Goal: Task Accomplishment & Management: Use online tool/utility

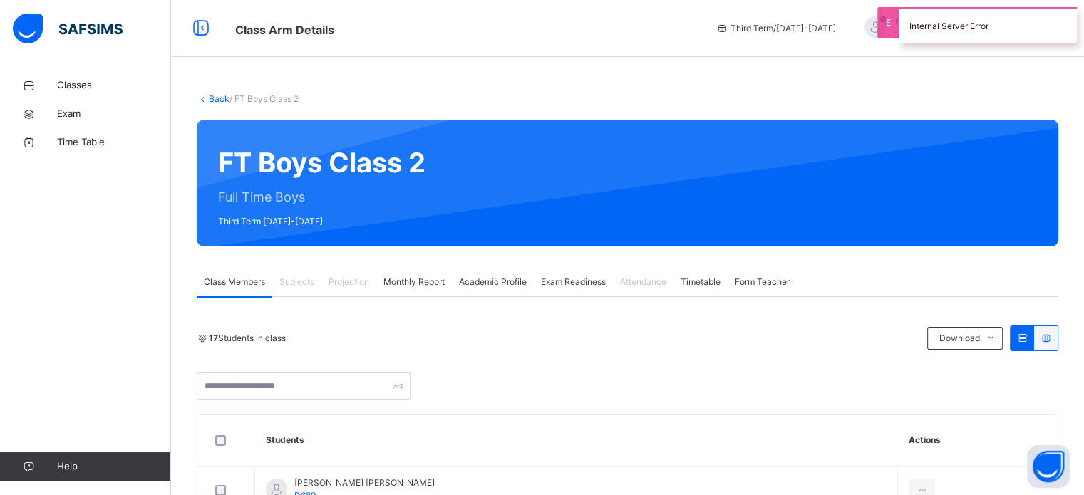
click at [771, 184] on div at bounding box center [742, 183] width 590 height 98
click at [772, 176] on div at bounding box center [742, 183] width 590 height 98
drag, startPoint x: 970, startPoint y: 89, endPoint x: 673, endPoint y: 93, distance: 297.8
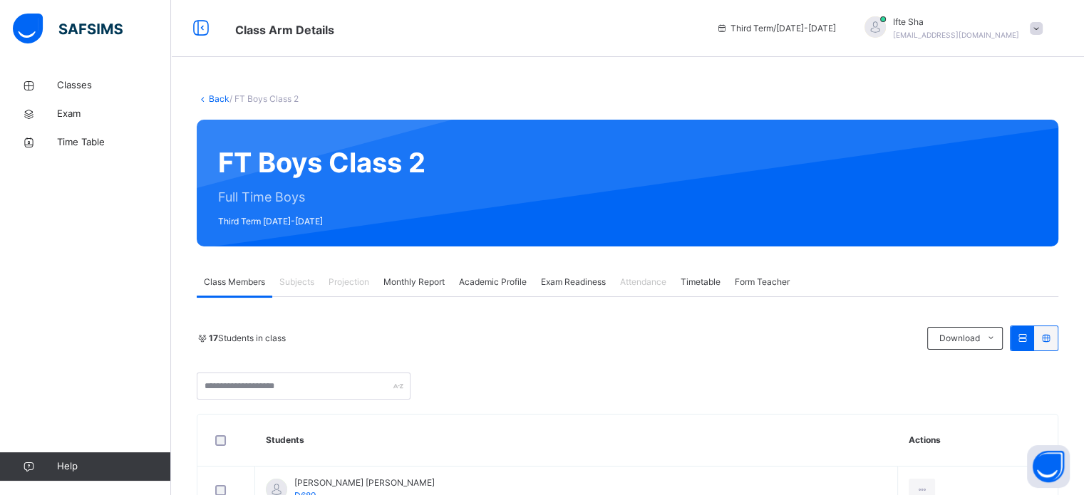
drag, startPoint x: 673, startPoint y: 93, endPoint x: 455, endPoint y: 58, distance: 220.8
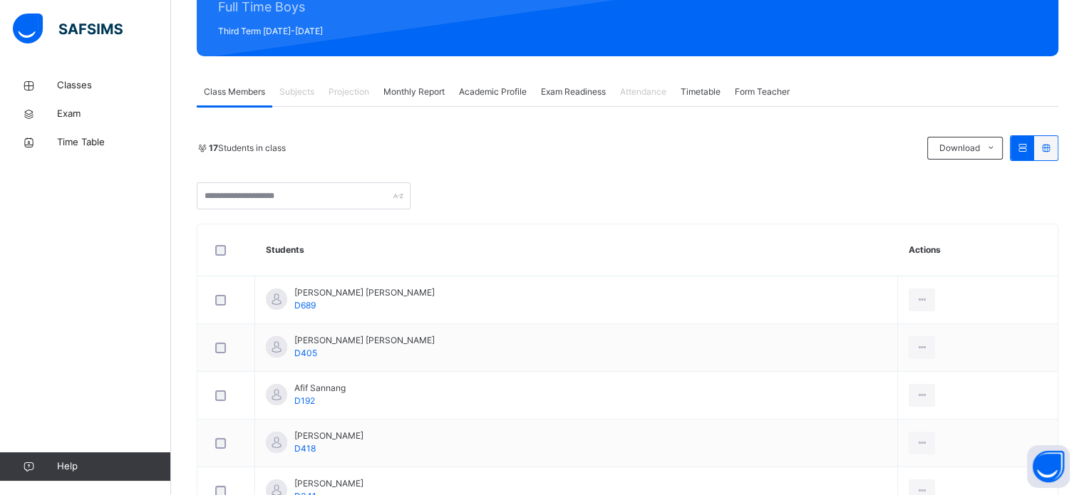
scroll to position [191, 0]
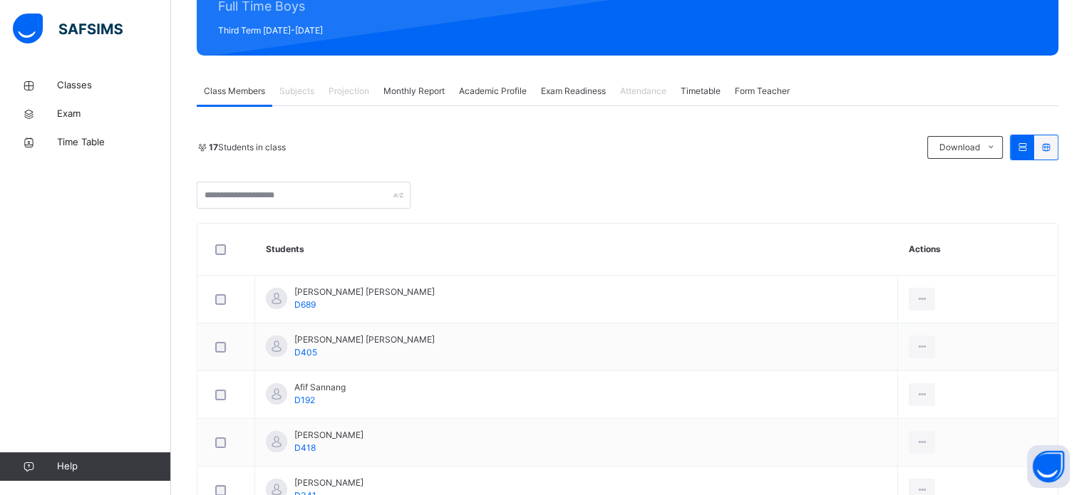
click at [344, 95] on span "Projection" at bounding box center [348, 91] width 41 height 13
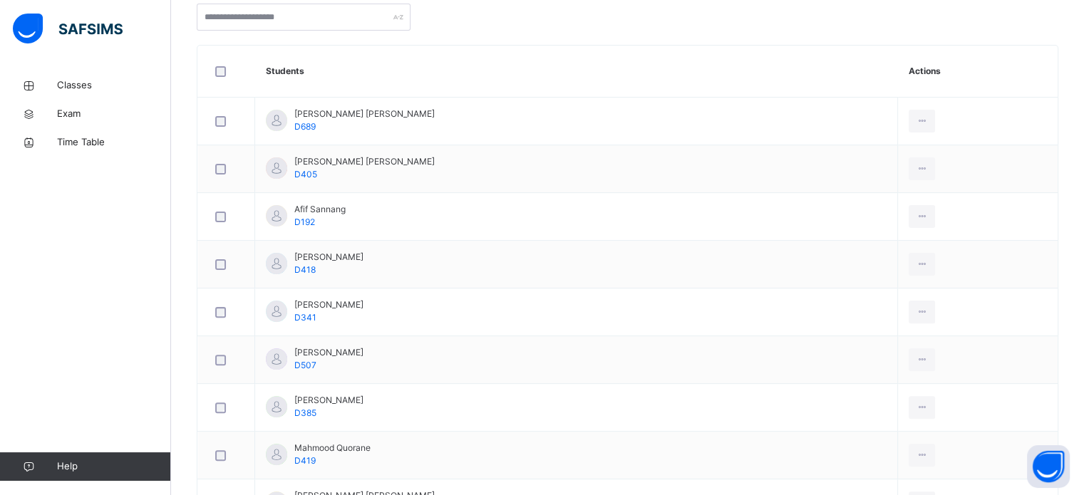
scroll to position [0, 0]
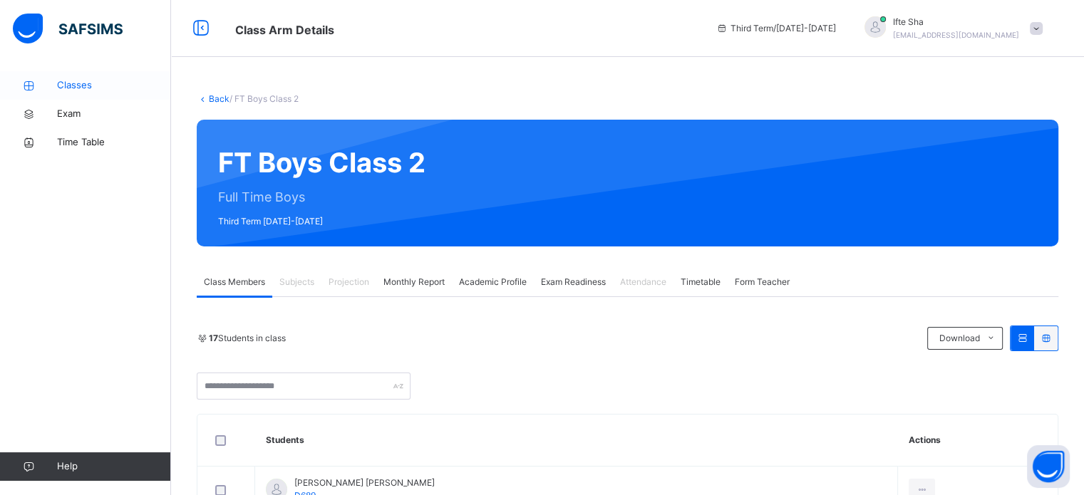
click at [111, 74] on link "Classes" at bounding box center [85, 85] width 171 height 28
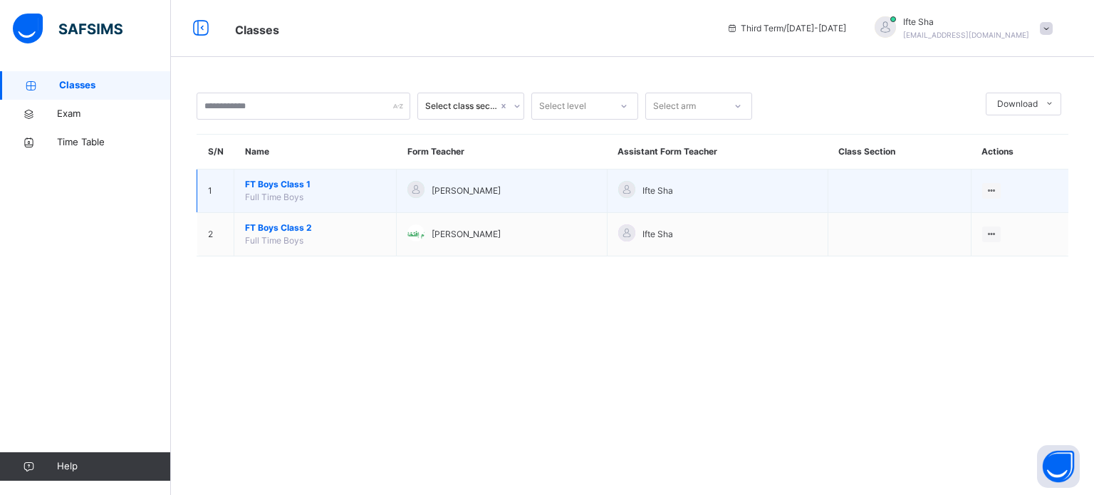
click at [451, 178] on td "Hafiz Abdullah Mawar" at bounding box center [502, 191] width 211 height 43
click at [476, 201] on td "[PERSON_NAME]" at bounding box center [502, 191] width 211 height 43
click at [490, 176] on td "[PERSON_NAME]" at bounding box center [502, 191] width 211 height 43
click at [497, 188] on span "[PERSON_NAME]" at bounding box center [466, 191] width 69 height 13
click at [501, 194] on span "[PERSON_NAME]" at bounding box center [466, 191] width 69 height 13
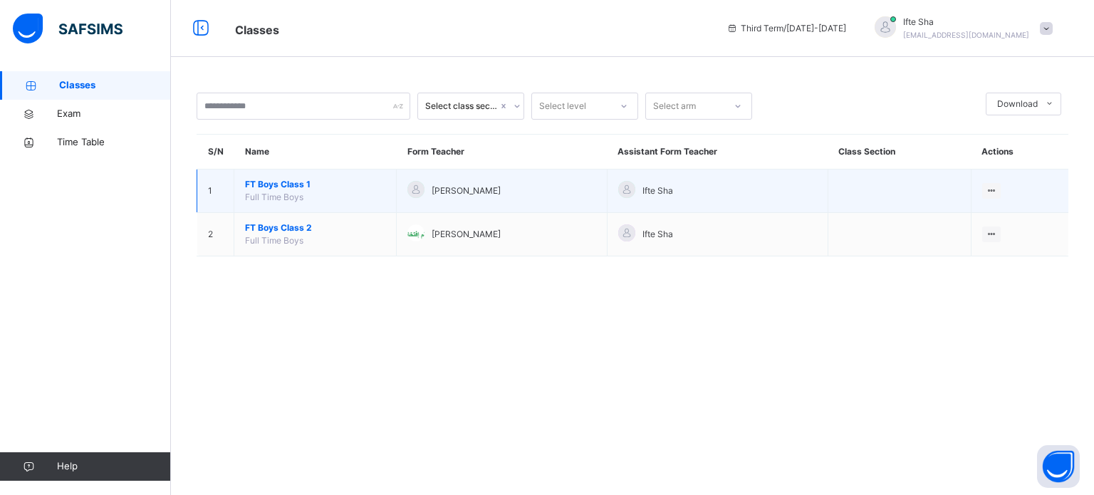
click at [274, 189] on span "FT Boys Class 1" at bounding box center [315, 184] width 140 height 13
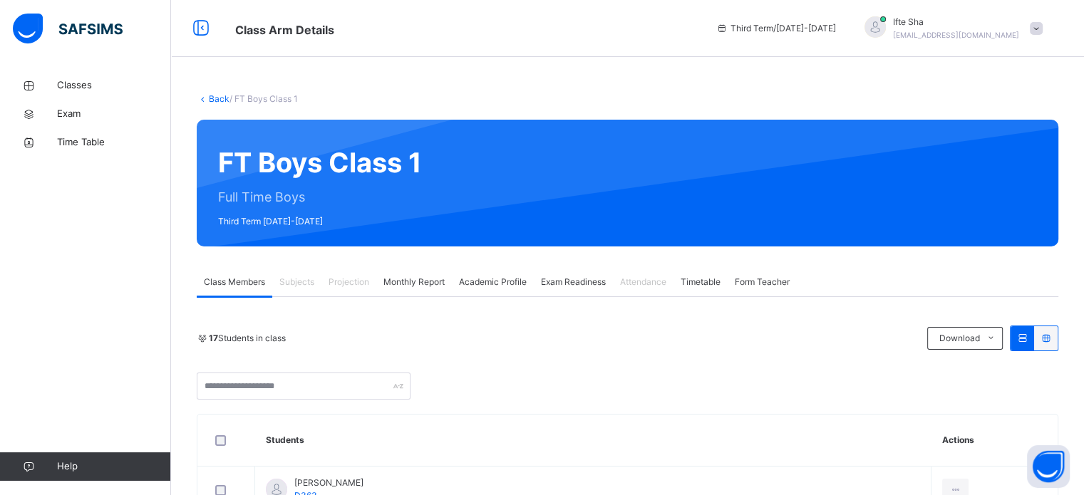
click at [463, 378] on div at bounding box center [627, 386] width 861 height 27
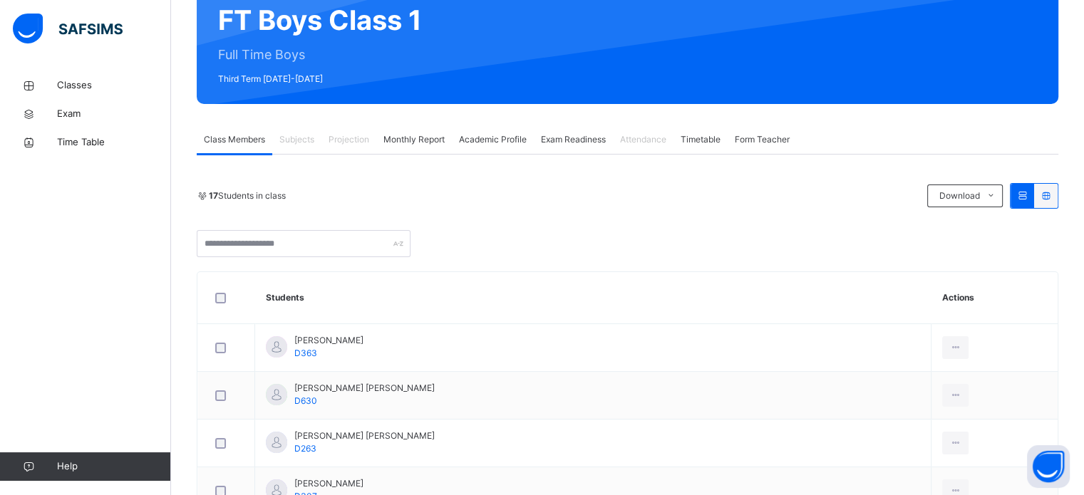
scroll to position [151, 0]
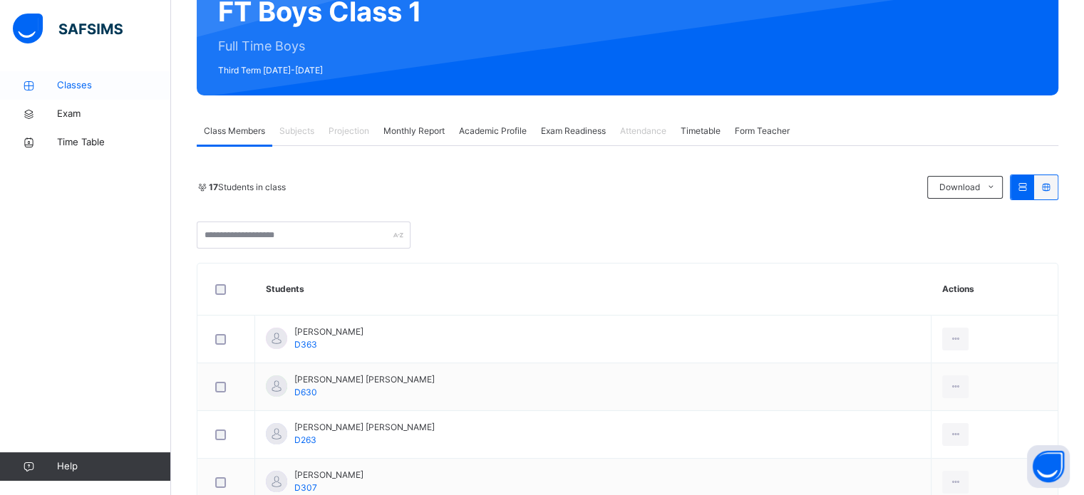
click at [53, 83] on icon at bounding box center [28, 86] width 57 height 11
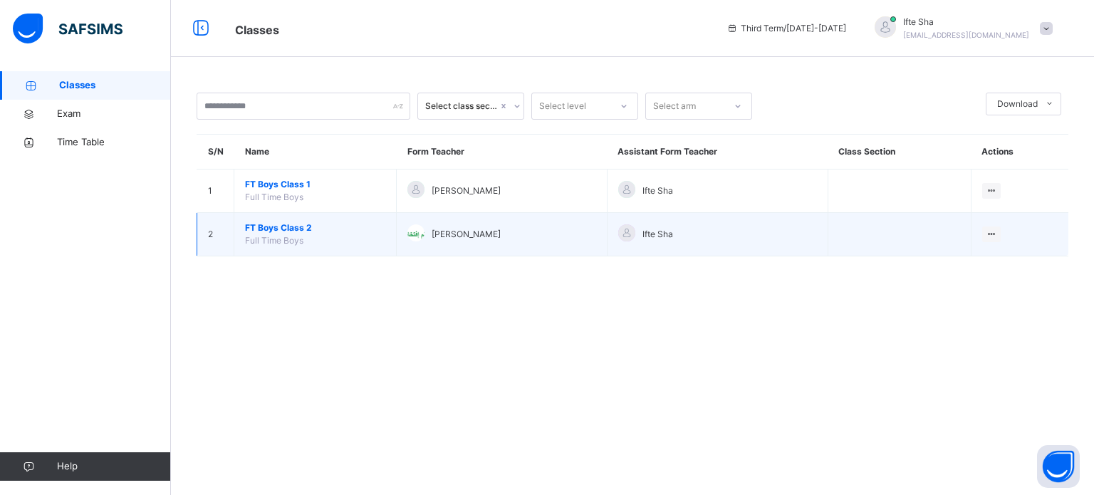
click at [291, 232] on span "FT Boys Class 2" at bounding box center [315, 228] width 140 height 13
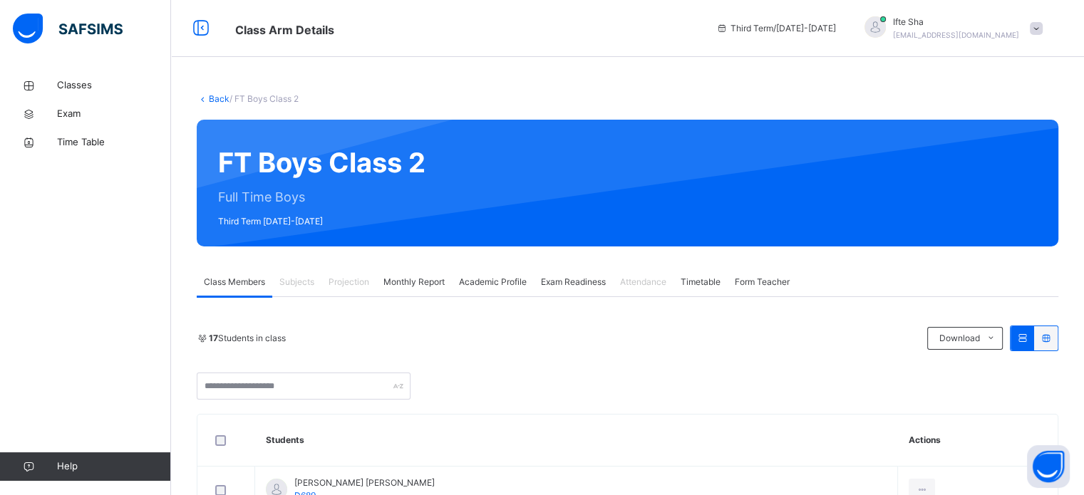
click at [1042, 26] on span at bounding box center [1035, 28] width 13 height 13
click at [1046, 28] on div "Ifte Sha ifisk313@gmail.com" at bounding box center [949, 29] width 199 height 26
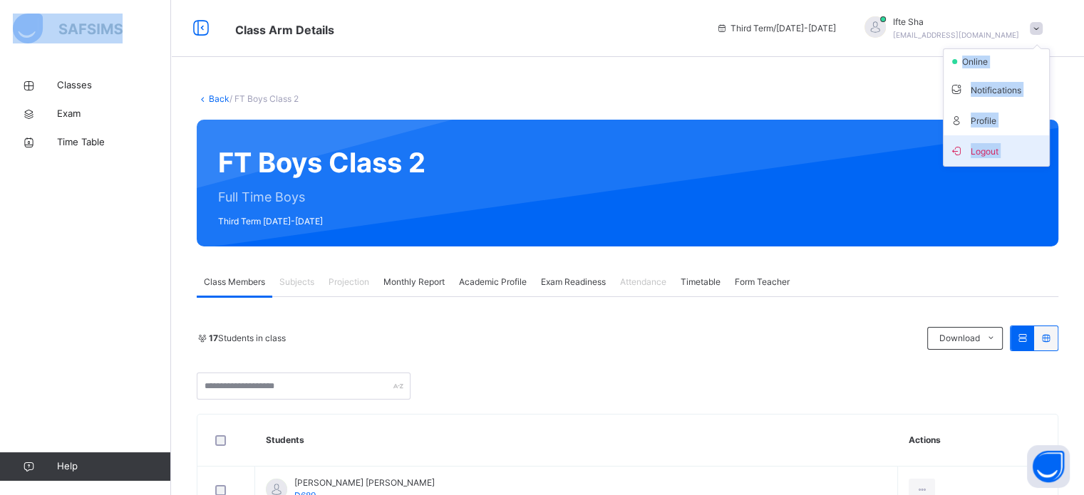
click at [1004, 147] on span "Logout" at bounding box center [996, 150] width 94 height 19
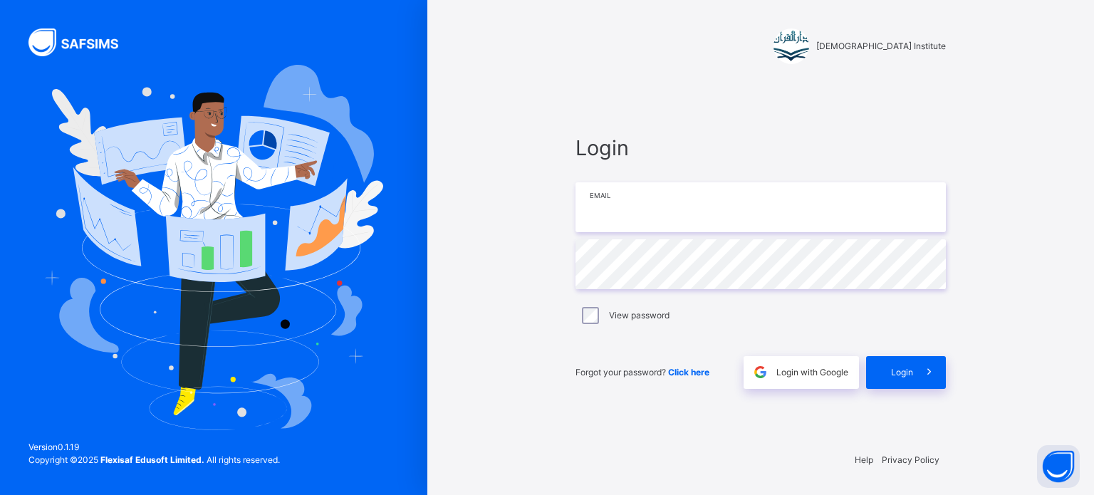
type input "**********"
drag, startPoint x: 757, startPoint y: 208, endPoint x: 53, endPoint y: 194, distance: 704.7
click at [53, 194] on div "**********" at bounding box center [547, 247] width 1094 height 495
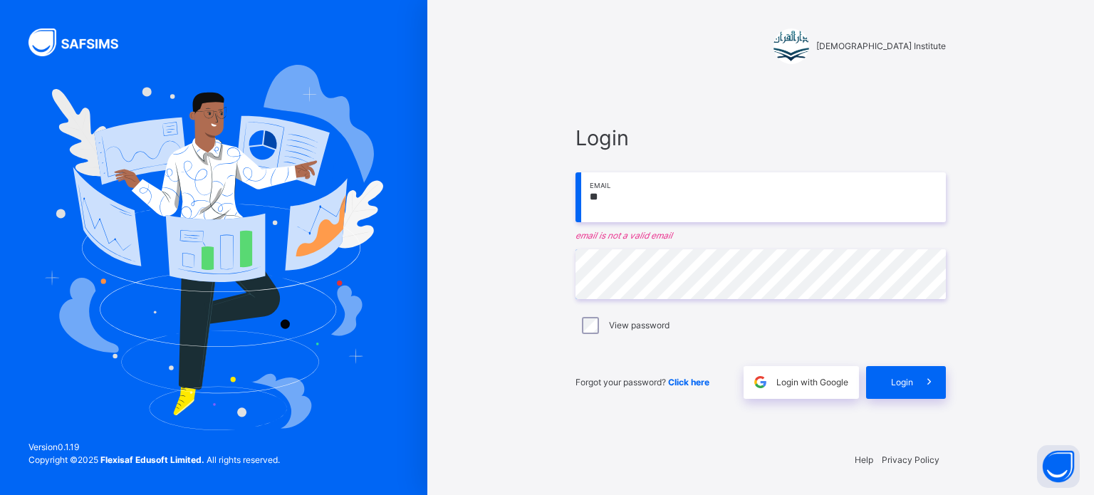
type input "*"
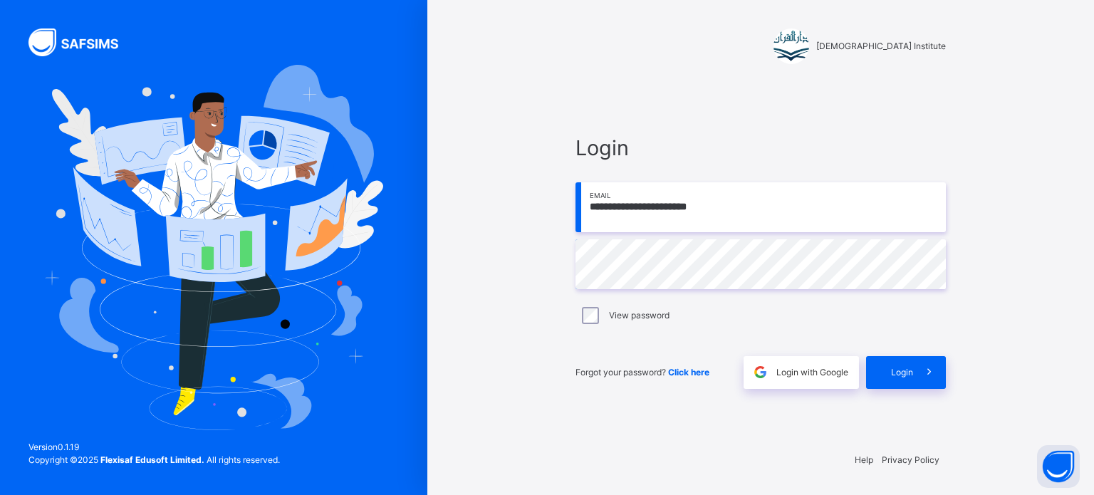
type input "**********"
click at [590, 323] on div "View password" at bounding box center [761, 316] width 370 height 30
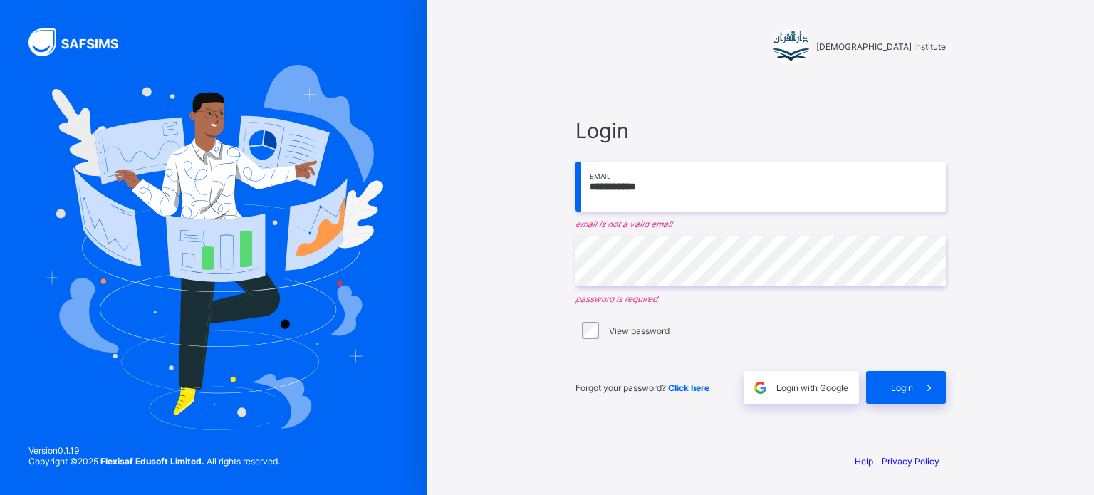
type input "**********"
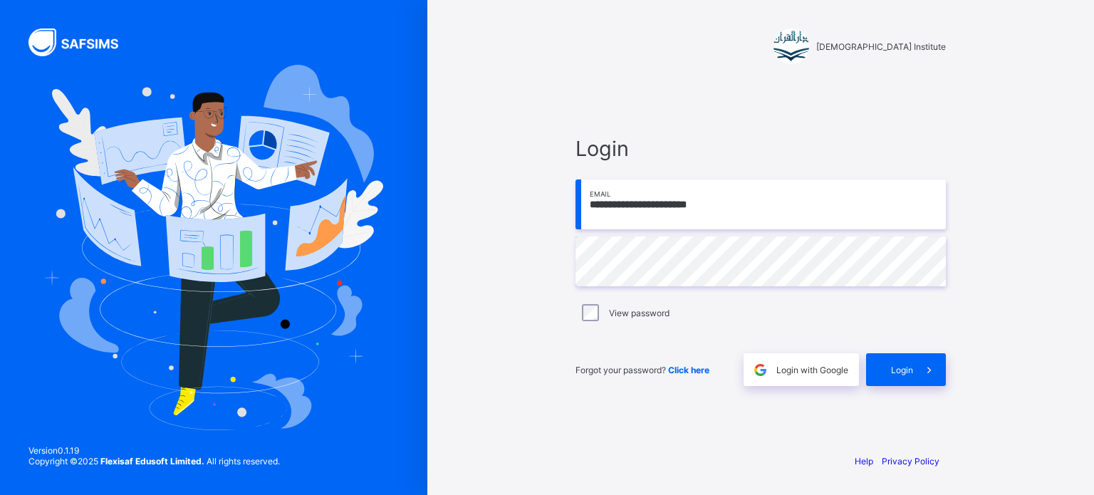
click at [598, 312] on div "View password" at bounding box center [760, 312] width 363 height 17
click at [914, 375] on span at bounding box center [929, 369] width 33 height 33
click at [716, 215] on input "**********" at bounding box center [761, 205] width 370 height 50
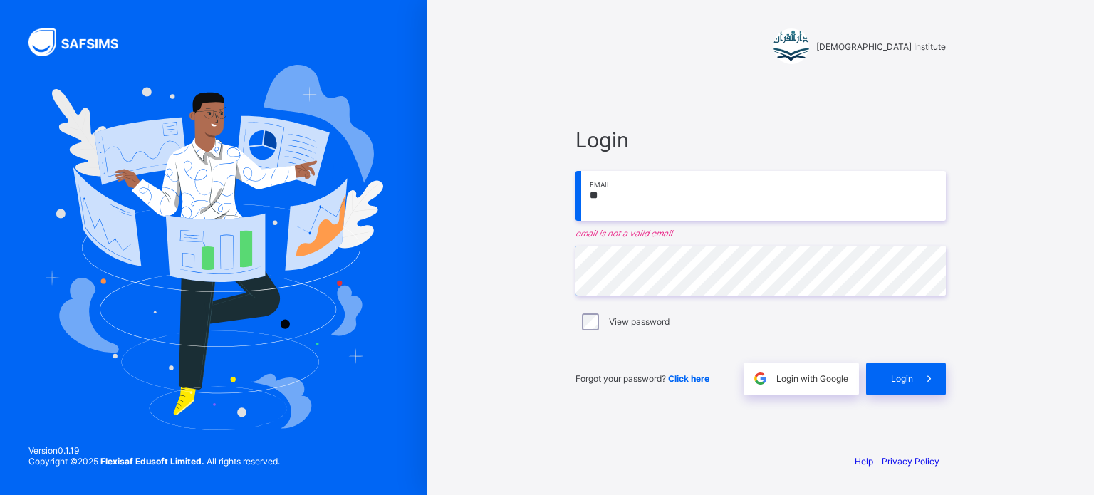
type input "*"
type input "**********"
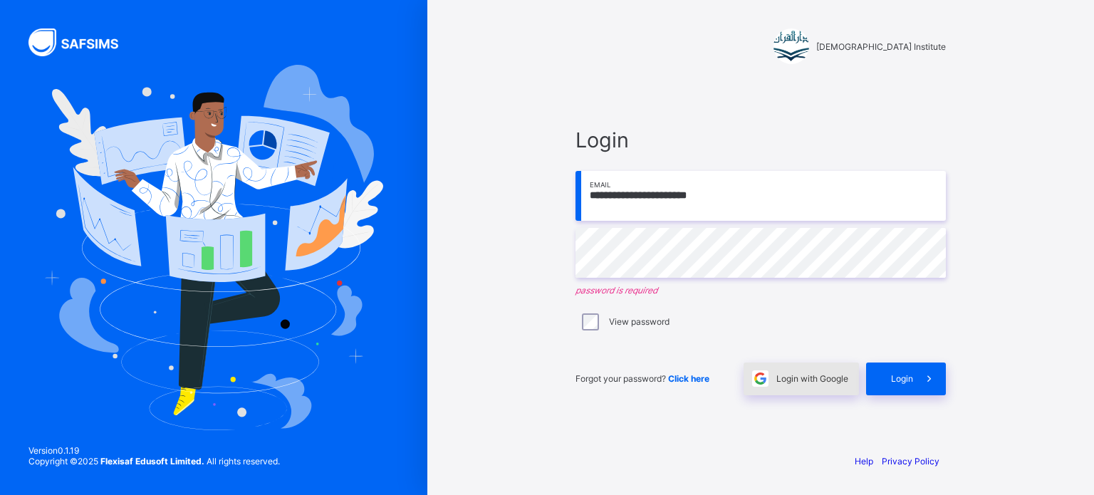
click at [826, 393] on div "Login with Google" at bounding box center [801, 379] width 115 height 33
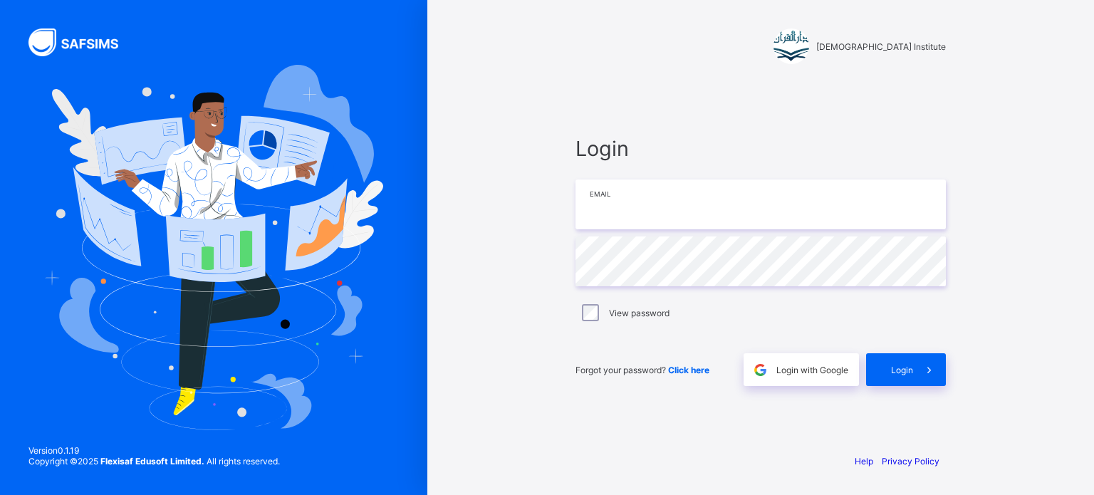
type input "**********"
click at [932, 376] on span at bounding box center [929, 369] width 33 height 33
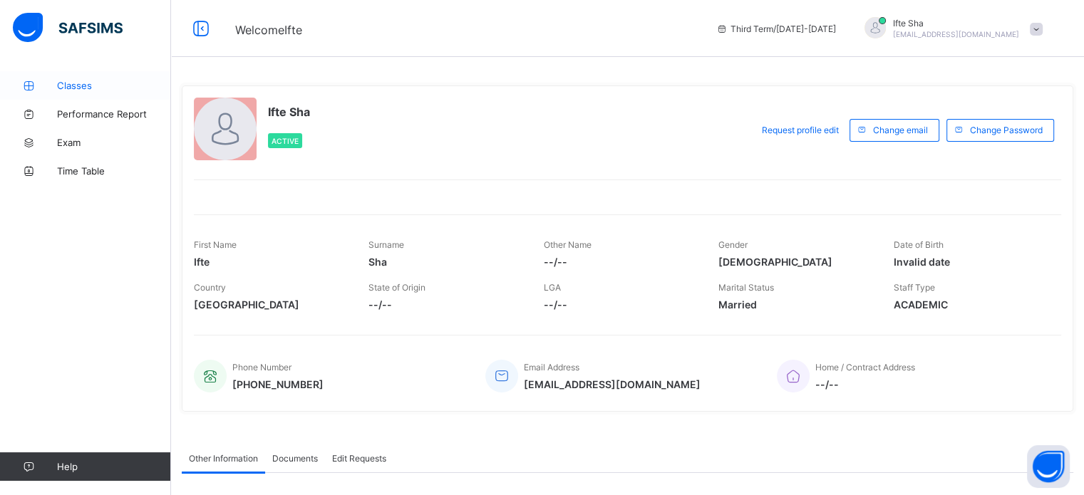
click at [34, 91] on link "Classes" at bounding box center [85, 85] width 171 height 28
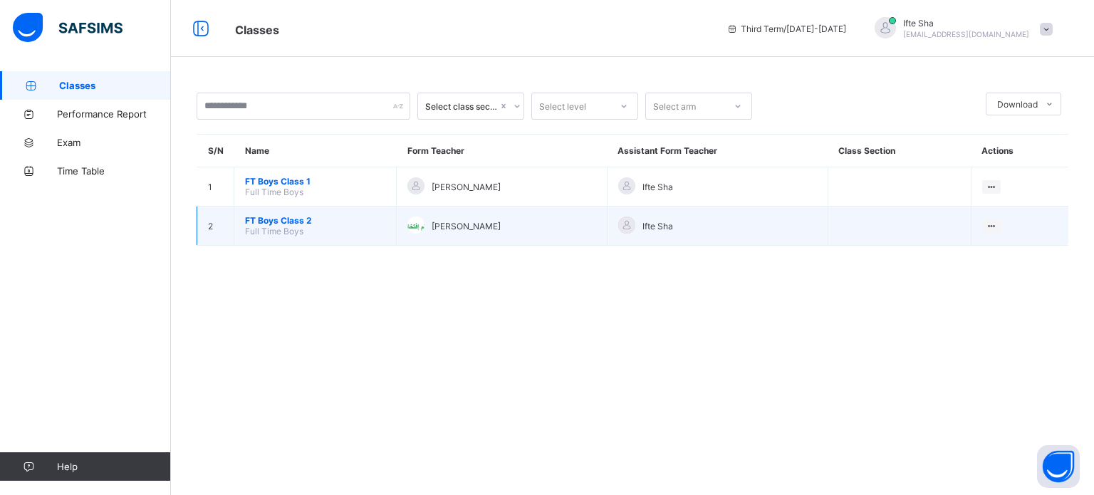
click at [407, 233] on div at bounding box center [415, 225] width 17 height 17
click at [271, 234] on span "Full Time Boys" at bounding box center [274, 231] width 58 height 11
click at [248, 239] on td "FT Boys Class 2 Full Time Boys" at bounding box center [315, 226] width 162 height 39
click at [250, 224] on span "FT Boys Class 2" at bounding box center [315, 220] width 140 height 11
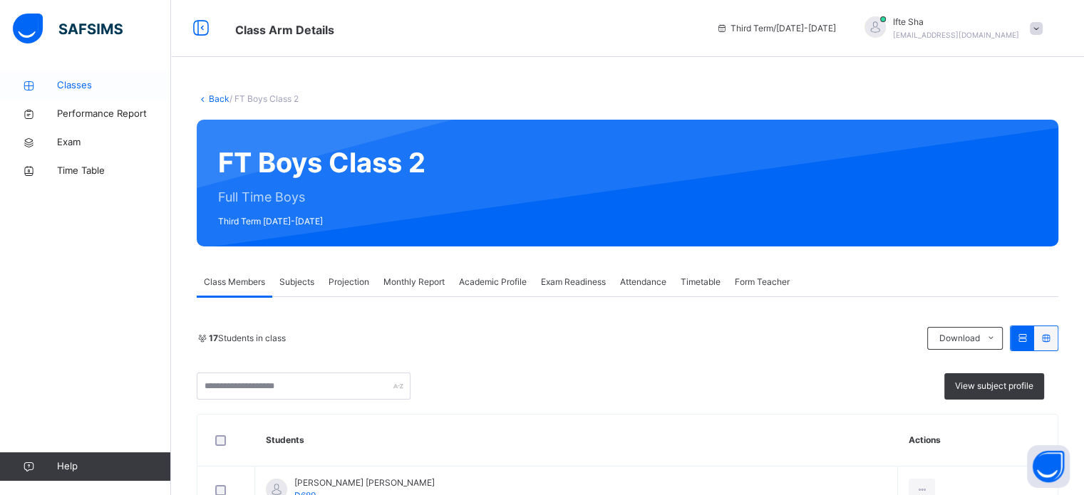
click at [130, 87] on span "Classes" at bounding box center [114, 85] width 114 height 14
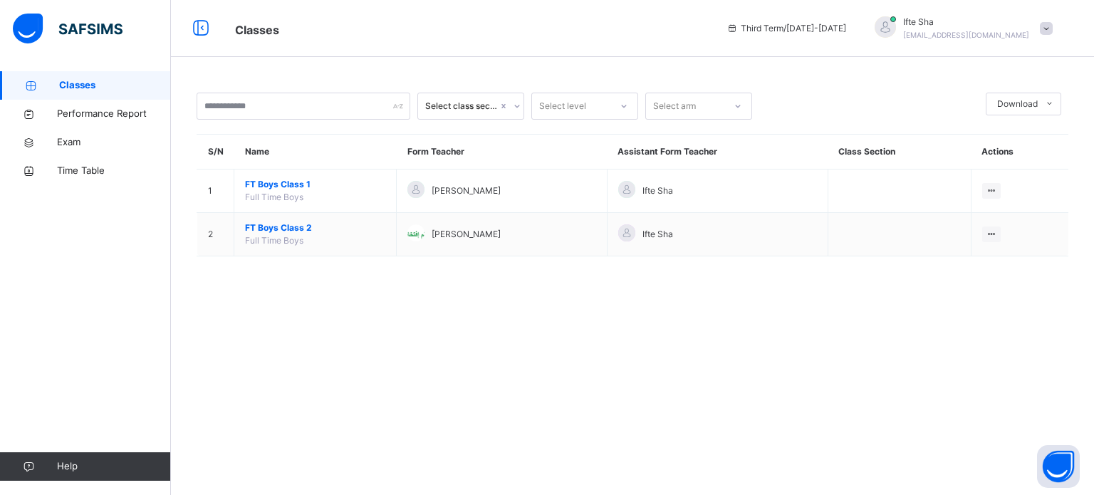
click at [1022, 29] on div "Ifte Sha ifisk313@gmail.com" at bounding box center [966, 29] width 126 height 26
click at [987, 128] on span "Profile" at bounding box center [1007, 119] width 94 height 19
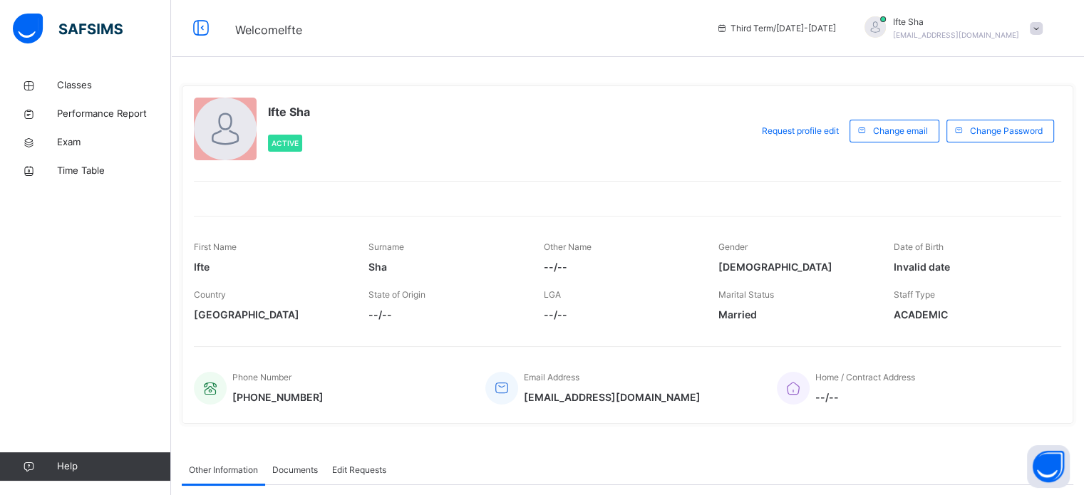
click at [1040, 28] on span at bounding box center [1035, 28] width 13 height 13
click at [1017, 150] on span "Logout" at bounding box center [996, 150] width 94 height 19
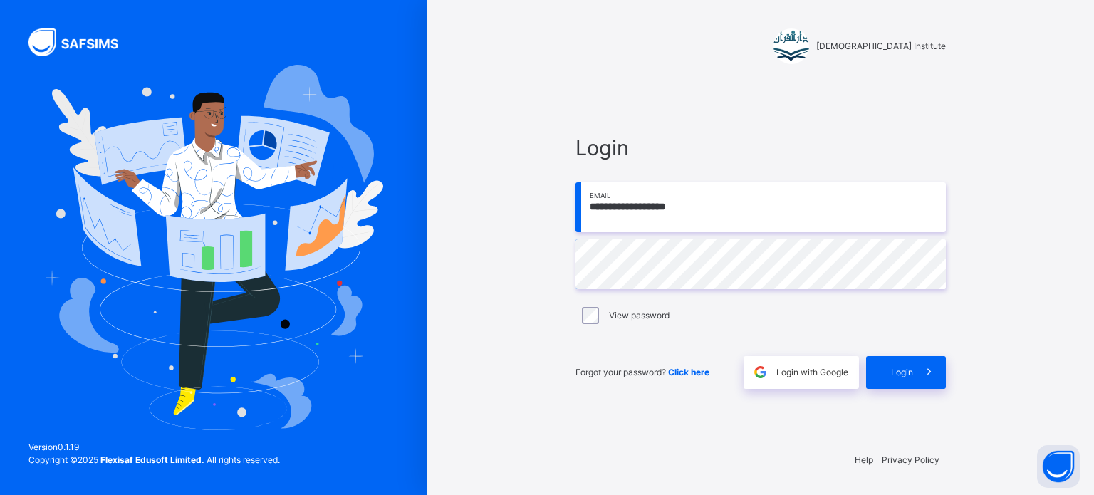
click at [708, 230] on div "**********" at bounding box center [761, 261] width 370 height 256
click at [708, 229] on input "**********" at bounding box center [761, 207] width 370 height 50
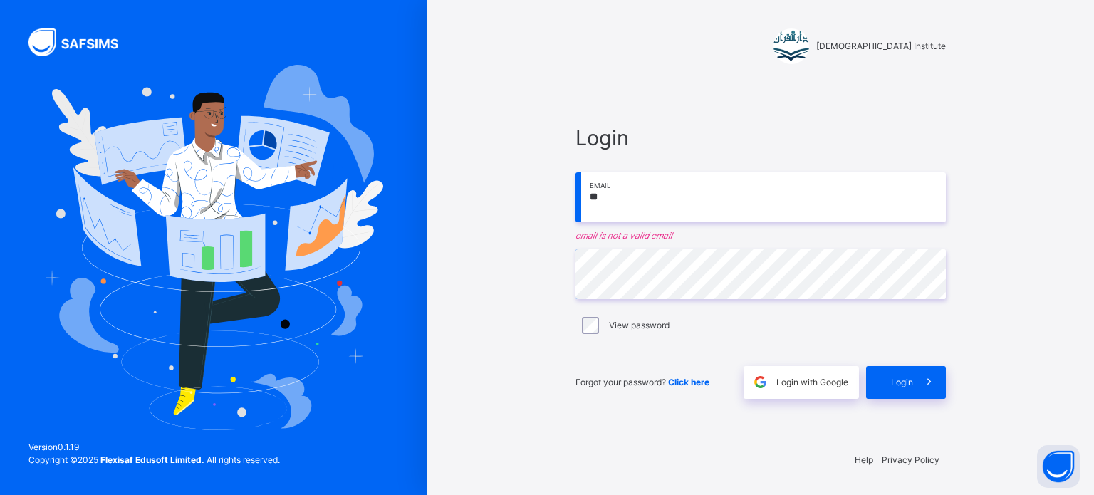
type input "*"
type input "**********"
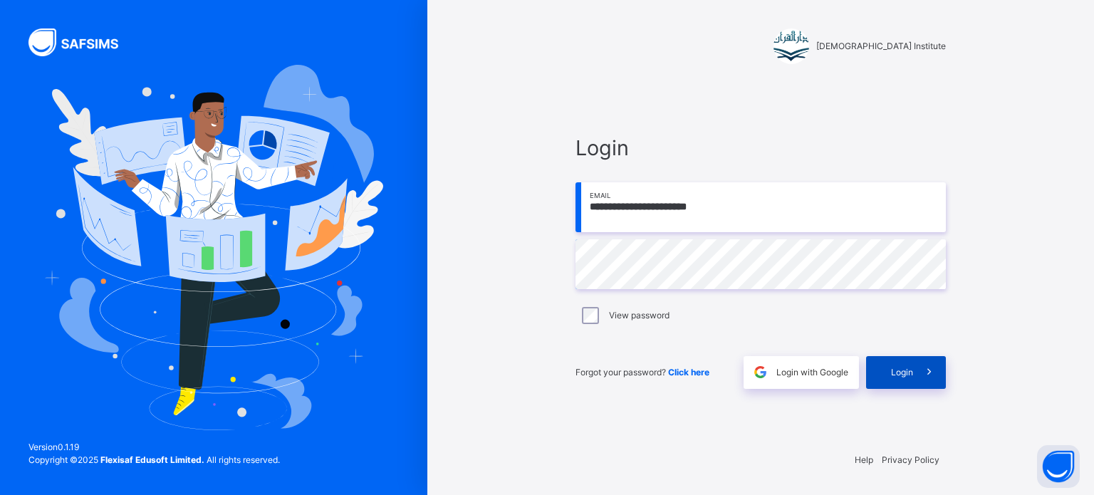
click at [919, 373] on span at bounding box center [929, 372] width 33 height 33
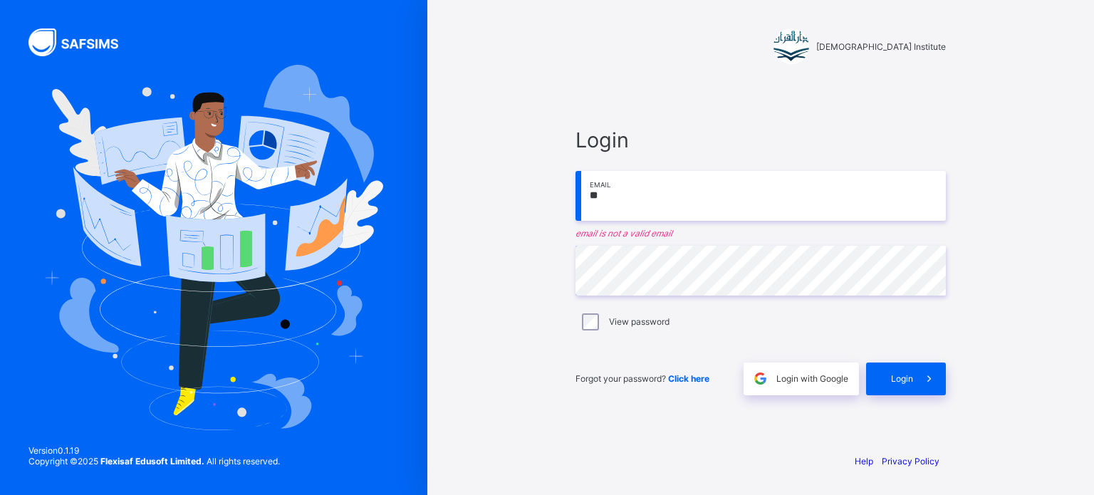
type input "*"
type input "**********"
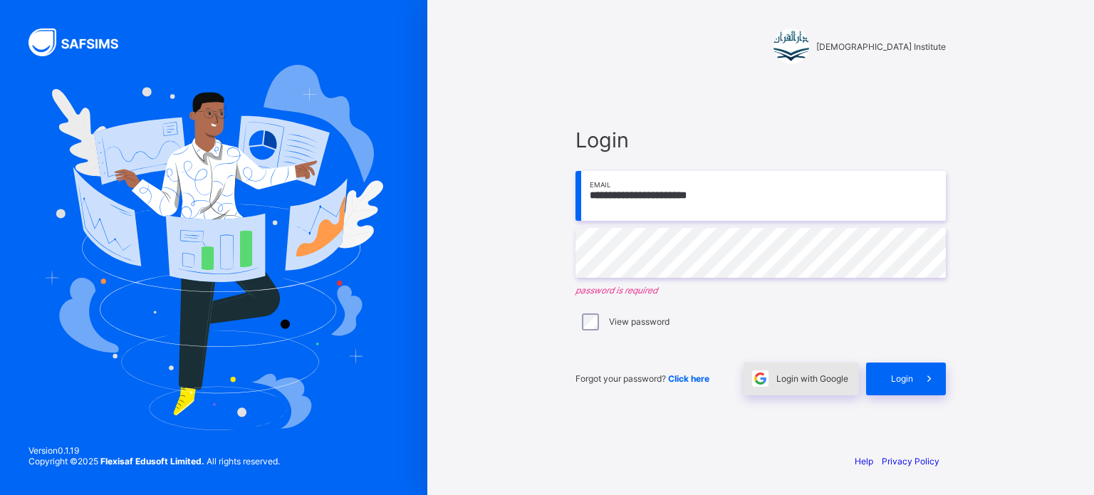
click at [835, 394] on div "Login with Google" at bounding box center [801, 379] width 115 height 33
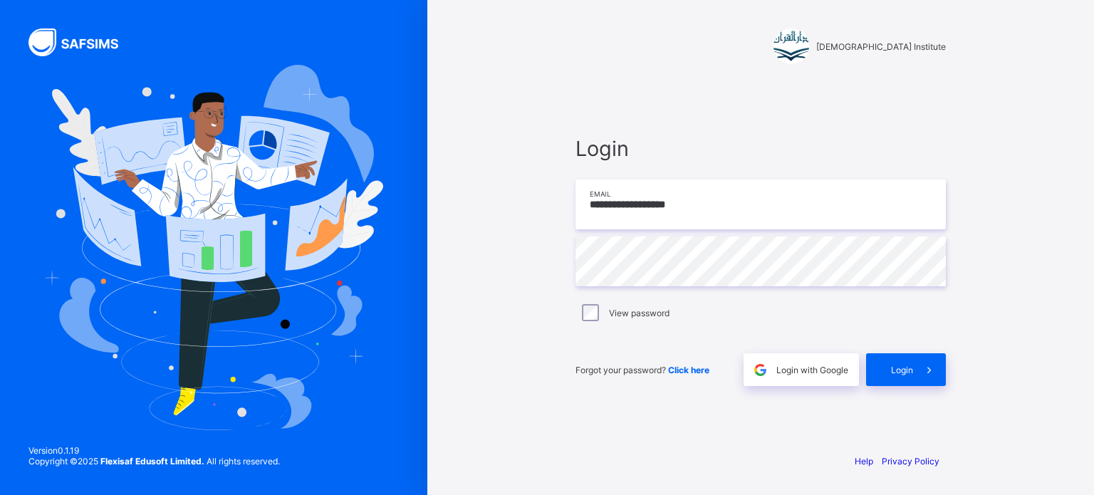
click at [708, 205] on input "**********" at bounding box center [761, 205] width 370 height 50
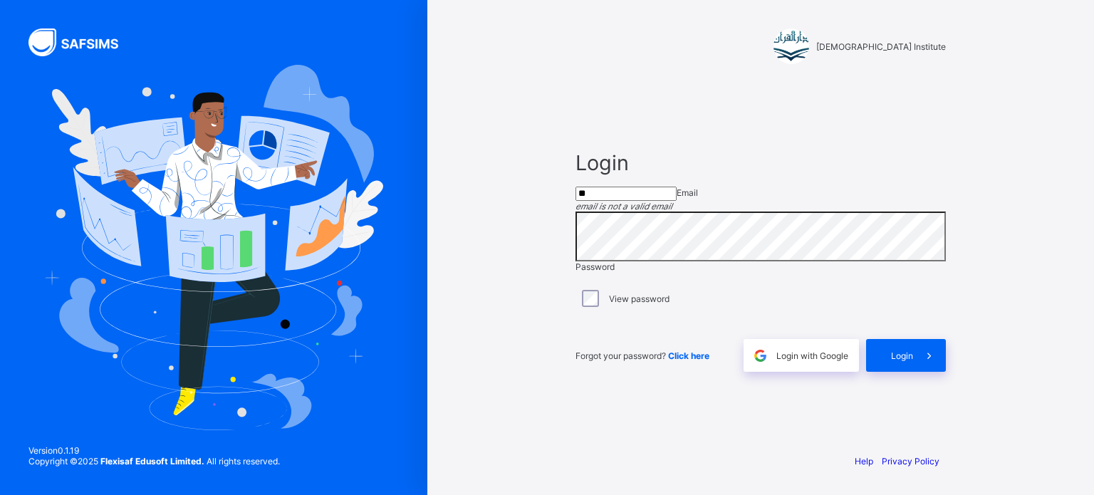
type input "*"
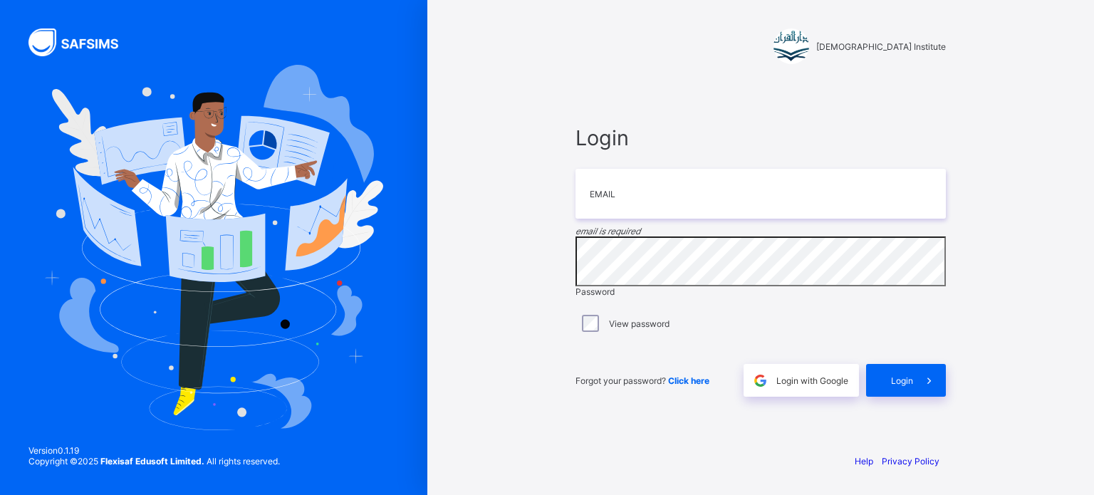
click at [1035, 180] on div "Darul Quran Institute Login Email email is required Password View password Forg…" at bounding box center [760, 247] width 667 height 495
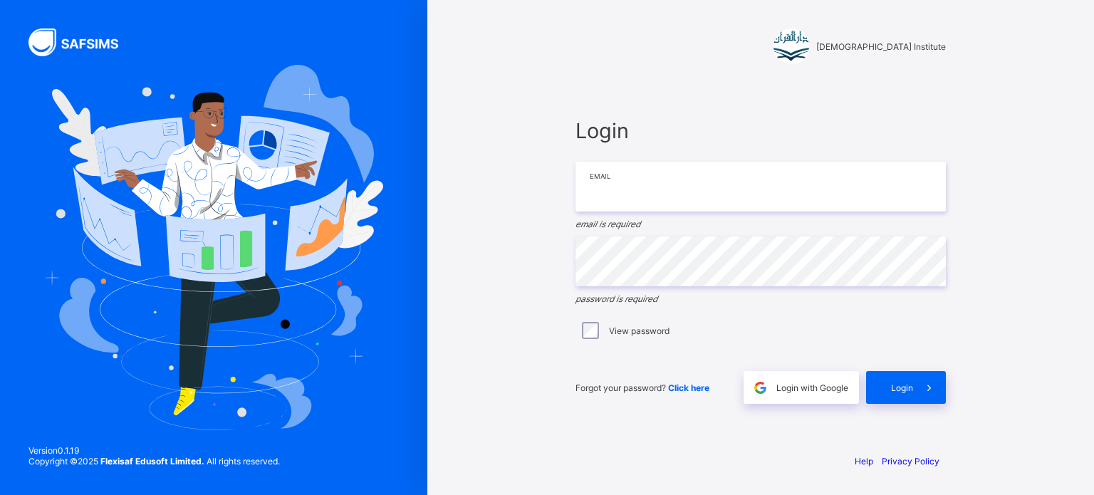
click at [606, 183] on input "email" at bounding box center [761, 187] width 370 height 50
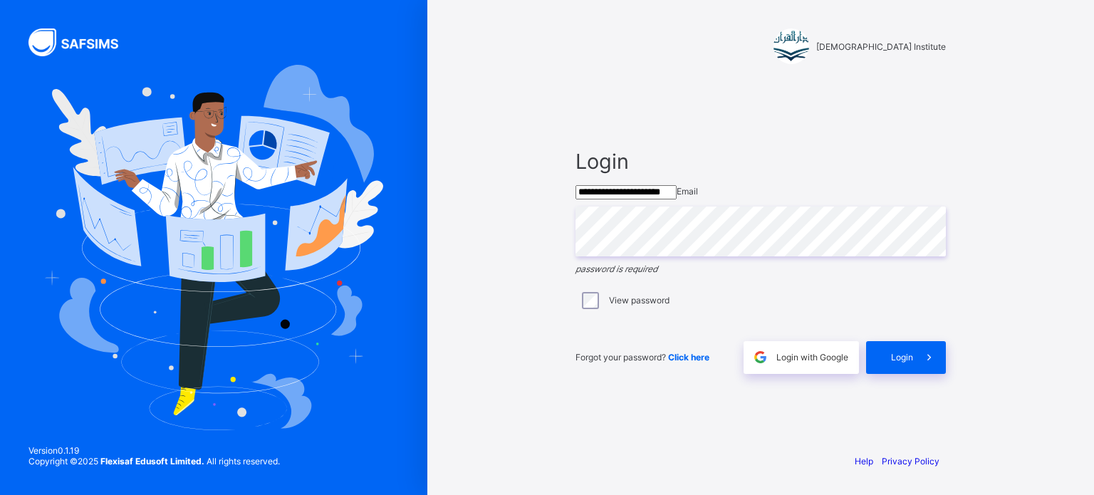
click at [749, 89] on div "**********" at bounding box center [760, 261] width 399 height 361
drag, startPoint x: 749, startPoint y: 89, endPoint x: 515, endPoint y: 357, distance: 355.9
click at [515, 357] on div "**********" at bounding box center [760, 247] width 667 height 495
type input "**********"
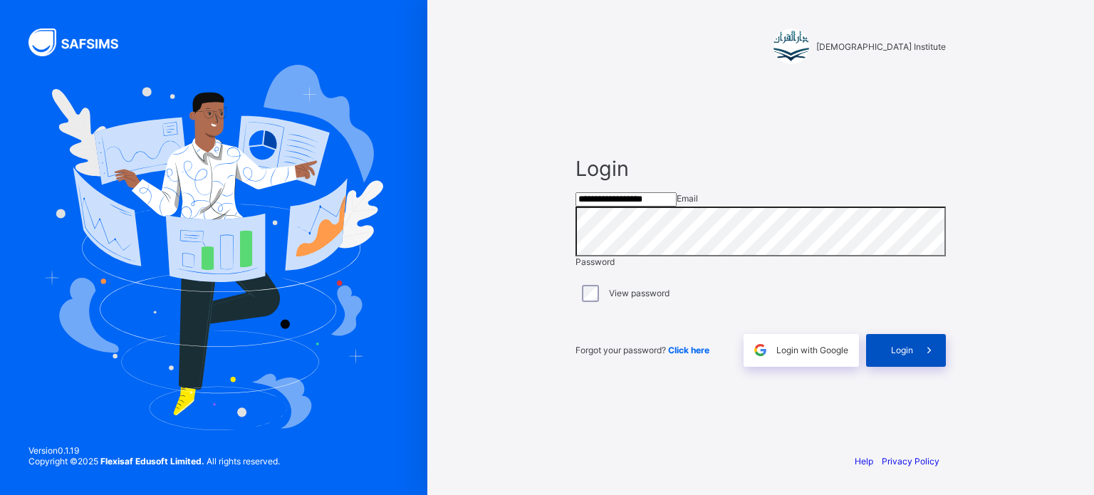
click at [912, 367] on div "Login" at bounding box center [906, 350] width 80 height 33
click at [677, 207] on input "**********" at bounding box center [626, 199] width 101 height 14
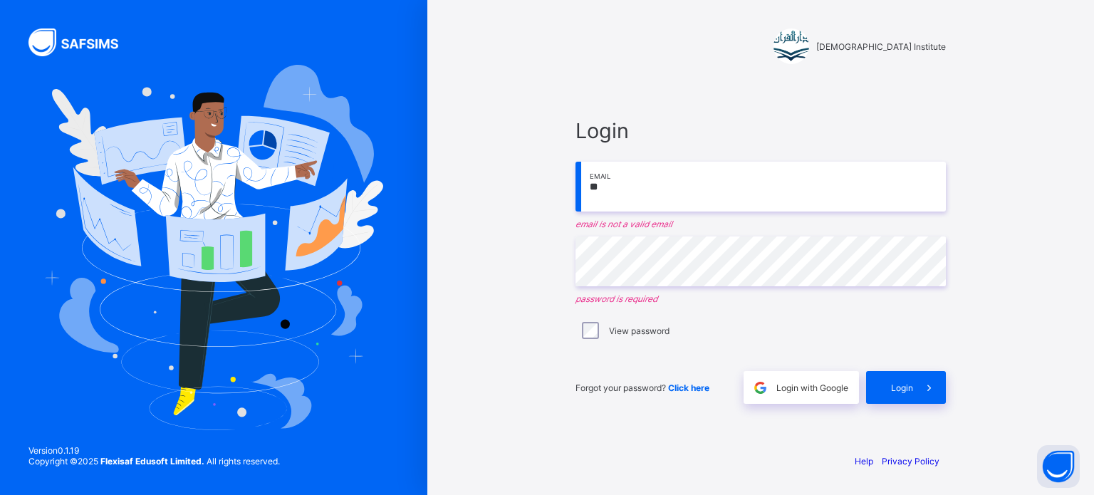
click at [613, 182] on input "**" at bounding box center [761, 187] width 370 height 50
click at [719, 209] on input "*" at bounding box center [761, 187] width 370 height 50
type input "*"
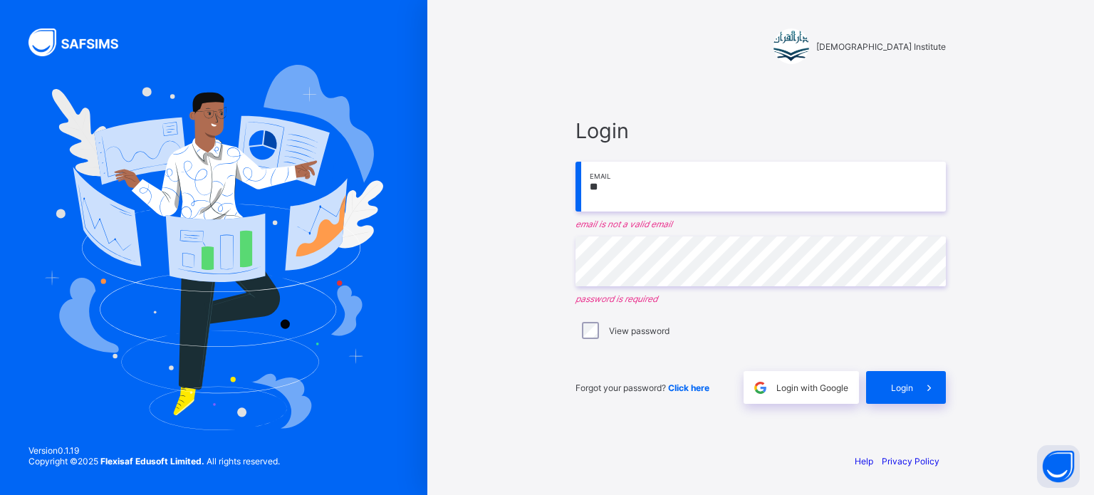
type input "*"
click at [608, 182] on input "email" at bounding box center [761, 187] width 370 height 50
type input "*"
type input "**********"
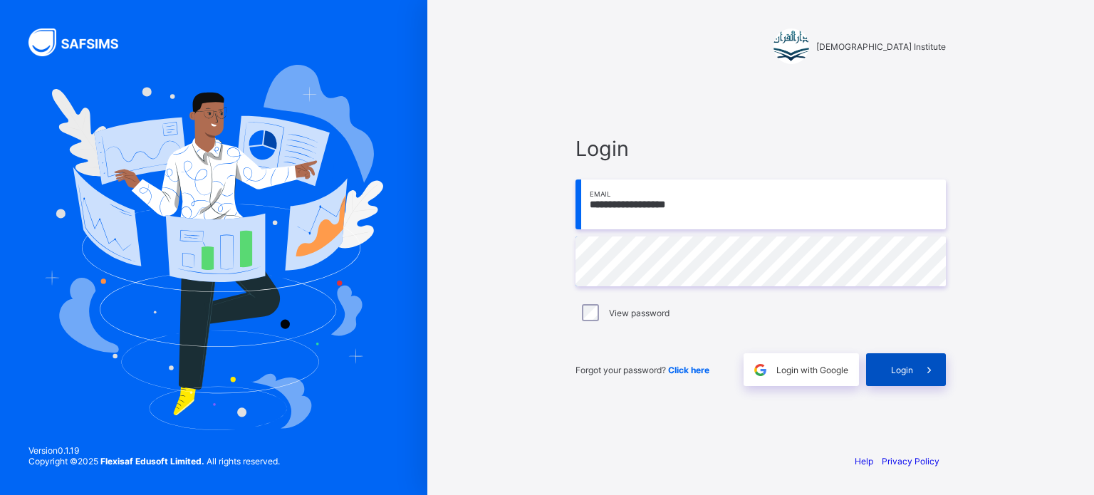
click at [918, 371] on span at bounding box center [929, 369] width 33 height 33
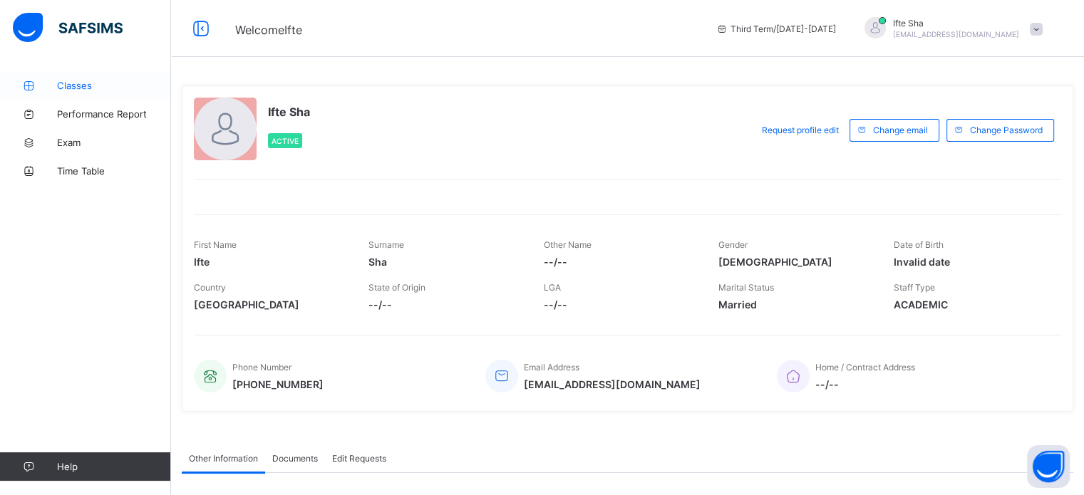
click at [48, 88] on icon at bounding box center [28, 86] width 57 height 11
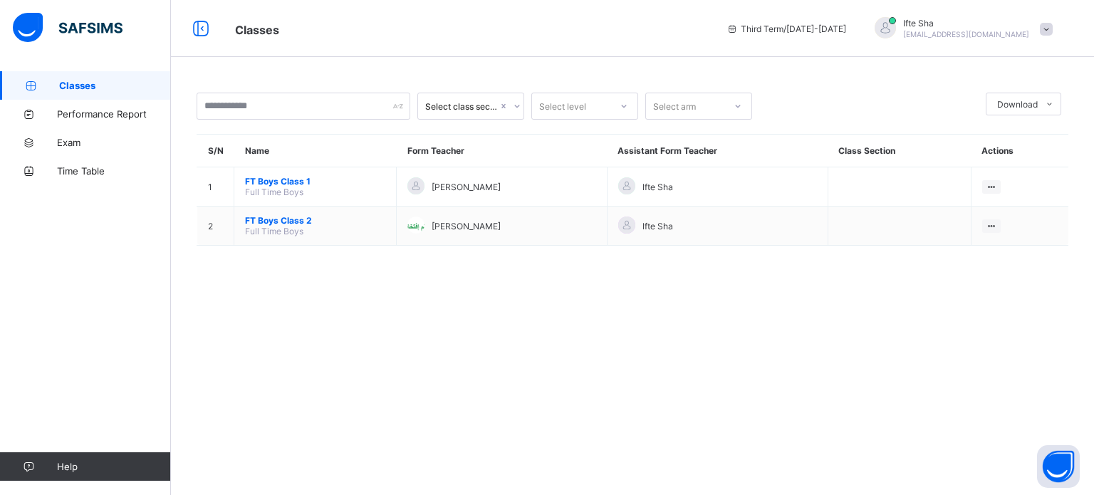
click at [41, 31] on img at bounding box center [68, 28] width 110 height 30
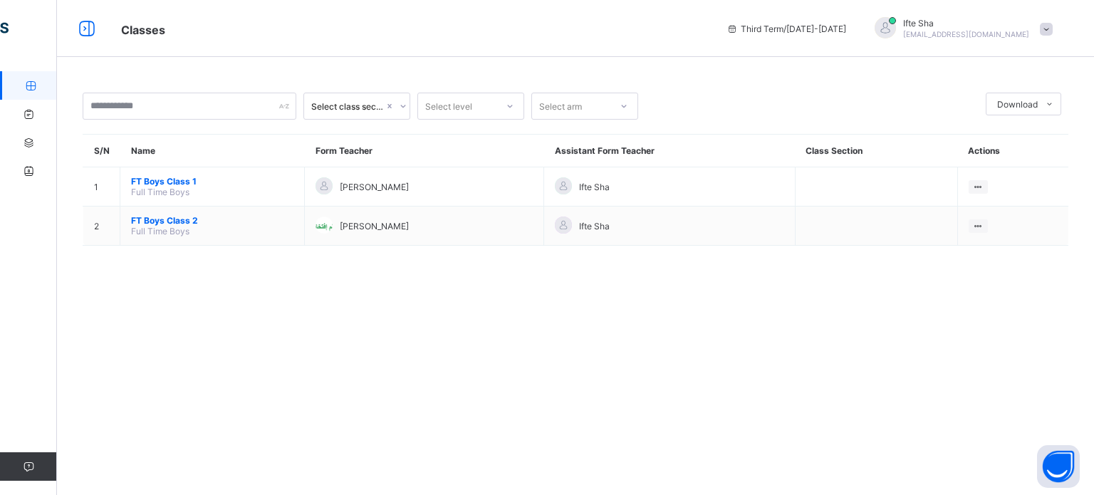
click at [1052, 23] on span at bounding box center [1046, 29] width 13 height 13
click at [1002, 142] on span "Logout" at bounding box center [1007, 141] width 94 height 16
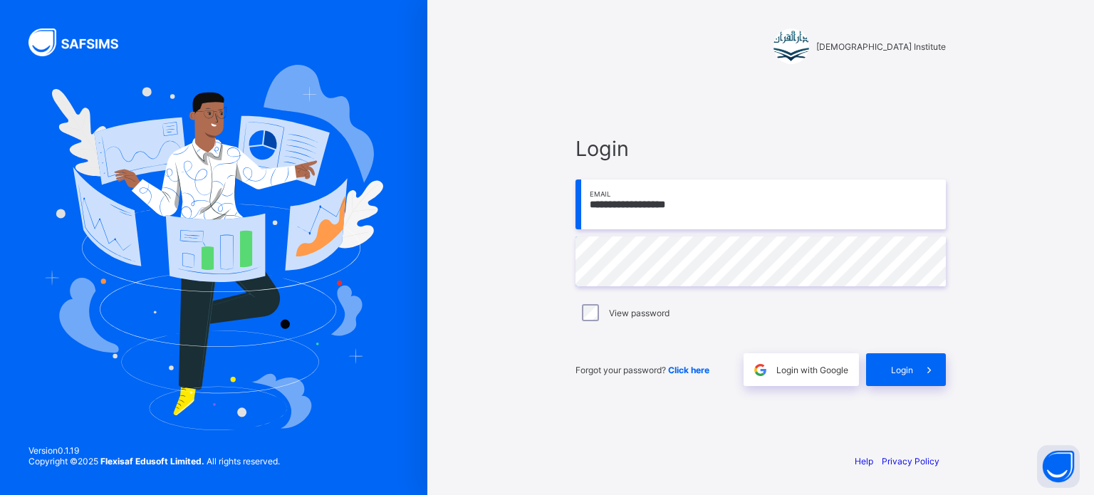
click at [881, 208] on input "**********" at bounding box center [761, 205] width 370 height 50
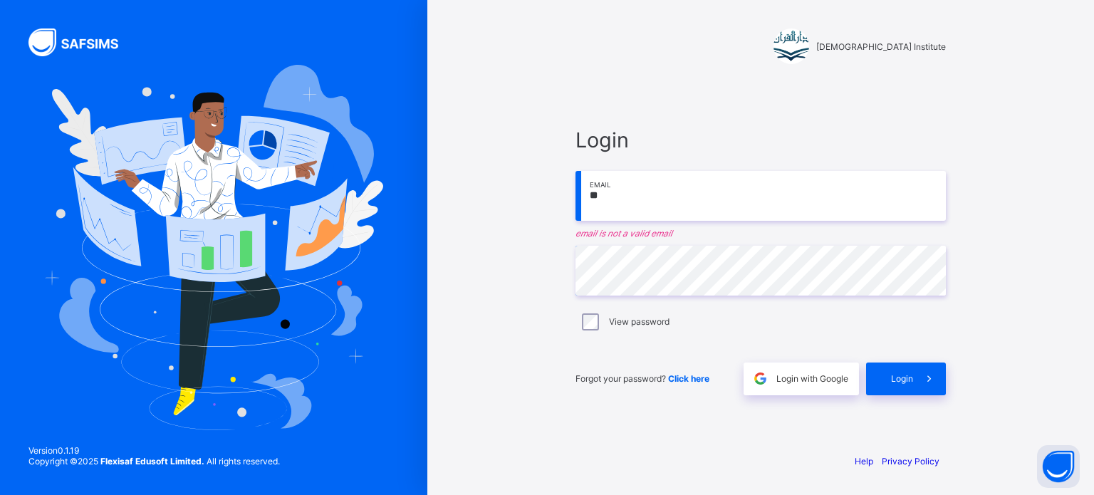
type input "*"
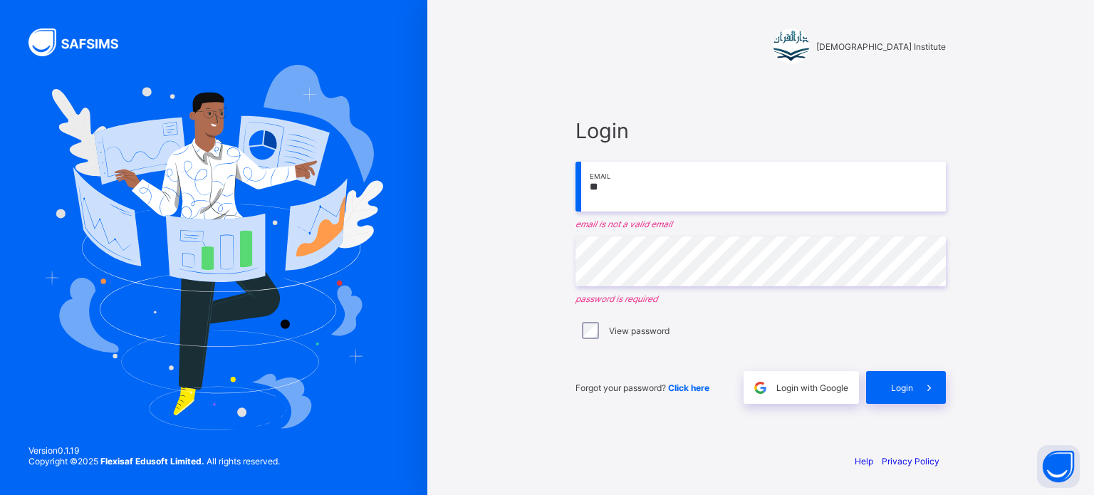
click at [613, 205] on input "**" at bounding box center [761, 187] width 370 height 50
type input "*"
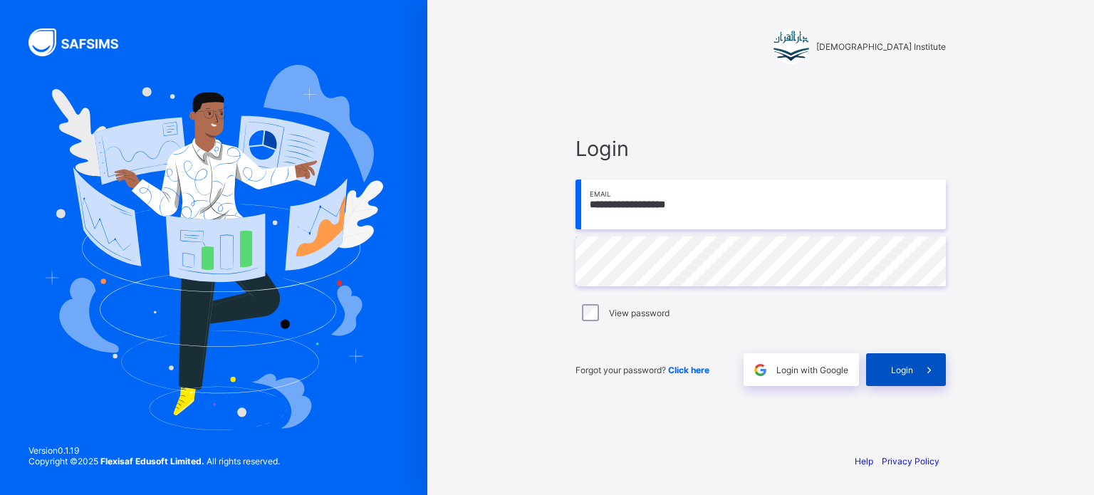
click at [916, 385] on span at bounding box center [929, 369] width 33 height 33
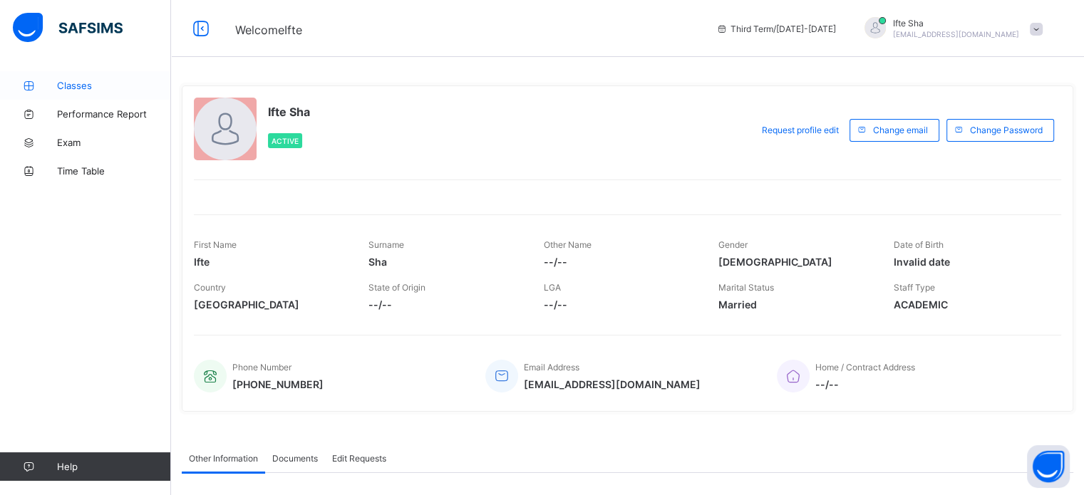
click at [51, 78] on link "Classes" at bounding box center [85, 85] width 171 height 28
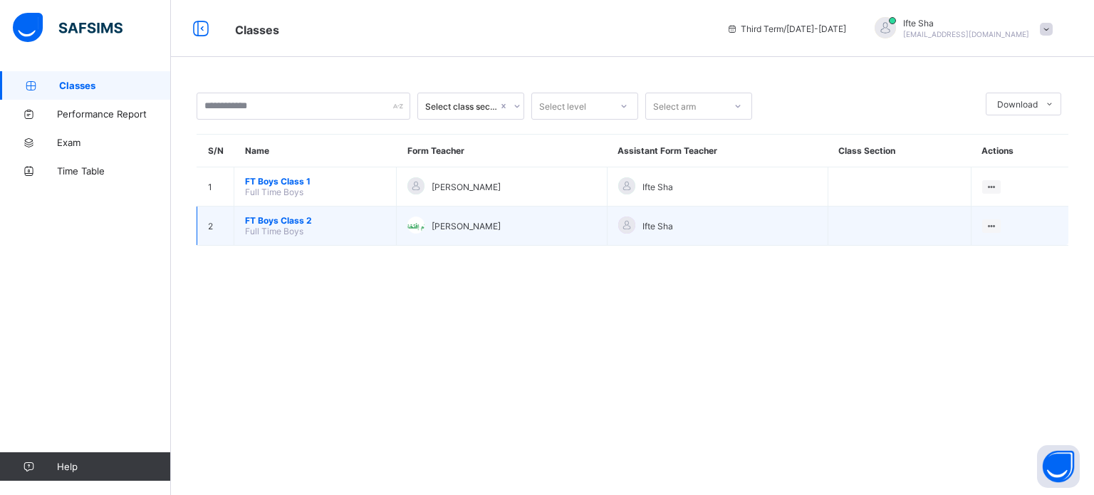
click at [254, 225] on span "FT Boys Class 2" at bounding box center [315, 220] width 140 height 11
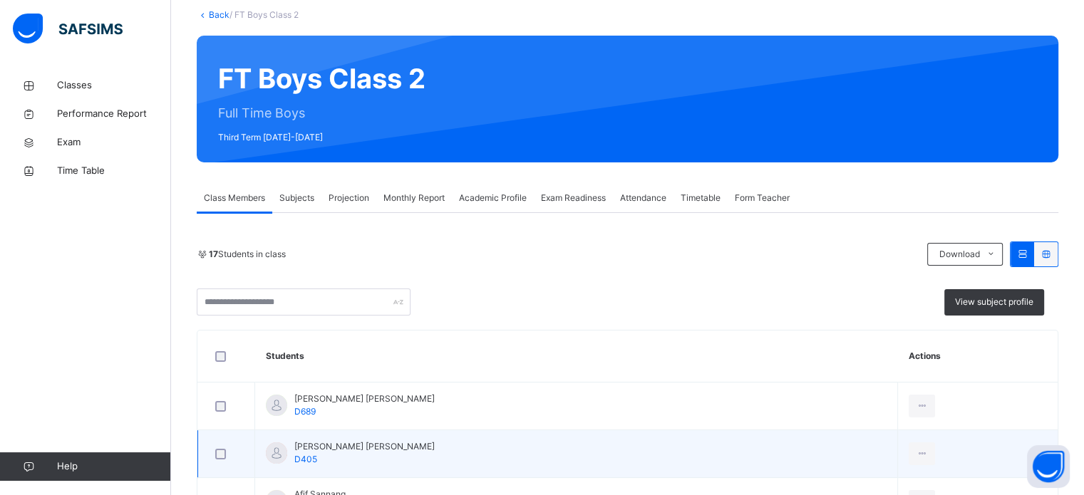
scroll to position [101, 0]
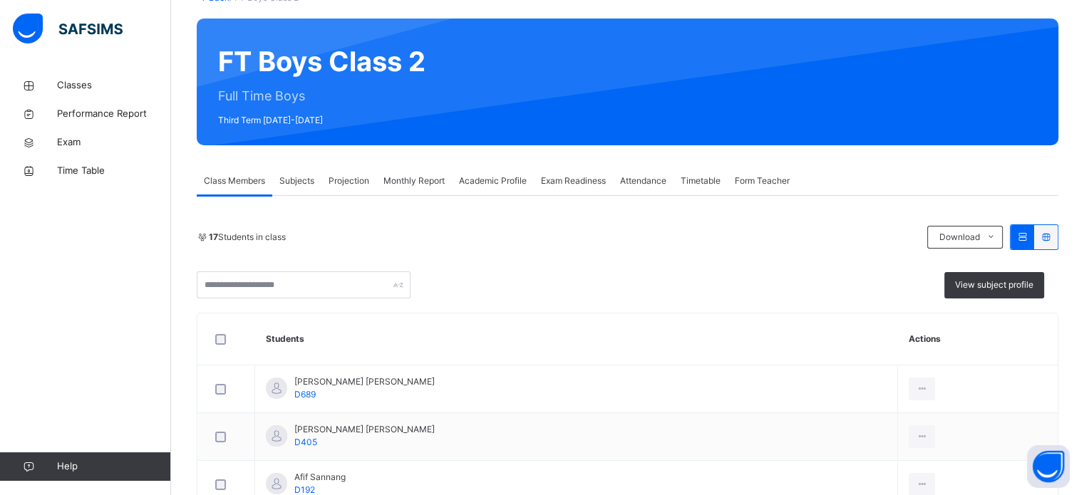
click at [355, 185] on span "Projection" at bounding box center [348, 181] width 41 height 13
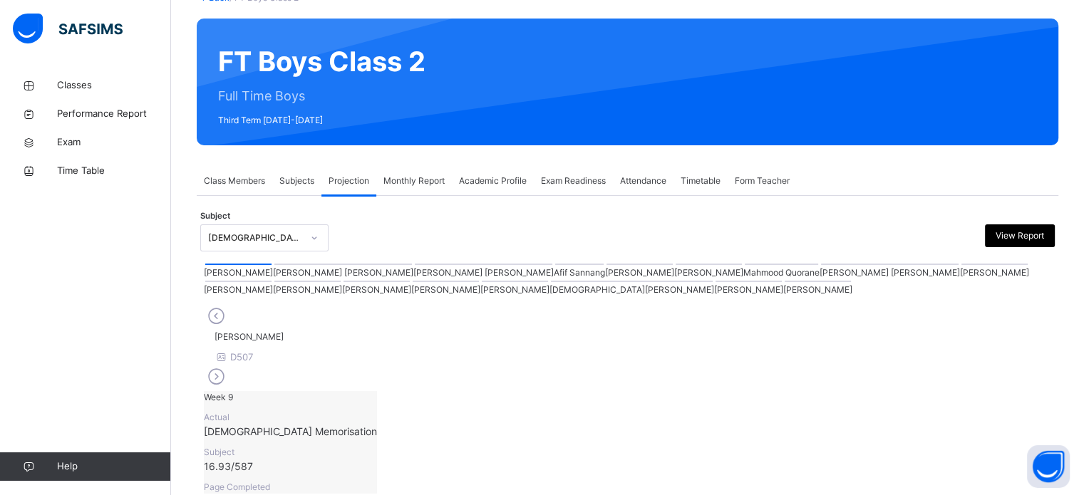
click at [262, 222] on div "Subject Quran Memorisation View Report" at bounding box center [627, 237] width 854 height 41
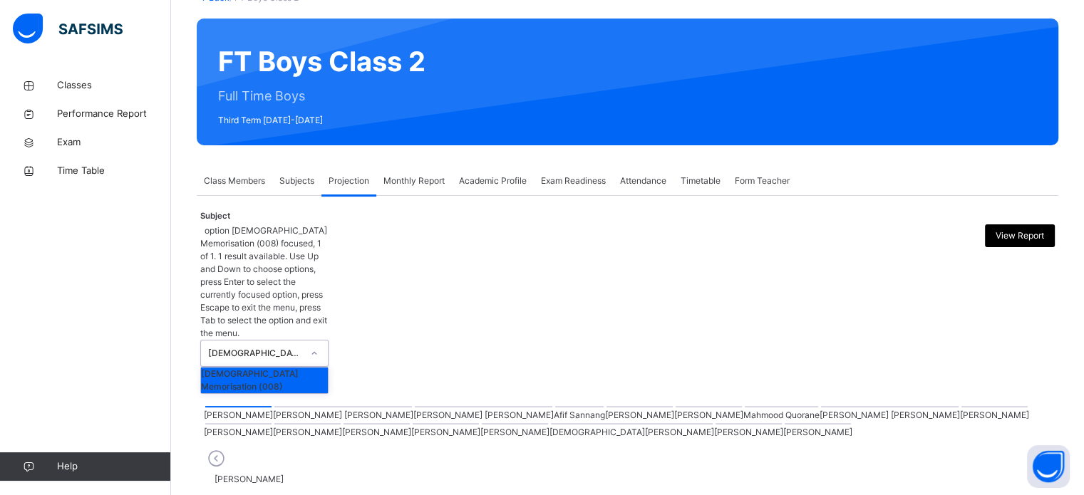
click at [263, 347] on div "[DEMOGRAPHIC_DATA] Memorisation" at bounding box center [255, 353] width 94 height 13
click at [380, 237] on div "Subject option Quran Memorisation (008) focused, 1 of 1. 1 result available. Us…" at bounding box center [627, 309] width 854 height 170
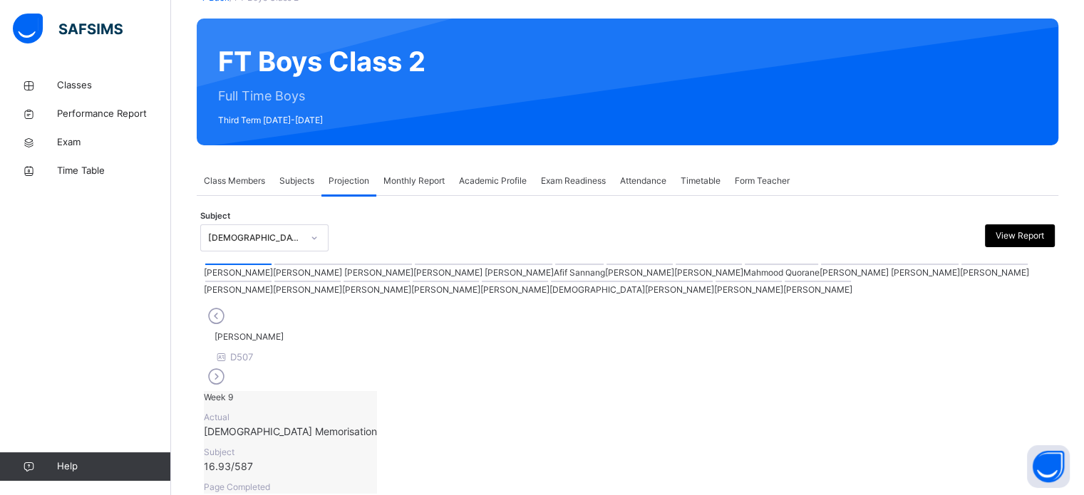
click at [274, 265] on div at bounding box center [342, 264] width 137 height 1
click at [415, 265] on div at bounding box center [483, 264] width 137 height 1
click at [555, 265] on div at bounding box center [579, 264] width 48 height 1
click at [675, 265] on div at bounding box center [708, 264] width 66 height 1
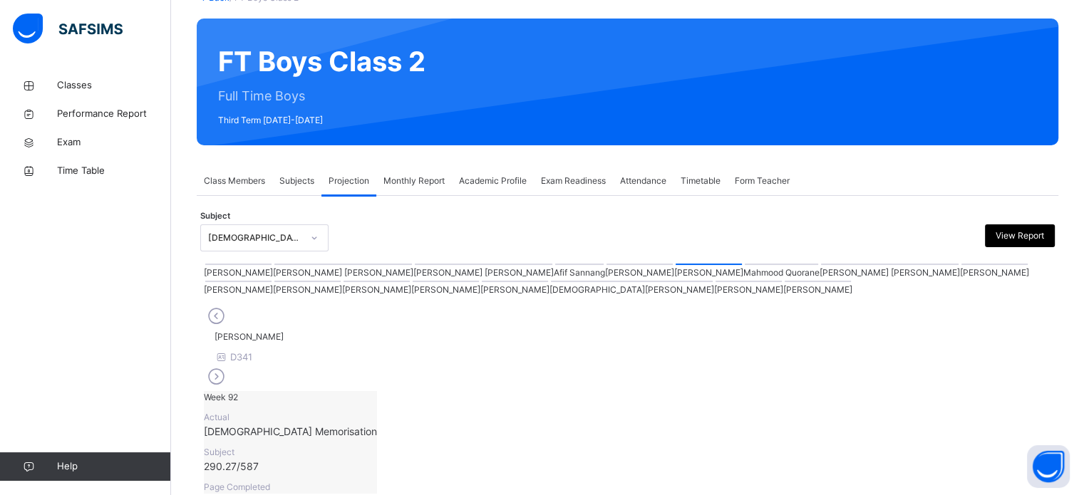
click at [821, 265] on div at bounding box center [889, 264] width 137 height 1
click at [555, 265] on div at bounding box center [579, 264] width 48 height 1
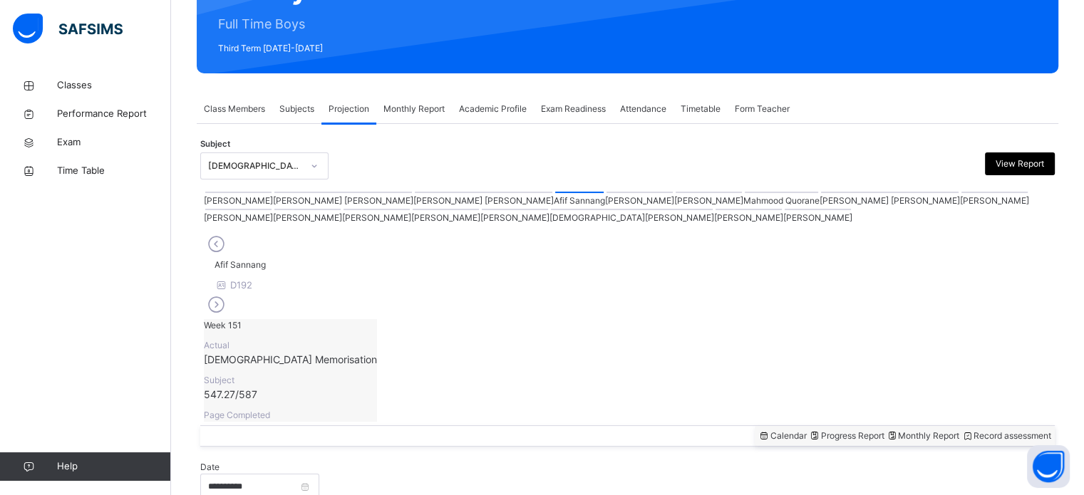
scroll to position [147, 0]
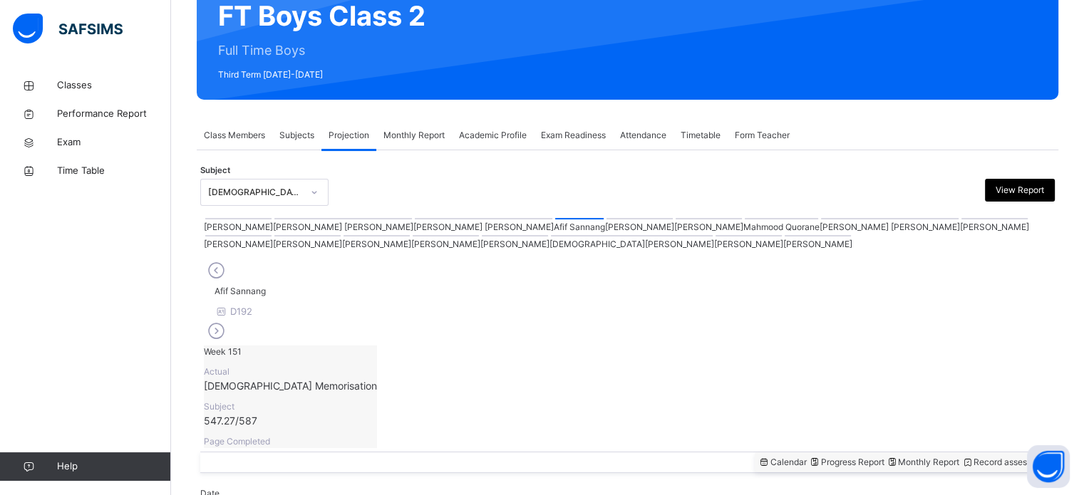
click at [819, 234] on div "[PERSON_NAME] [PERSON_NAME]" at bounding box center [889, 225] width 140 height 17
click at [821, 219] on div at bounding box center [889, 218] width 137 height 1
click at [352, 293] on span "[PERSON_NAME] [PERSON_NAME]" at bounding box center [284, 291] width 140 height 11
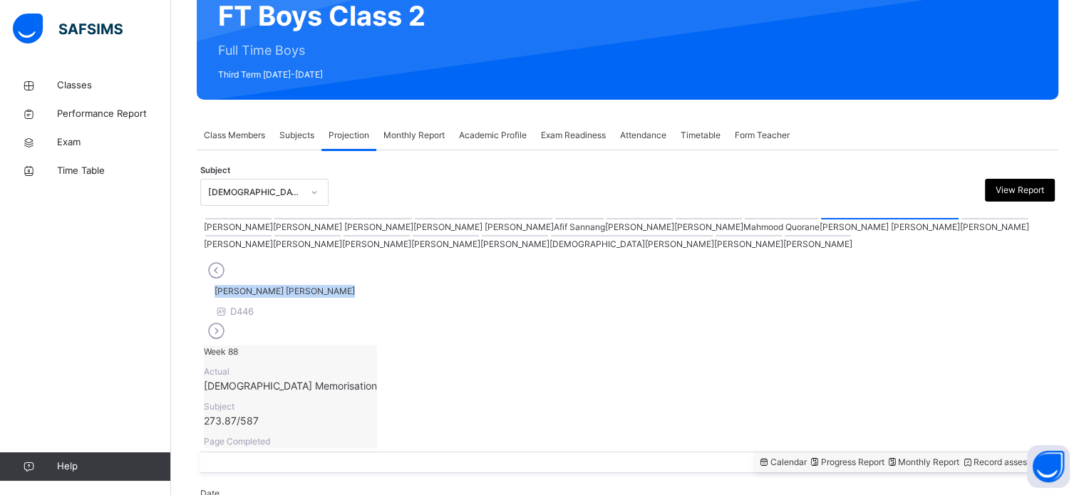
click at [352, 293] on span "[PERSON_NAME] [PERSON_NAME]" at bounding box center [284, 291] width 140 height 11
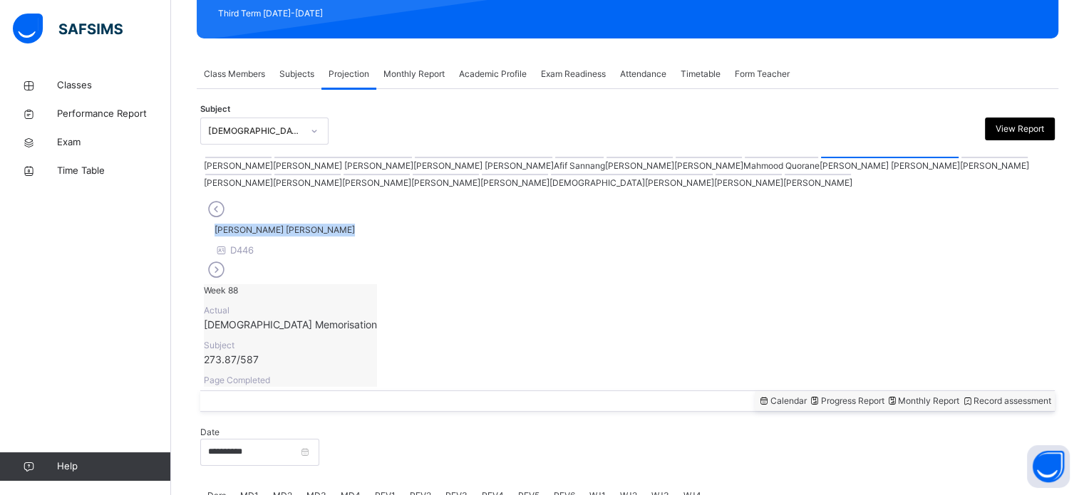
scroll to position [219, 0]
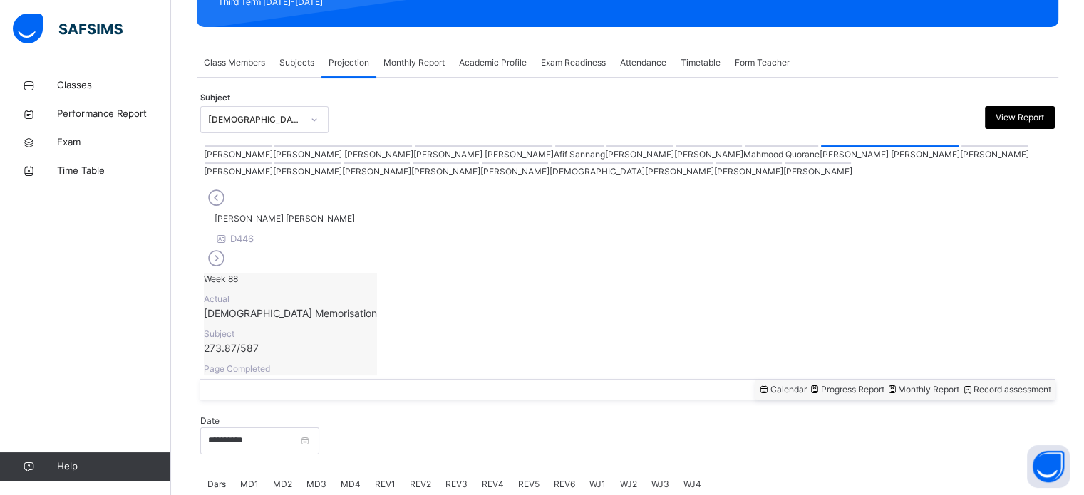
click at [611, 204] on div "Mohamed Zayan Mohamed Faiq D446 Week 88 Actual Quran Memorisation Subject 273.8…" at bounding box center [627, 280] width 847 height 190
click at [675, 147] on div at bounding box center [708, 145] width 66 height 1
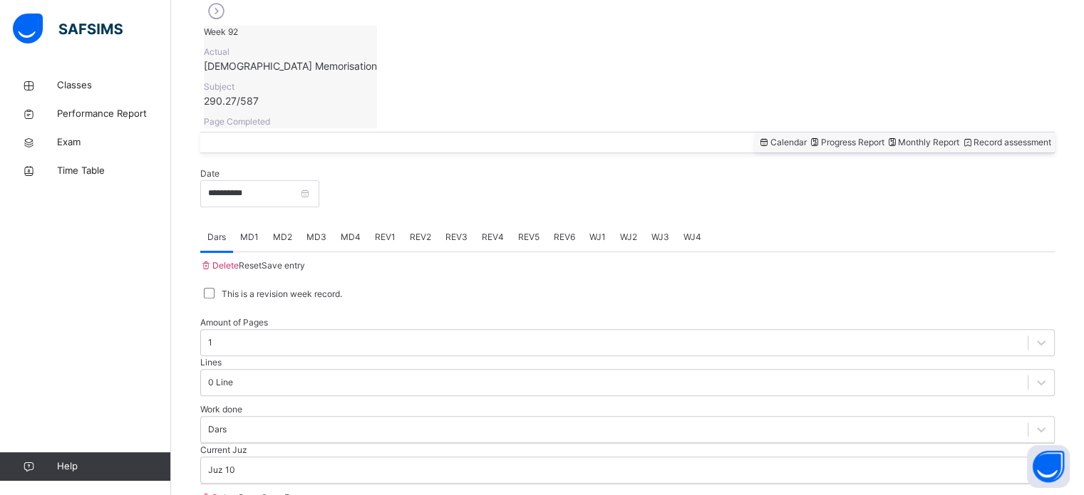
scroll to position [467, 0]
click at [393, 230] on span "REV1" at bounding box center [385, 236] width 21 height 13
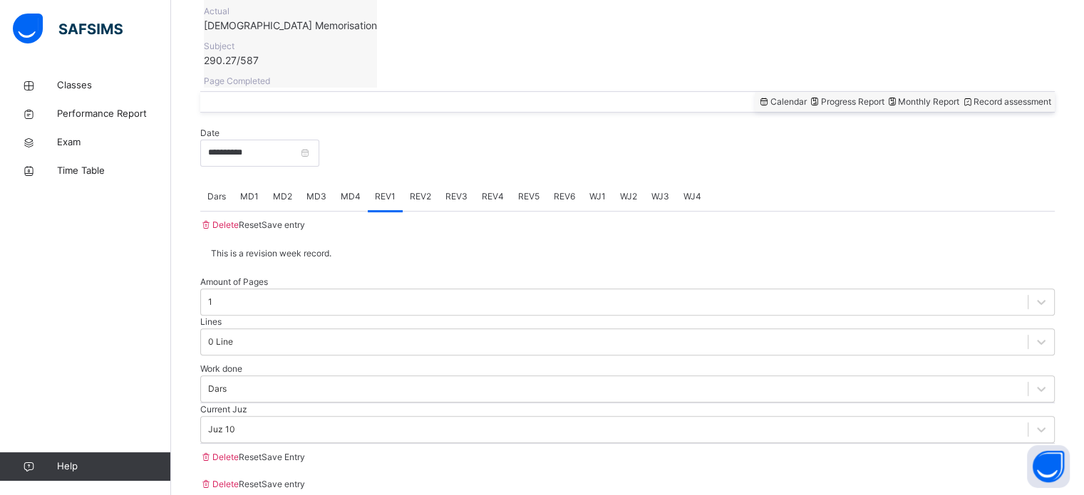
scroll to position [114, 0]
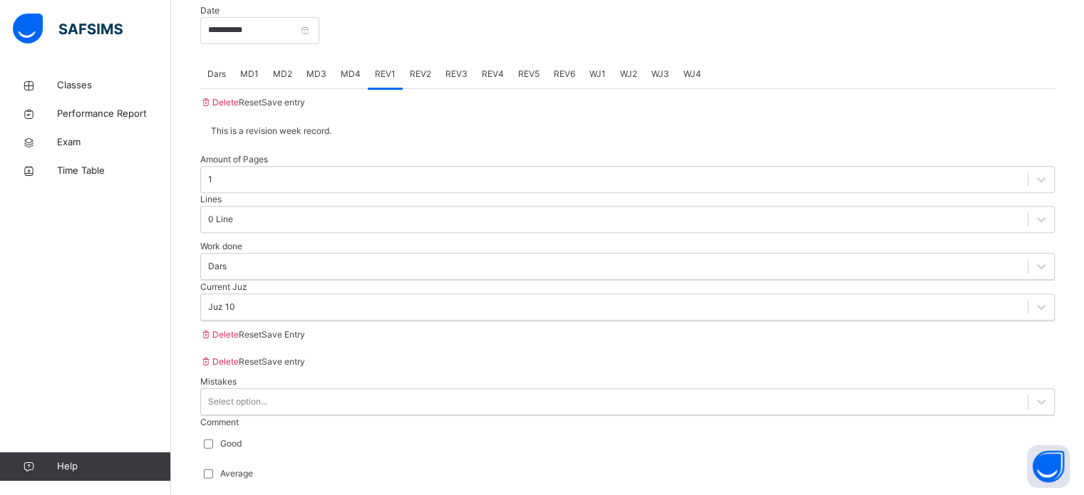
scroll to position [633, 0]
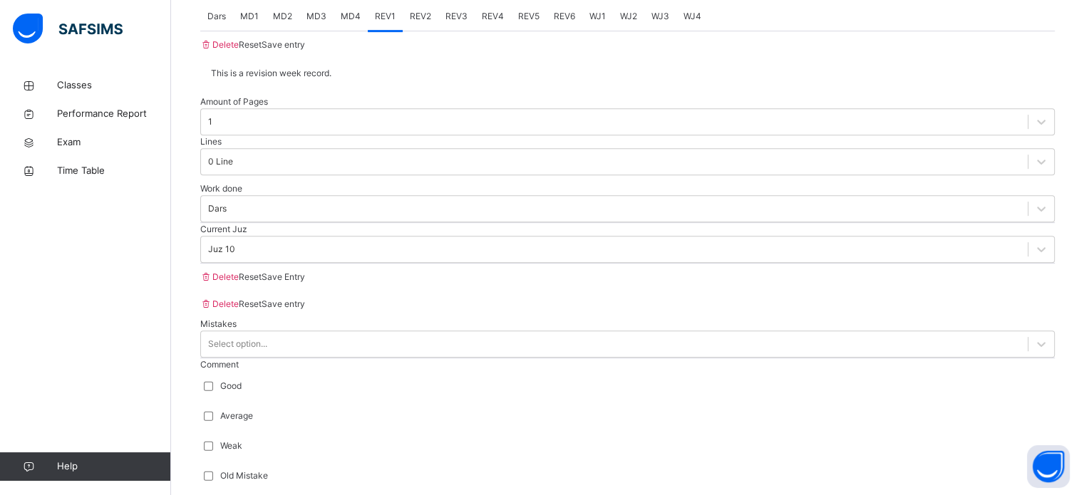
scroll to position [692, 0]
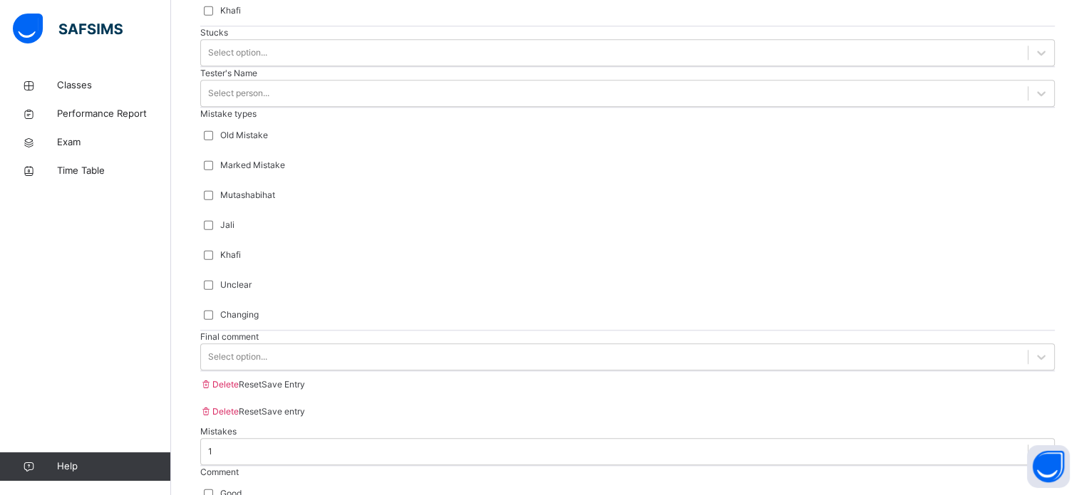
scroll to position [1438, 0]
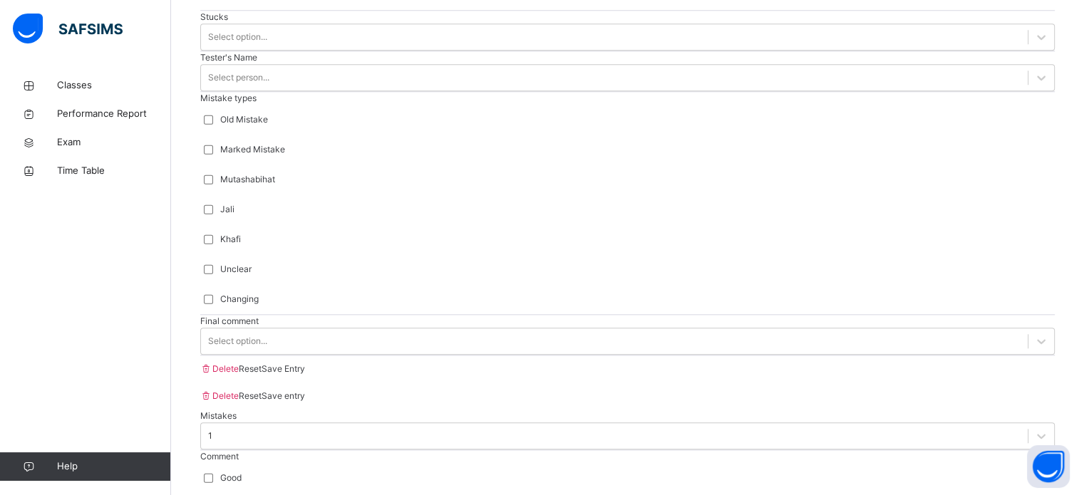
type input "******"
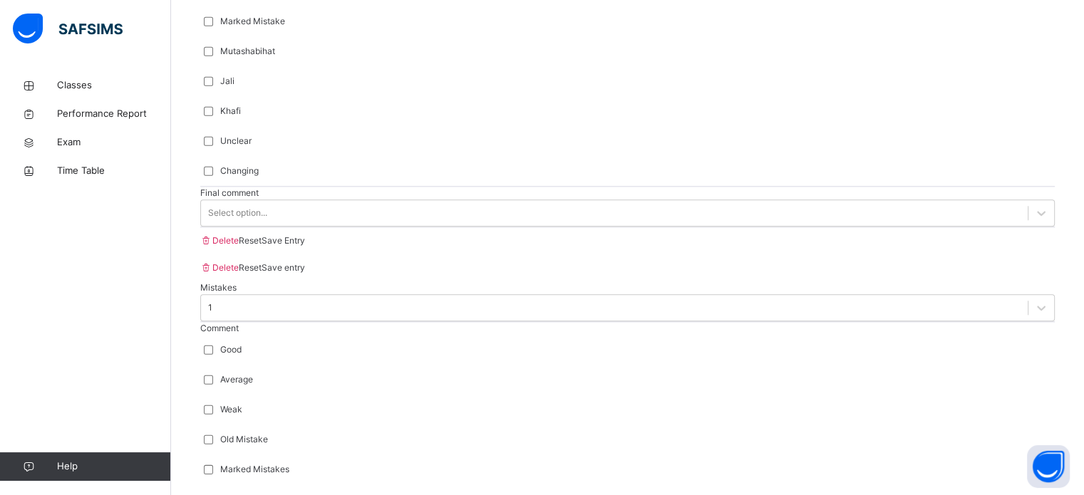
scroll to position [1567, 0]
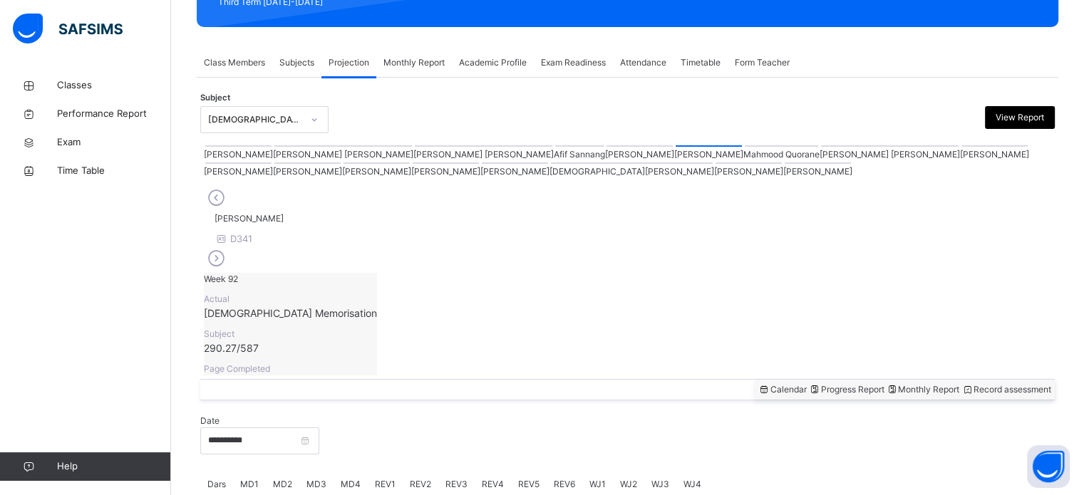
scroll to position [231, 0]
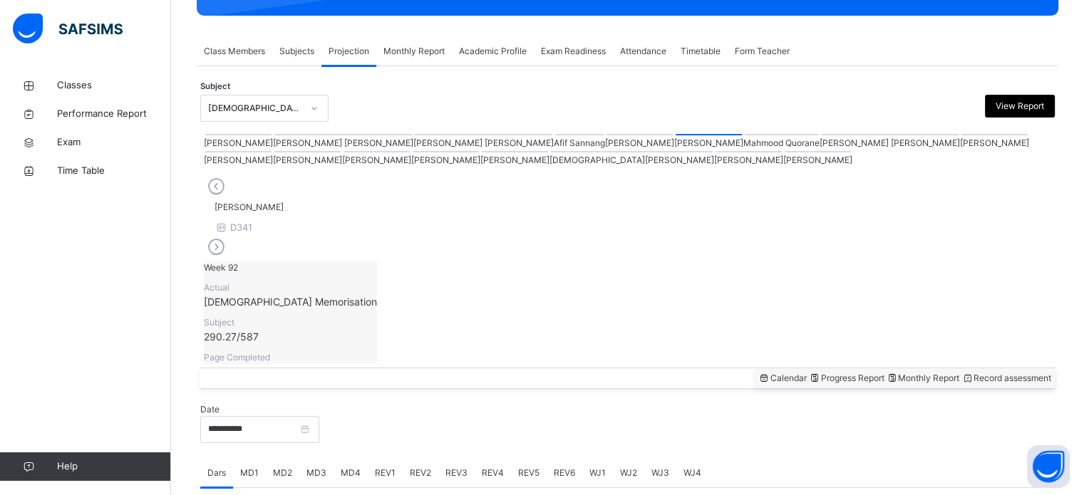
click at [415, 135] on div at bounding box center [483, 134] width 137 height 1
click at [348, 207] on span "[PERSON_NAME] [PERSON_NAME]" at bounding box center [284, 207] width 140 height 11
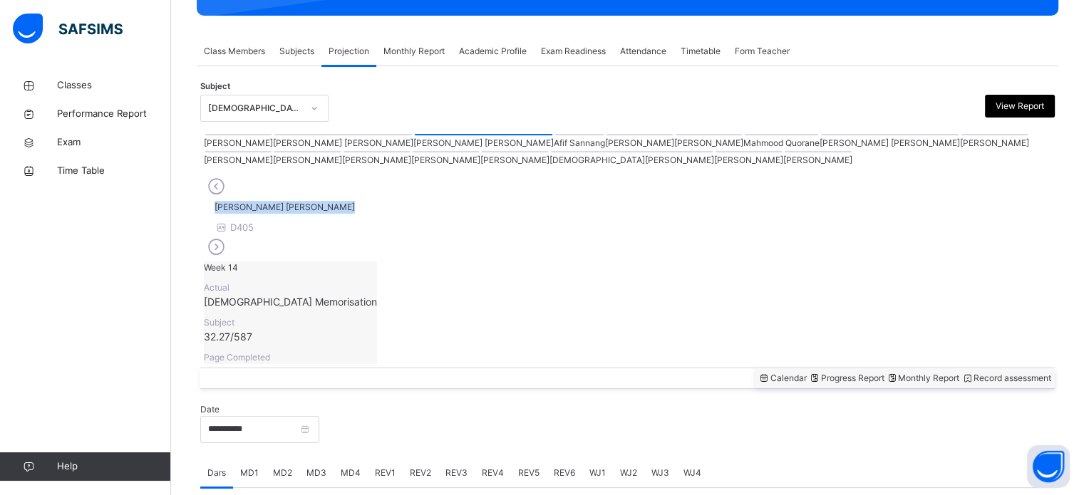
click at [348, 207] on span "[PERSON_NAME] [PERSON_NAME]" at bounding box center [284, 207] width 140 height 11
drag, startPoint x: 348, startPoint y: 207, endPoint x: 424, endPoint y: 179, distance: 81.1
click at [424, 179] on div "Abdul Saboor Ahmed Siddqui D405 Week 14 Actual Quran Memorisation Subject 32.27…" at bounding box center [627, 269] width 847 height 190
click at [355, 206] on span "[PERSON_NAME] [PERSON_NAME]" at bounding box center [284, 207] width 140 height 11
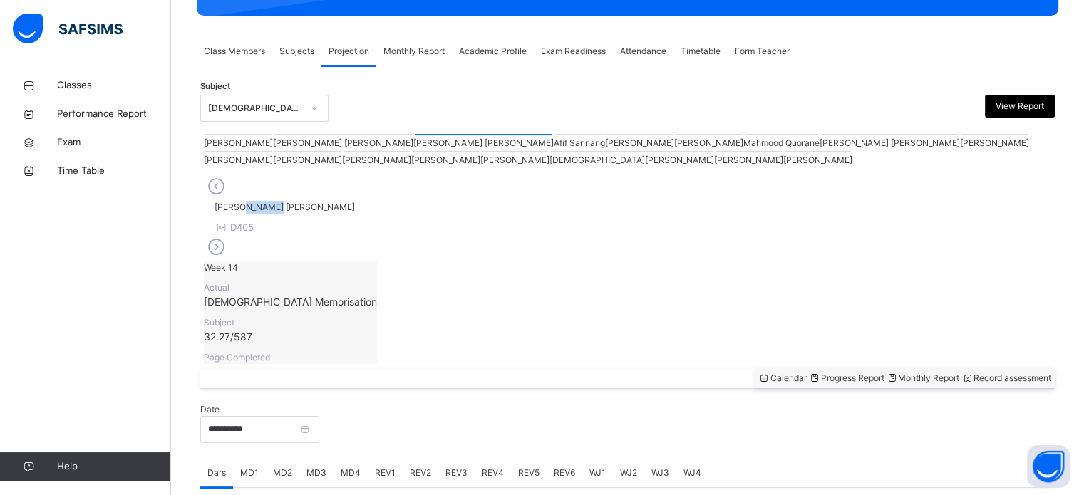
click at [355, 206] on span "[PERSON_NAME] [PERSON_NAME]" at bounding box center [284, 207] width 140 height 11
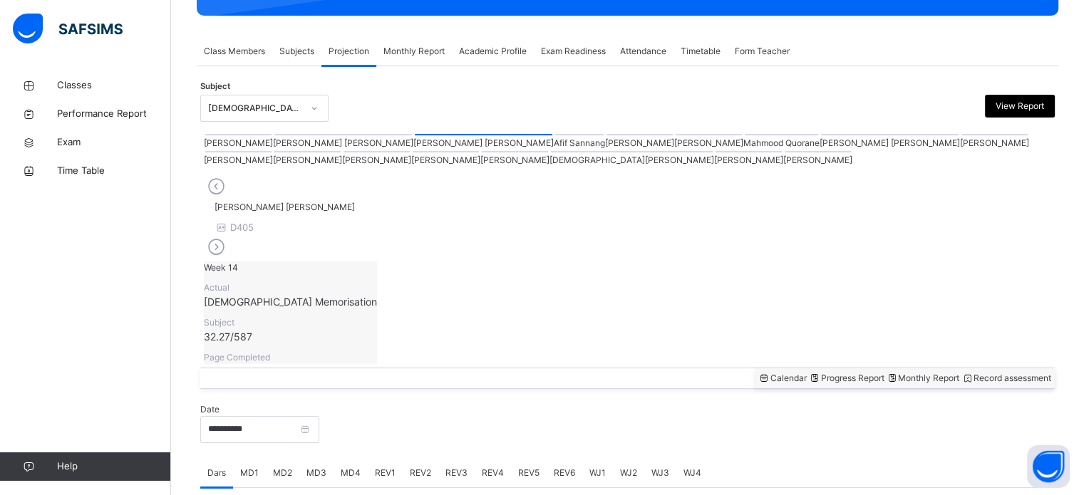
click at [555, 135] on div at bounding box center [579, 134] width 48 height 1
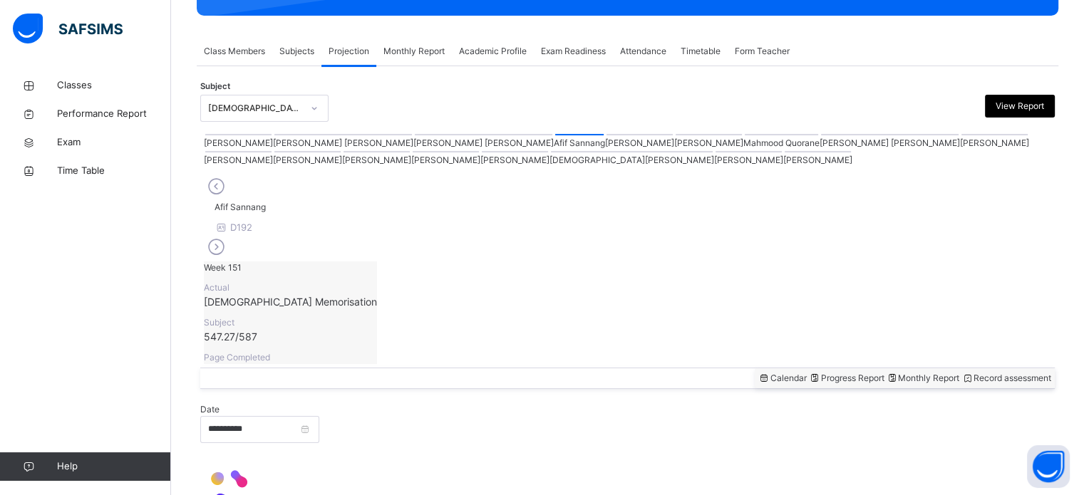
click at [605, 150] on div "[PERSON_NAME]" at bounding box center [639, 141] width 69 height 17
click at [606, 135] on div at bounding box center [639, 134] width 66 height 1
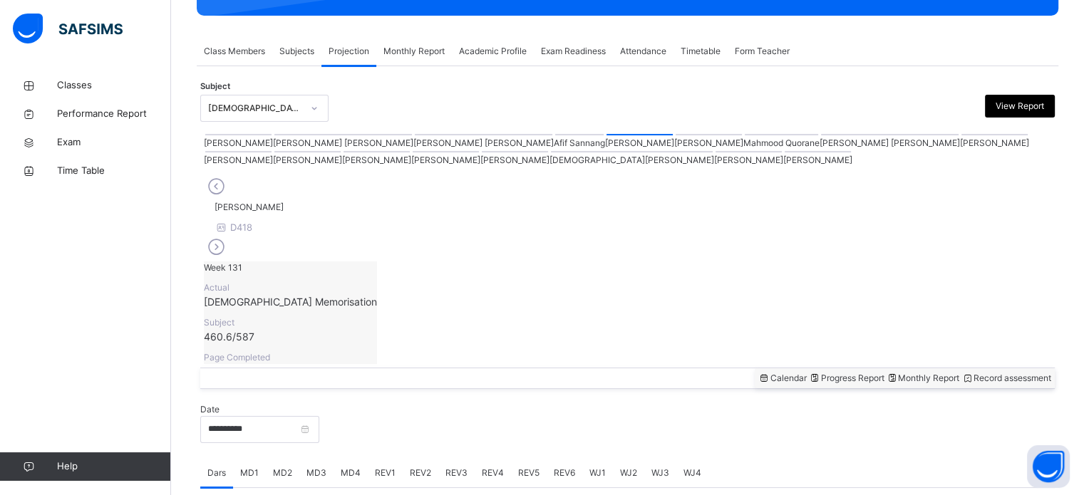
click at [675, 135] on div at bounding box center [708, 134] width 66 height 1
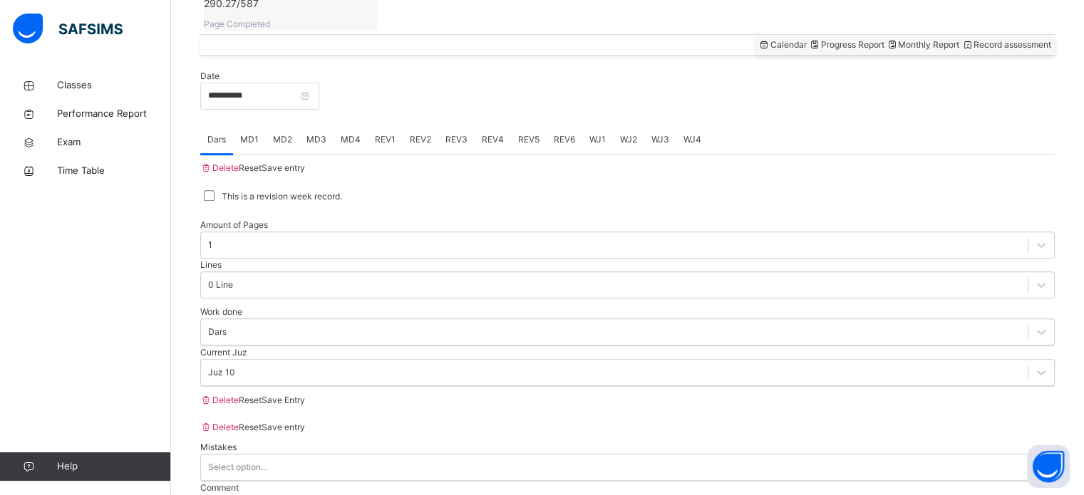
scroll to position [574, 0]
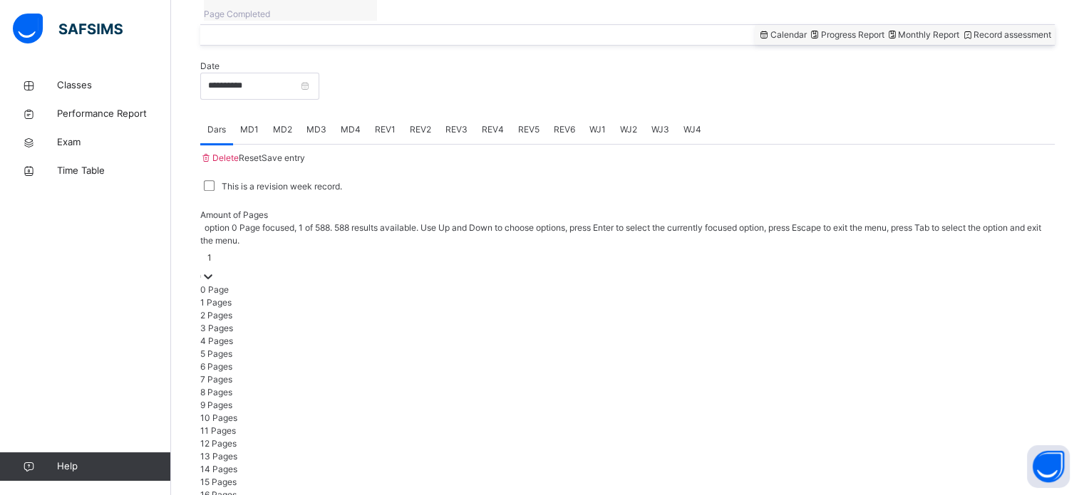
click at [212, 251] on div "1" at bounding box center [209, 257] width 4 height 13
click at [345, 172] on div "This is a revision week record." at bounding box center [627, 187] width 854 height 30
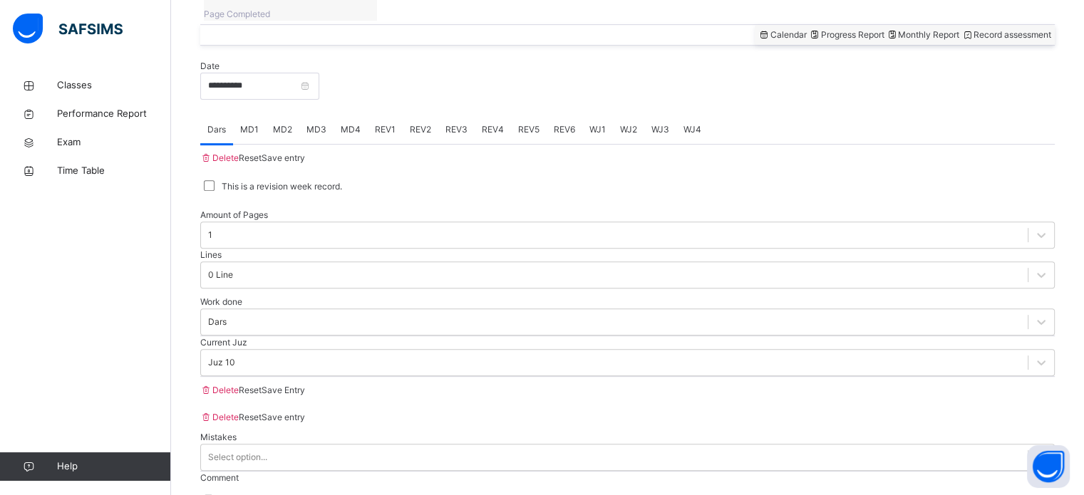
click at [318, 123] on span "MD3" at bounding box center [316, 129] width 20 height 13
click at [347, 123] on span "MD4" at bounding box center [351, 129] width 20 height 13
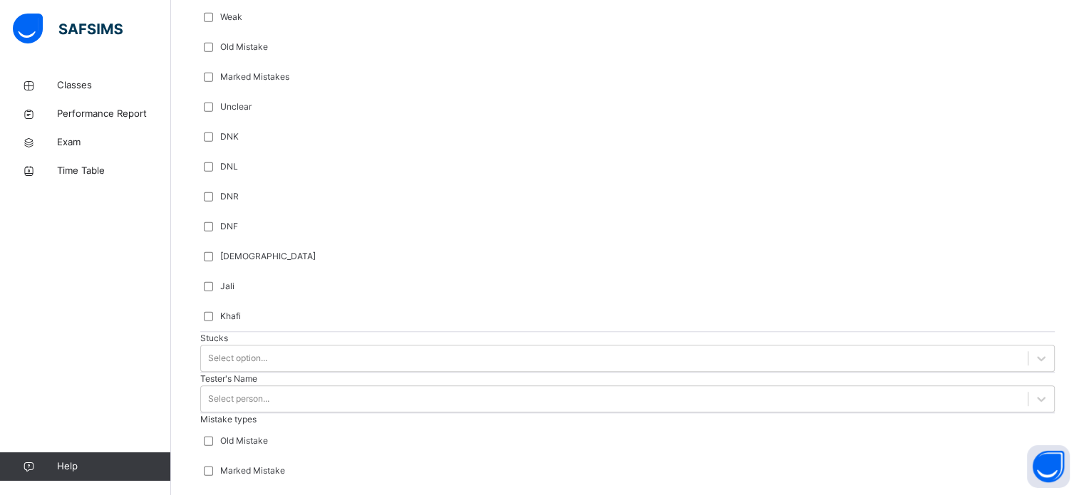
scroll to position [1142, 0]
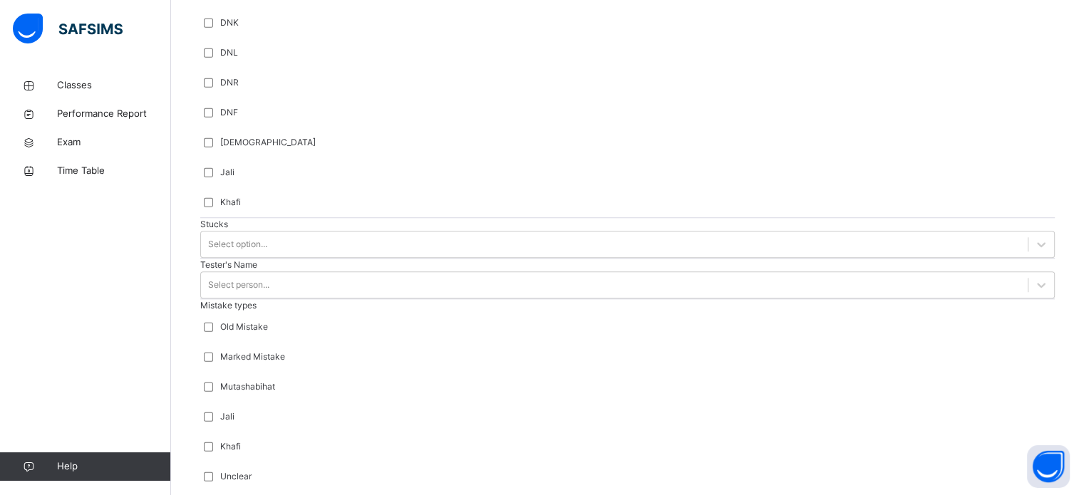
scroll to position [1240, 0]
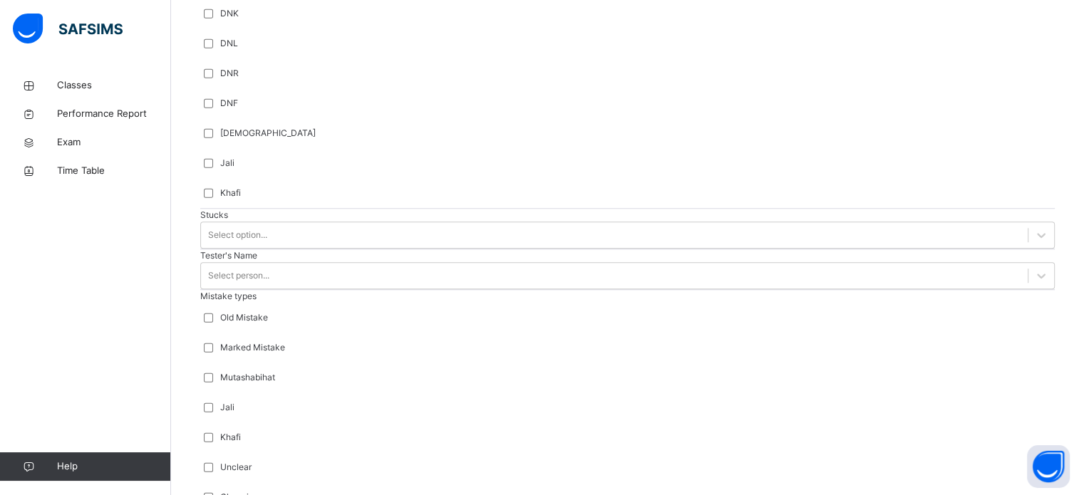
type input "****"
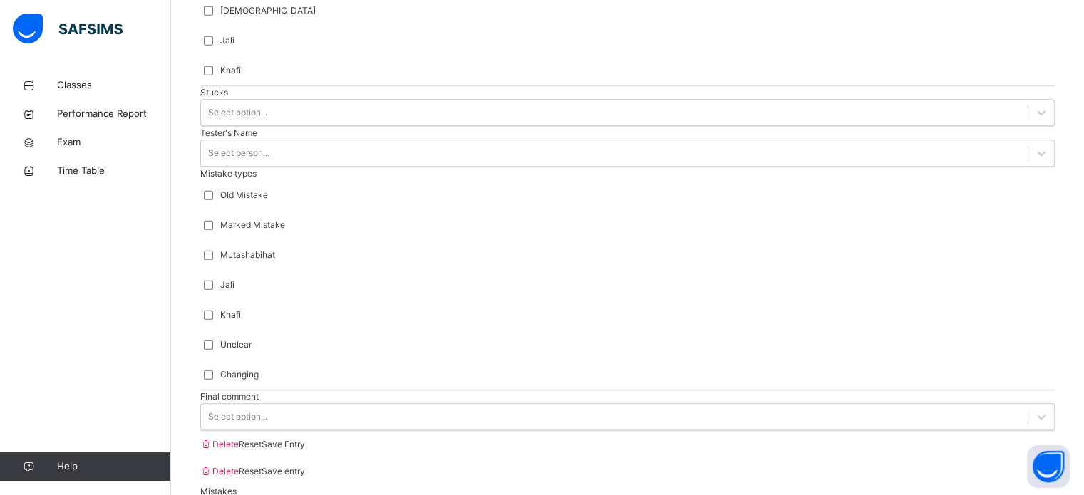
scroll to position [1397, 0]
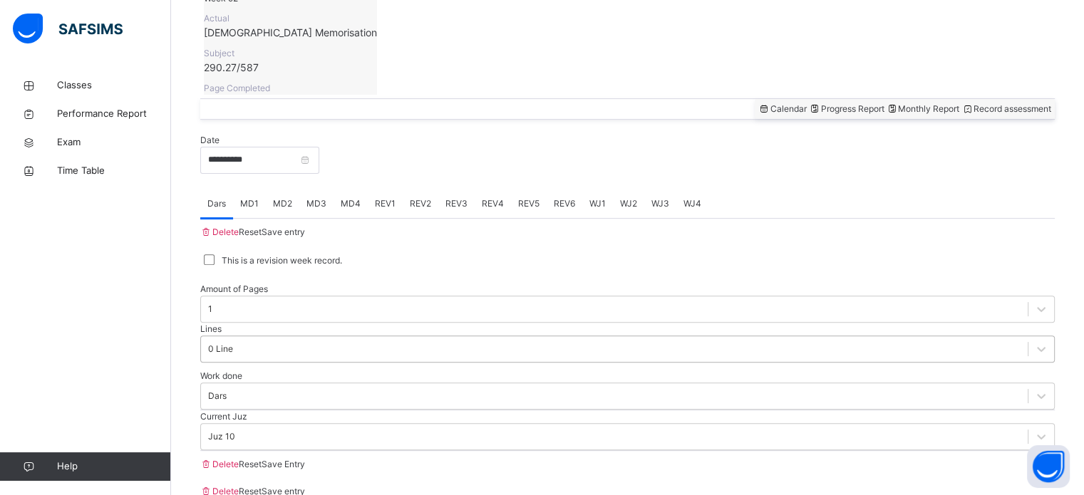
scroll to position [376, 0]
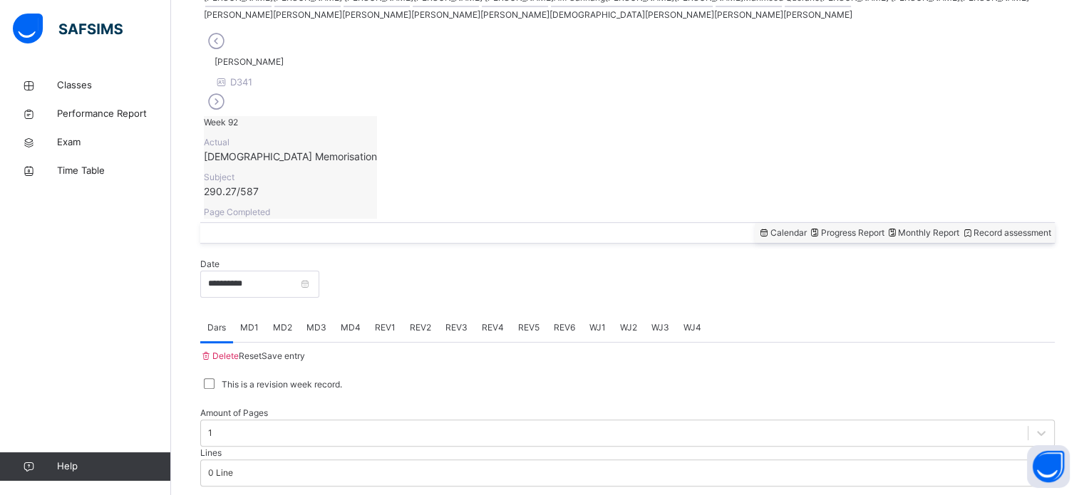
click at [353, 313] on div "MD4" at bounding box center [350, 327] width 34 height 28
click at [330, 313] on div "MD3" at bounding box center [316, 327] width 34 height 28
click at [368, 313] on div "MD4" at bounding box center [350, 327] width 34 height 28
click at [363, 313] on div "MD4" at bounding box center [350, 327] width 34 height 28
click at [372, 313] on div "REV1" at bounding box center [385, 327] width 35 height 28
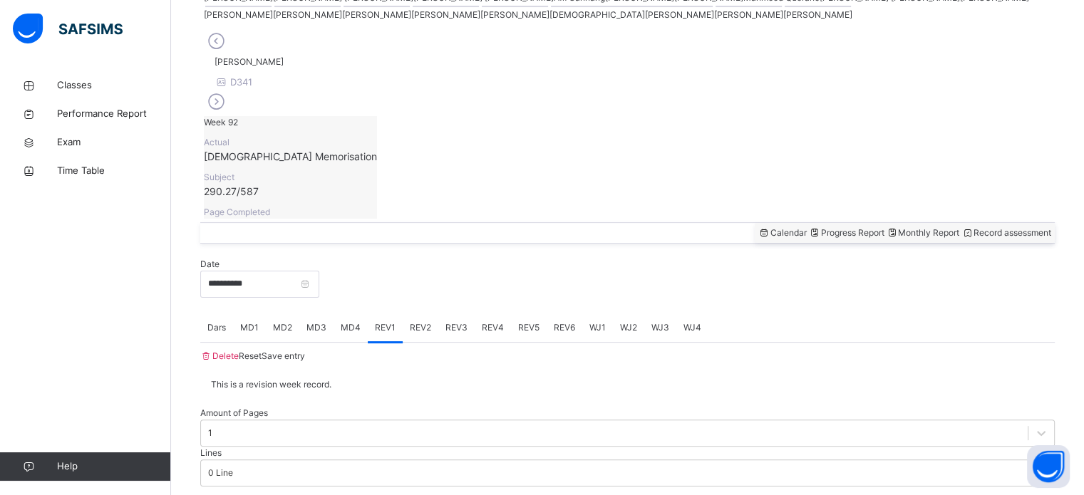
click at [311, 313] on div "MD3" at bounding box center [316, 327] width 34 height 28
click at [299, 313] on div "MD2" at bounding box center [282, 327] width 33 height 28
click at [410, 313] on div "REV2" at bounding box center [421, 327] width 36 height 28
click at [382, 321] on span "REV1" at bounding box center [385, 327] width 21 height 13
click at [390, 321] on span "REV1" at bounding box center [385, 327] width 21 height 13
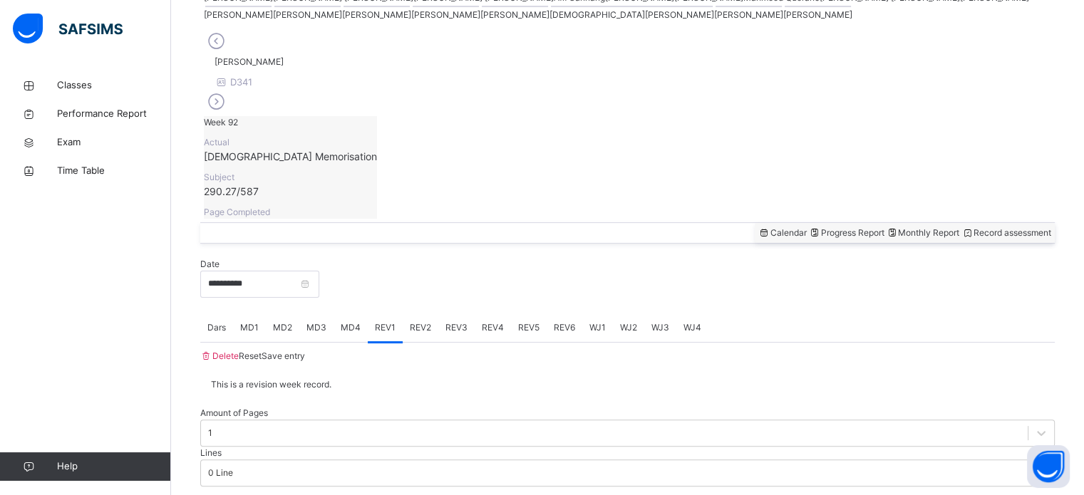
click at [411, 321] on span "REV2" at bounding box center [420, 327] width 21 height 13
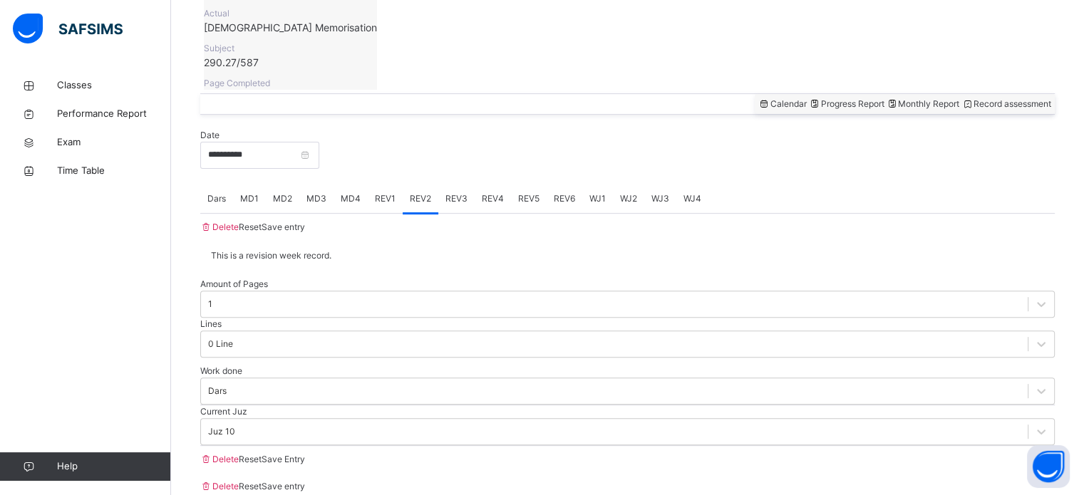
scroll to position [507, 0]
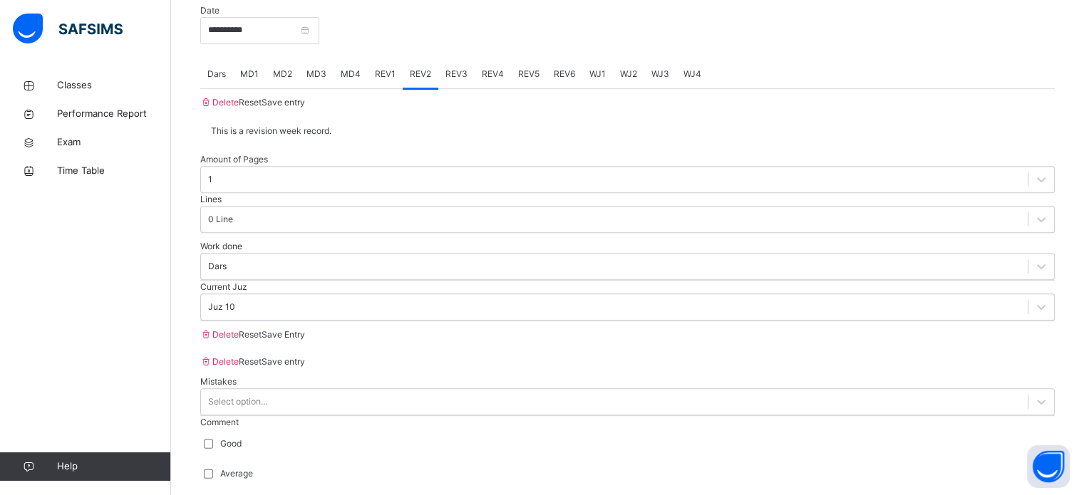
scroll to position [633, 0]
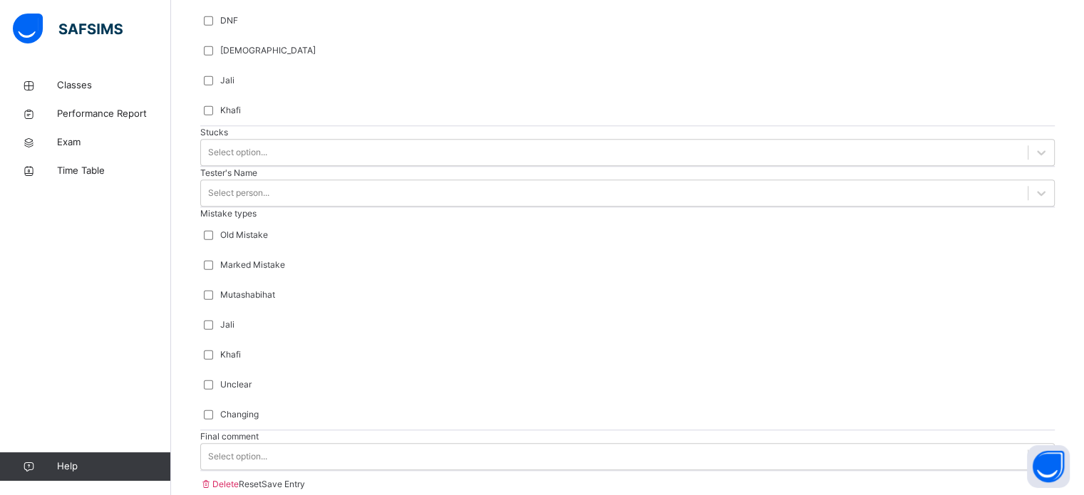
scroll to position [1335, 0]
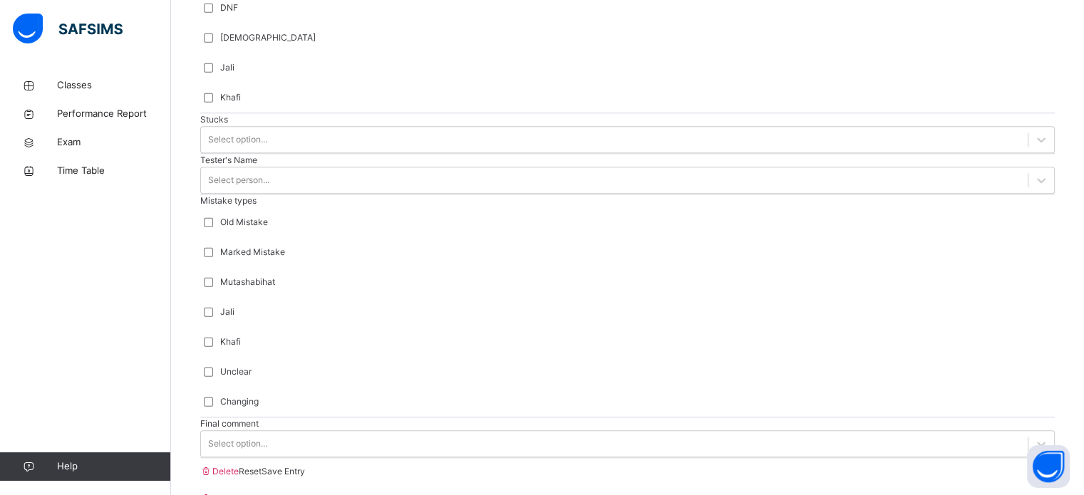
type input "******"
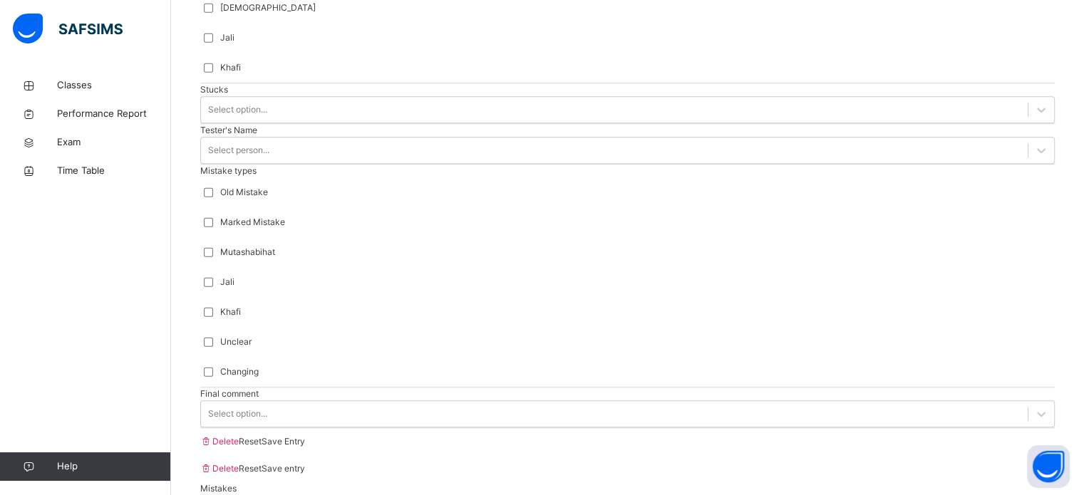
scroll to position [1567, 0]
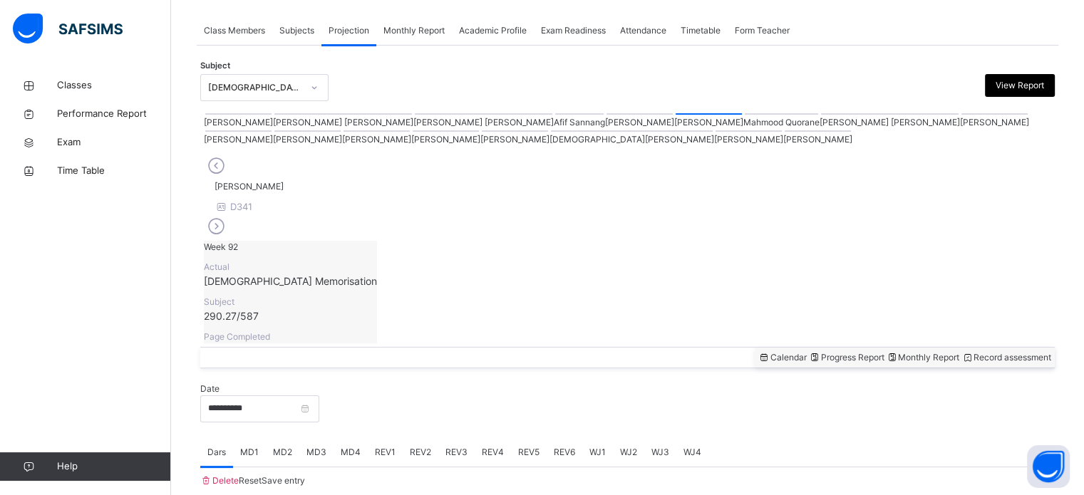
scroll to position [574, 0]
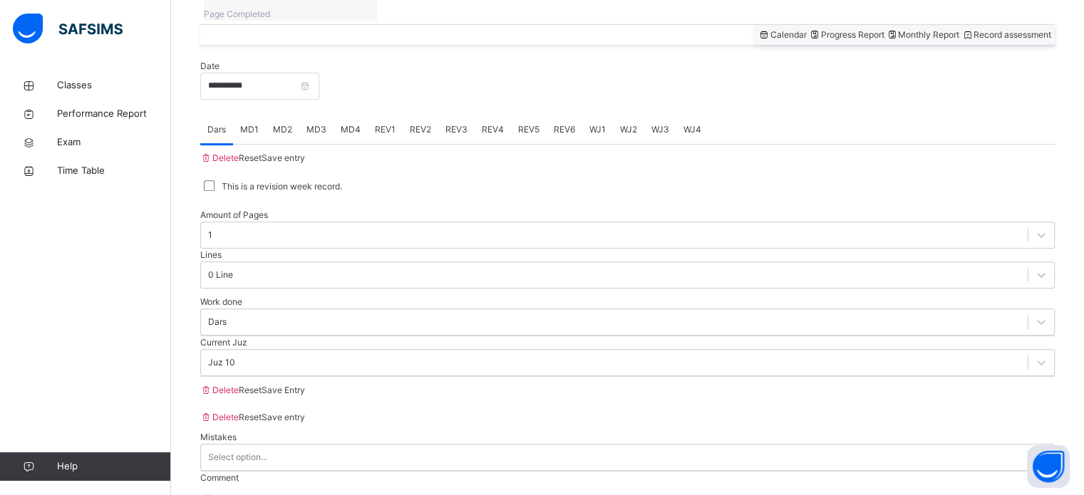
click at [439, 115] on div "REV3" at bounding box center [456, 129] width 36 height 28
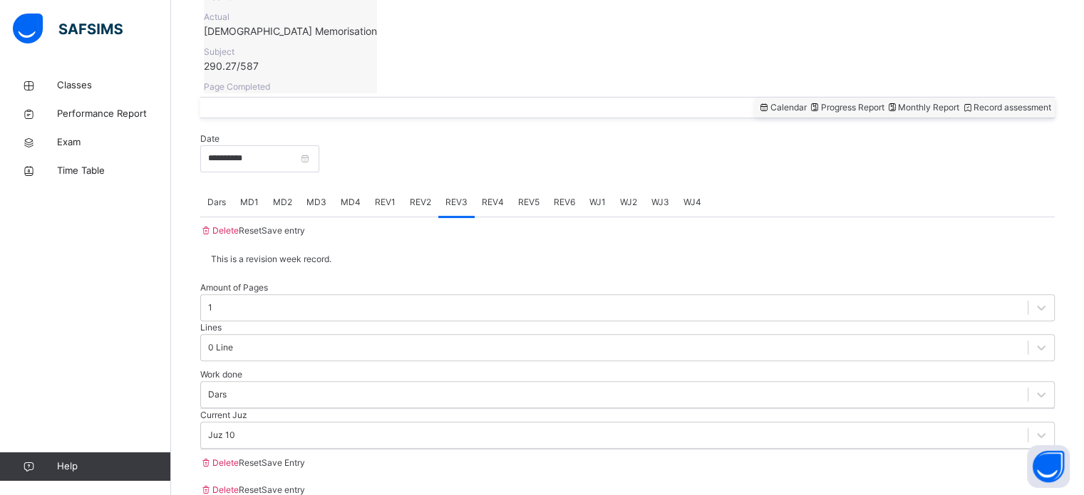
scroll to position [527, 0]
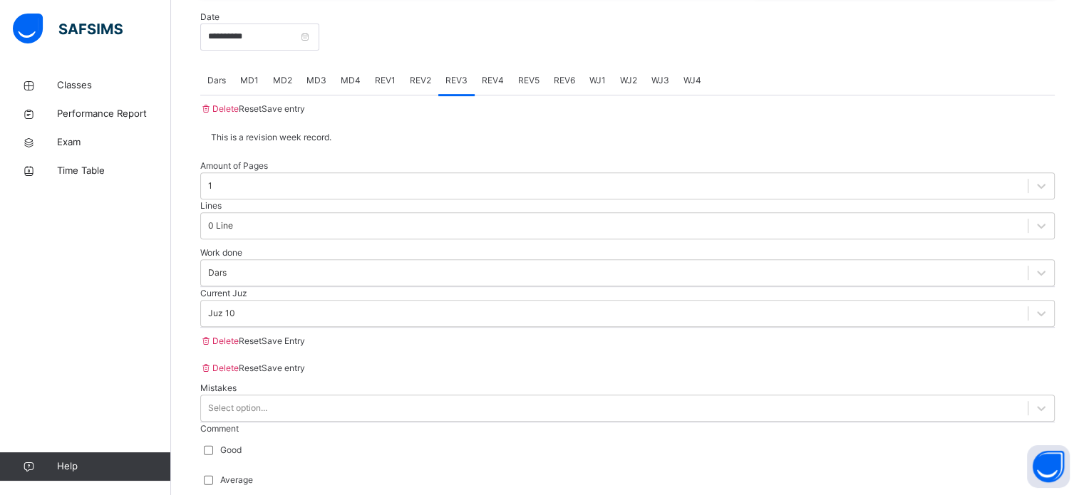
scroll to position [633, 0]
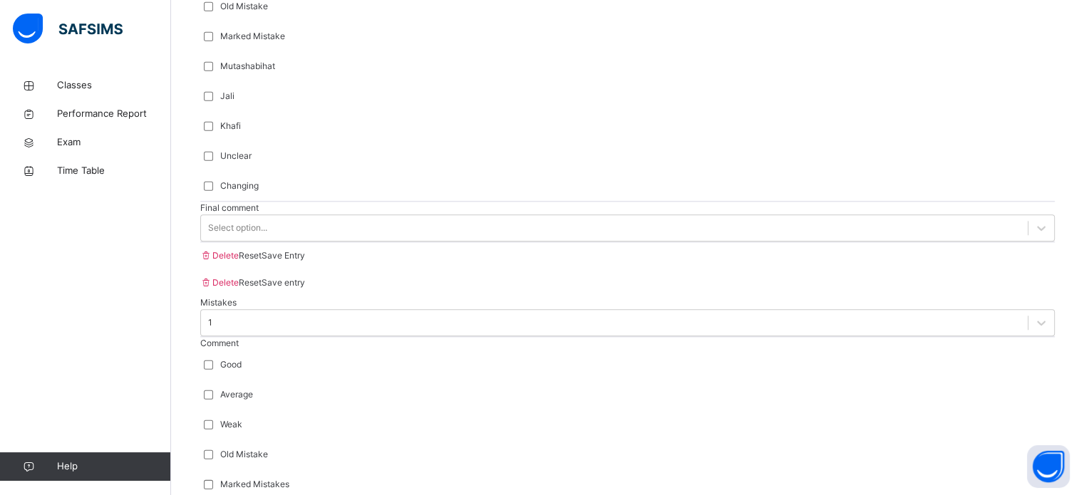
scroll to position [1567, 0]
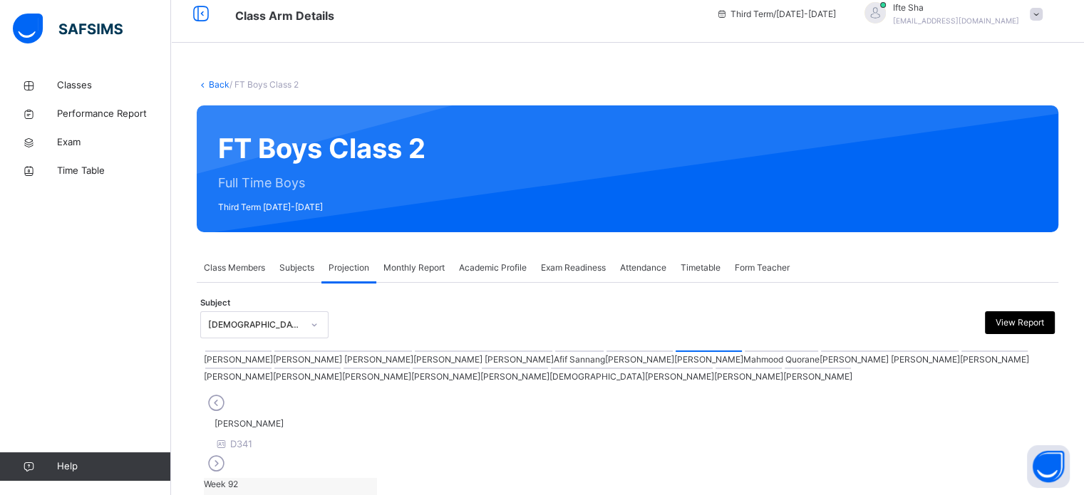
scroll to position [2, 0]
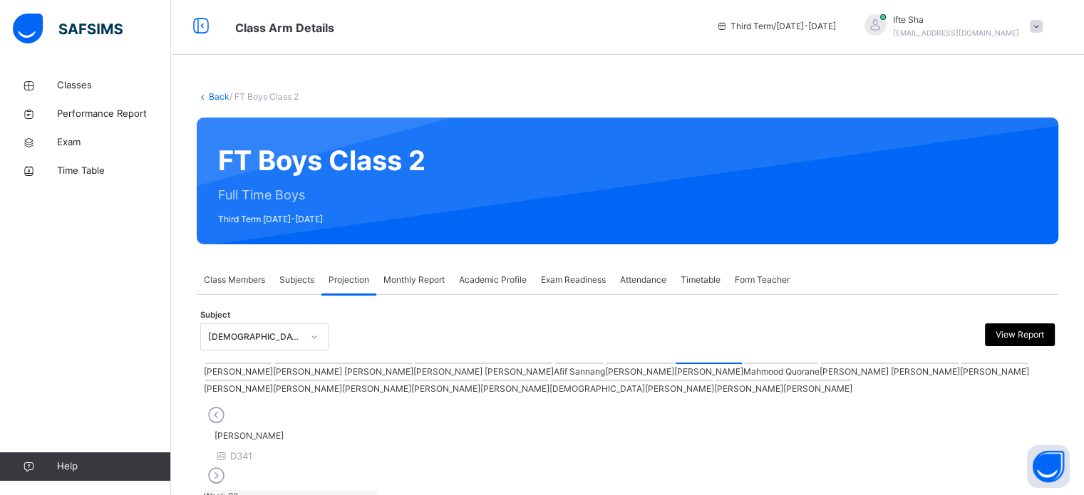
click at [341, 381] on div at bounding box center [307, 380] width 66 height 1
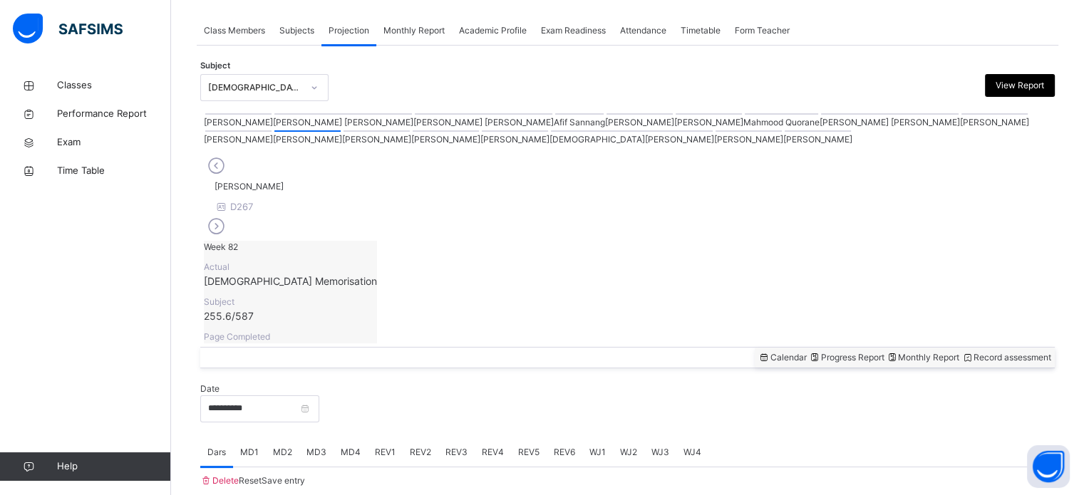
scroll to position [312, 0]
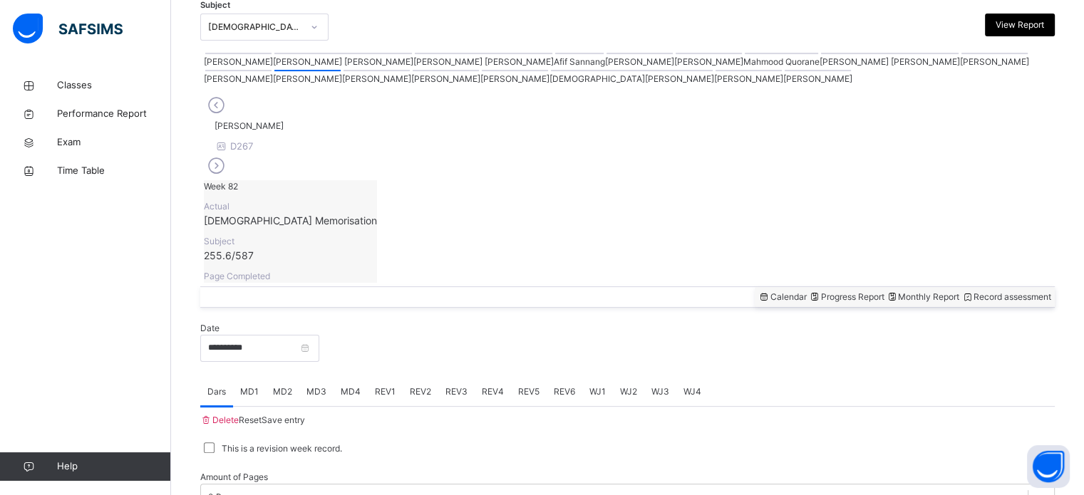
click at [897, 291] on span "Monthly Report" at bounding box center [922, 296] width 73 height 11
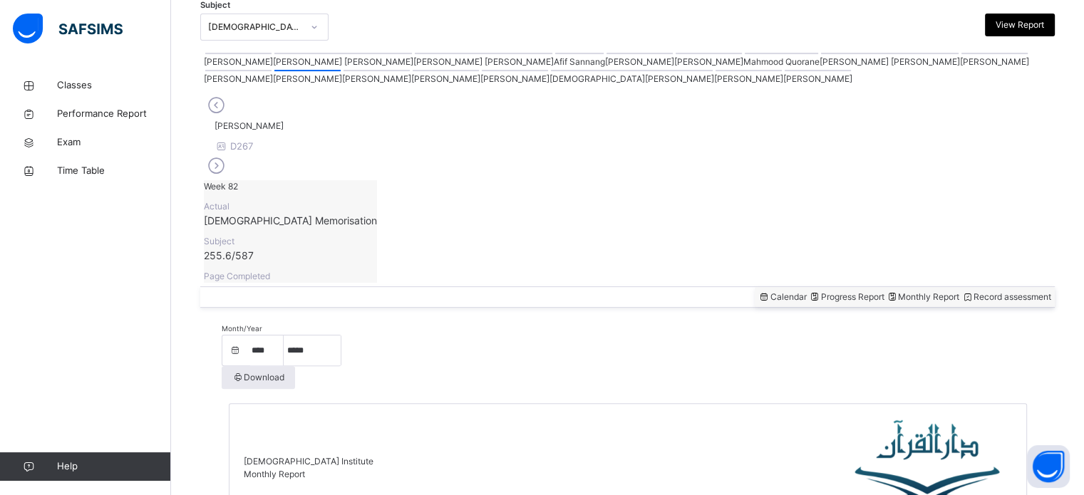
click at [675, 54] on div at bounding box center [708, 53] width 66 height 1
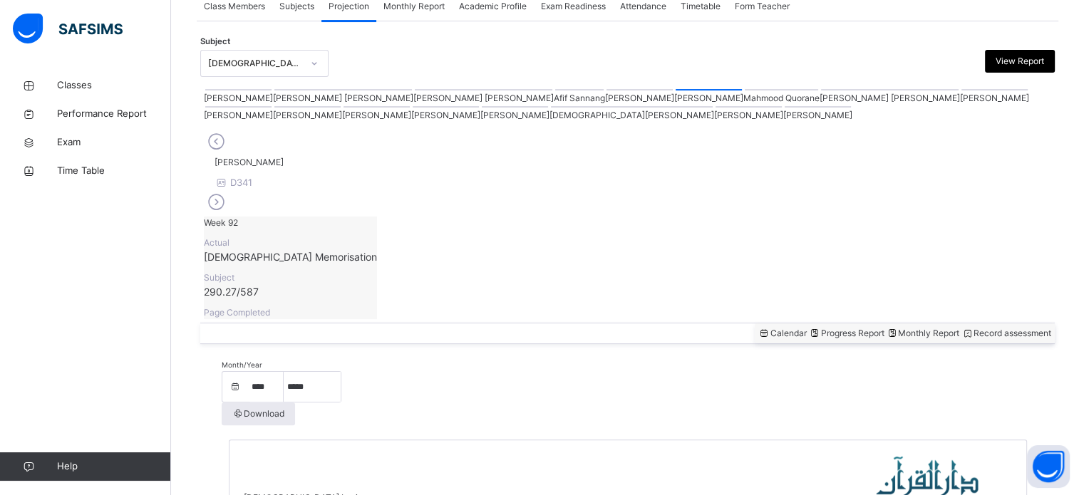
scroll to position [269, 0]
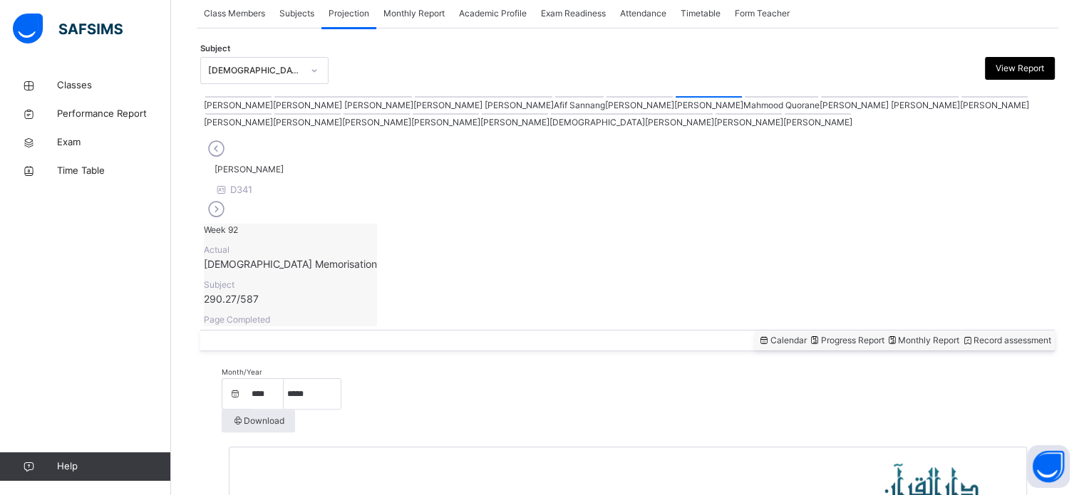
click at [744, 98] on div at bounding box center [780, 96] width 73 height 1
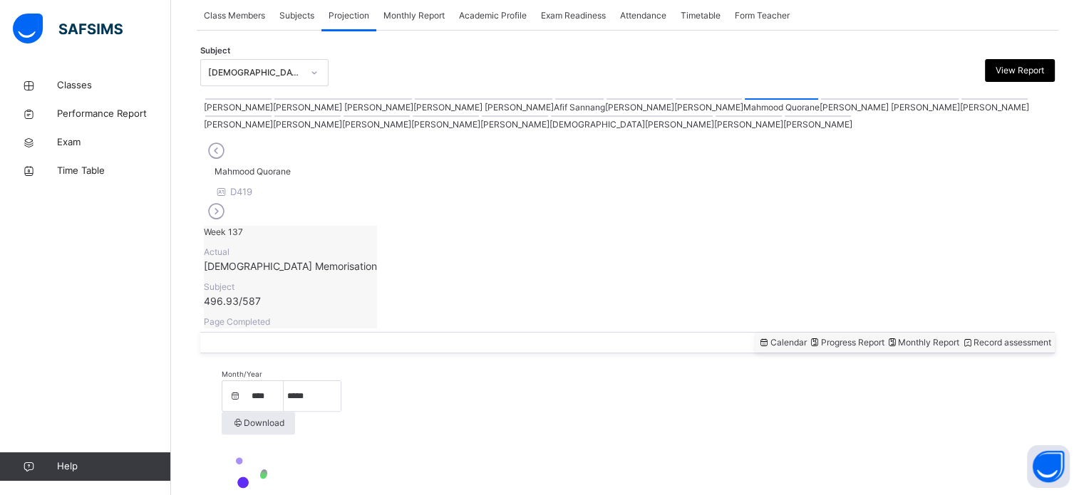
click at [744, 100] on div at bounding box center [780, 98] width 73 height 1
click at [821, 98] on div at bounding box center [889, 96] width 137 height 1
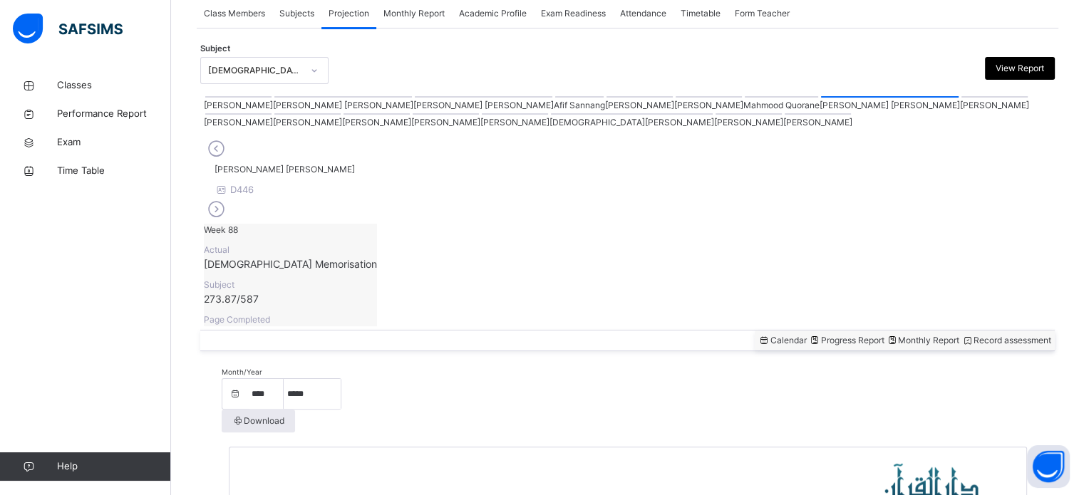
click at [982, 334] on div "Record assessment" at bounding box center [1006, 340] width 90 height 13
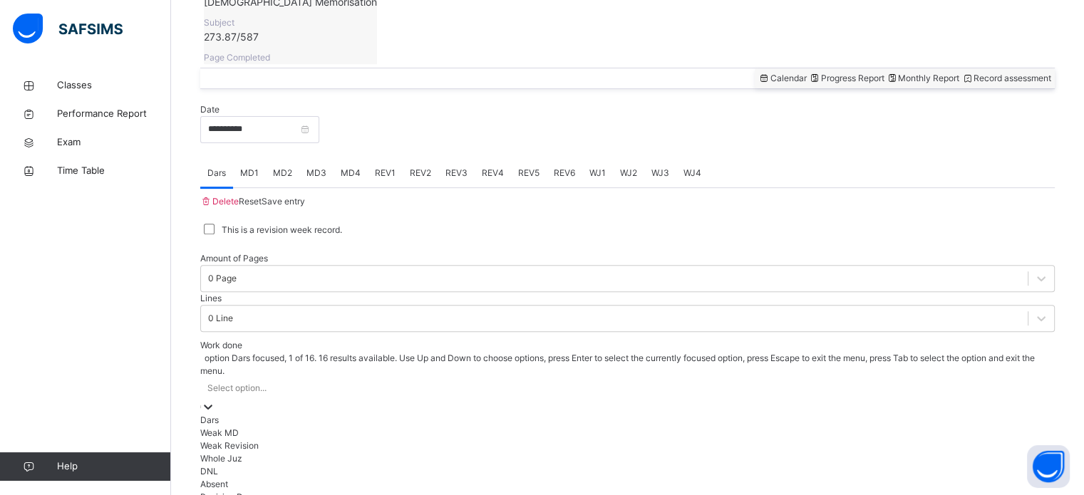
scroll to position [574, 0]
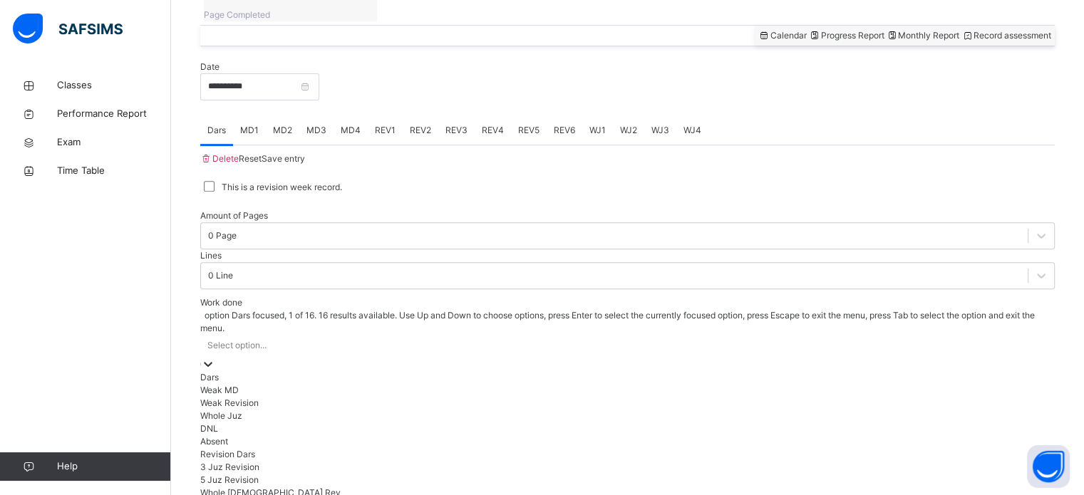
click at [285, 318] on div "option Dars focused, 1 of 16. 16 results available. Use Up and Down to choose o…" at bounding box center [627, 442] width 854 height 267
click at [254, 435] on div "Absent" at bounding box center [627, 441] width 854 height 13
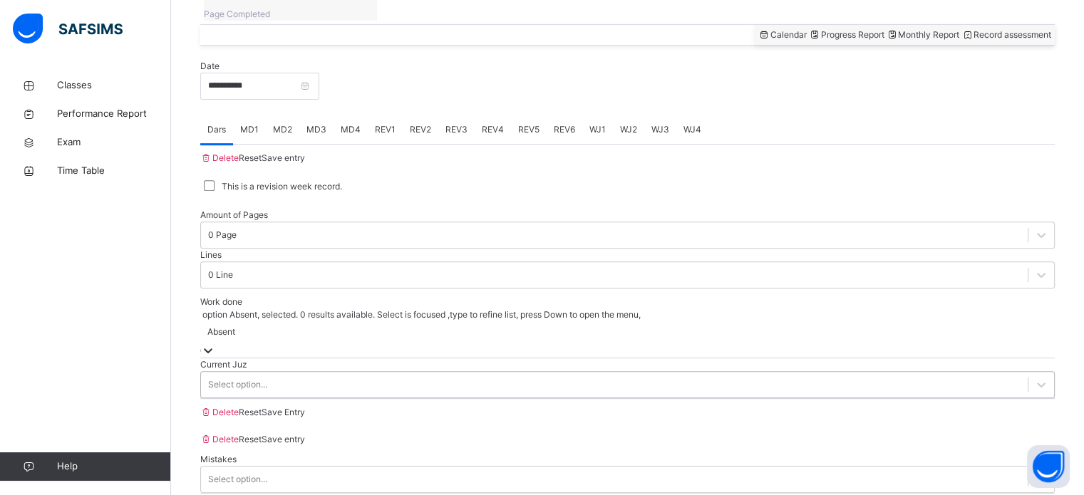
click at [236, 378] on div "Select option..." at bounding box center [237, 384] width 59 height 13
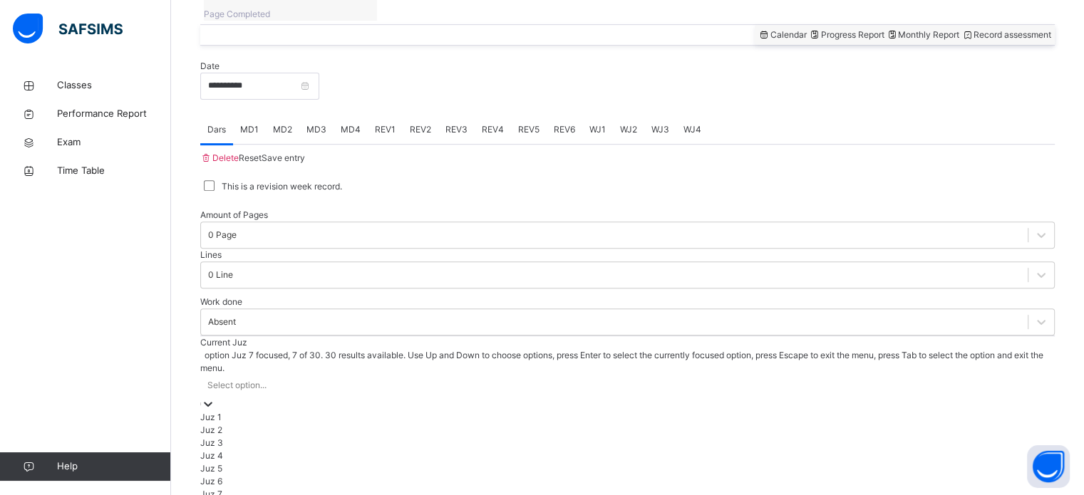
scroll to position [142, 0]
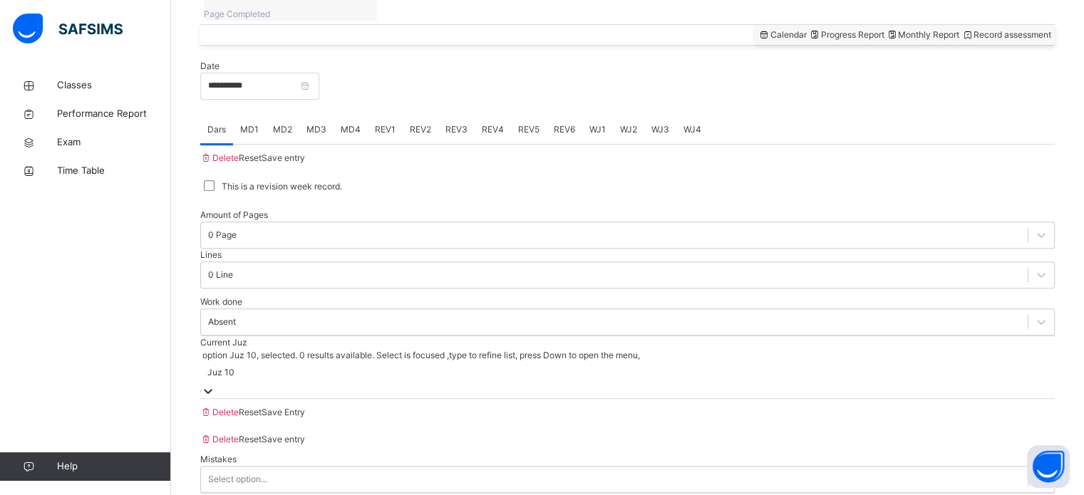
click at [305, 152] on span "Save entry" at bounding box center [282, 157] width 43 height 11
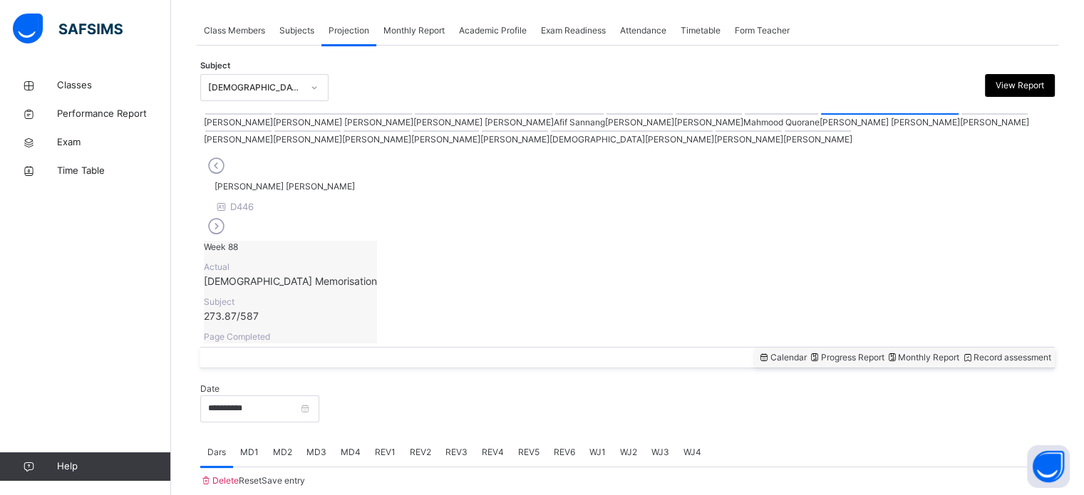
scroll to position [574, 0]
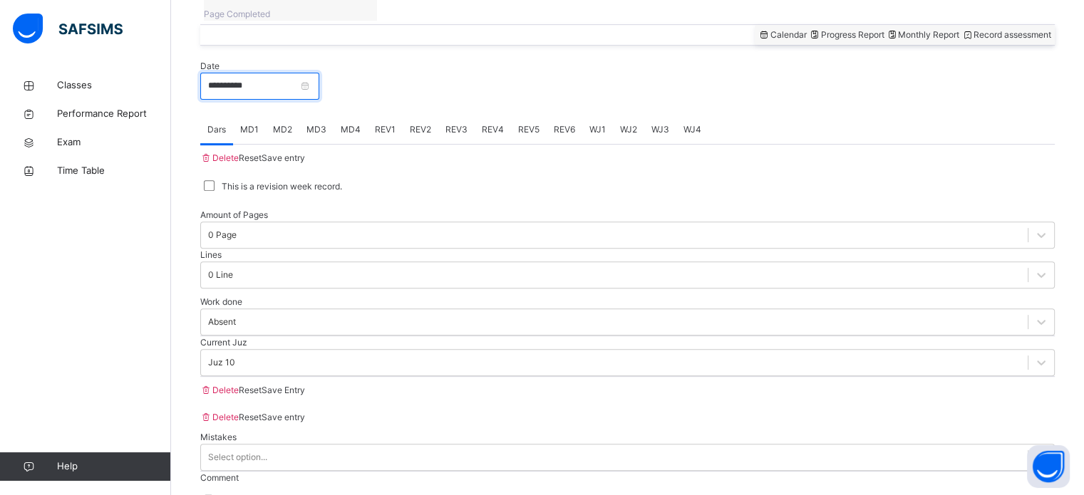
click at [313, 73] on input "**********" at bounding box center [259, 86] width 119 height 27
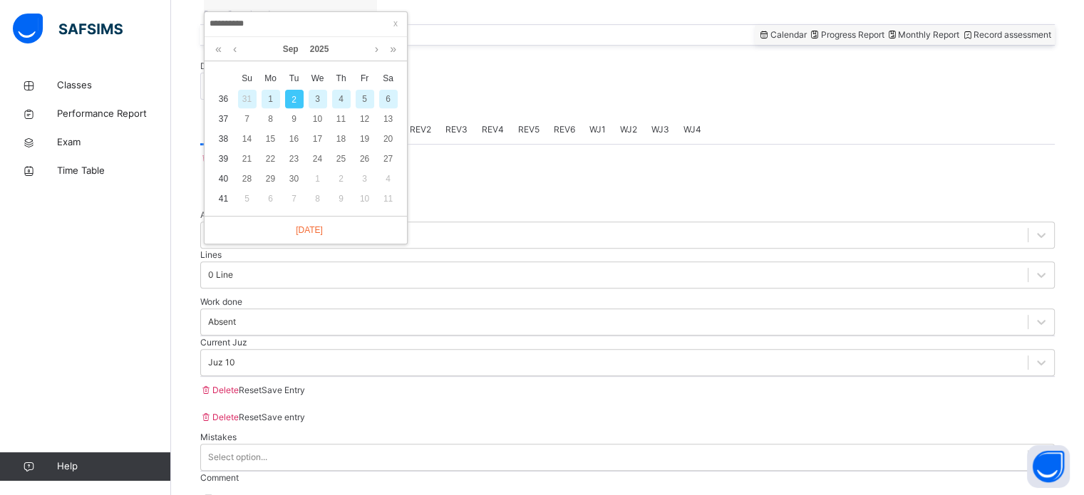
click at [276, 101] on div "1" at bounding box center [270, 99] width 19 height 19
type input "**********"
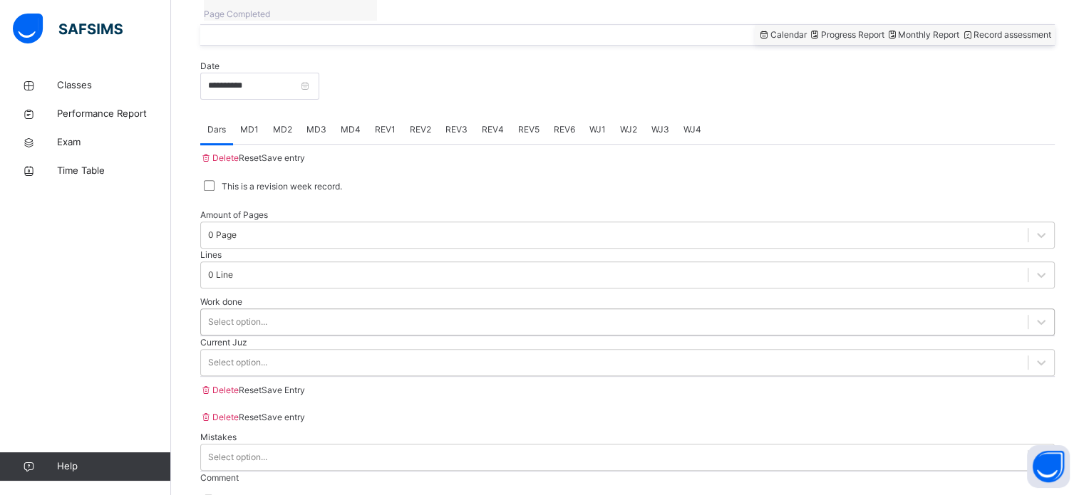
click at [277, 311] on div "Select option..." at bounding box center [614, 322] width 826 height 22
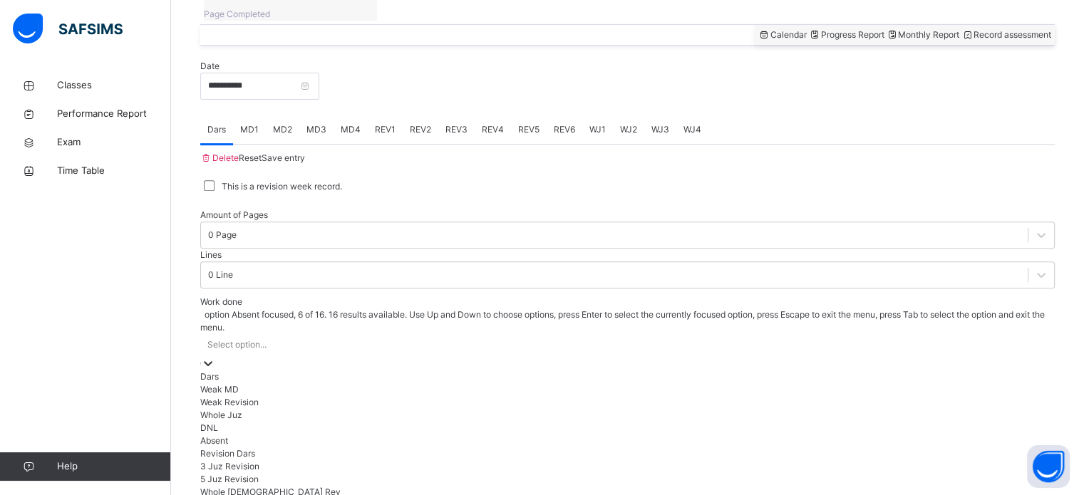
click at [263, 437] on div "Absent" at bounding box center [627, 441] width 854 height 13
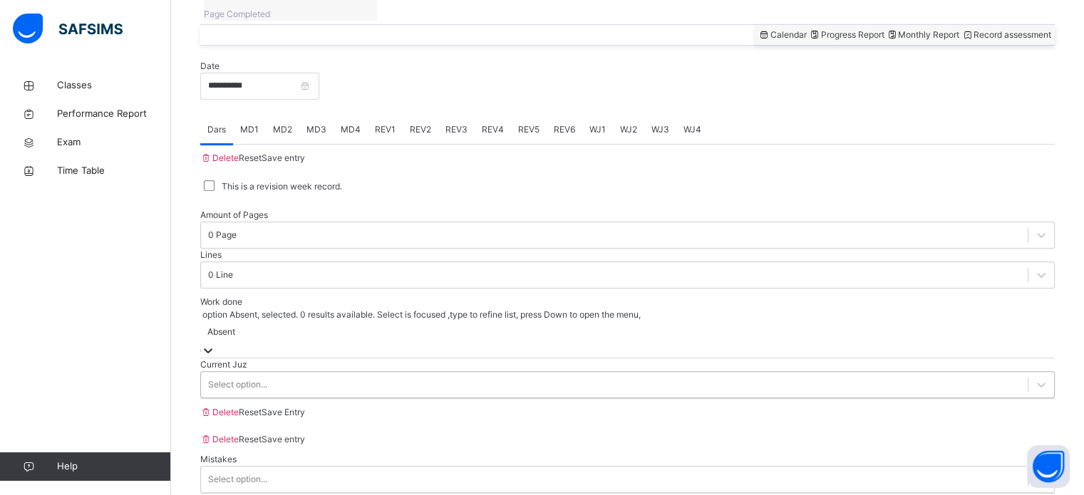
click at [251, 378] on div "Select option..." at bounding box center [237, 384] width 59 height 13
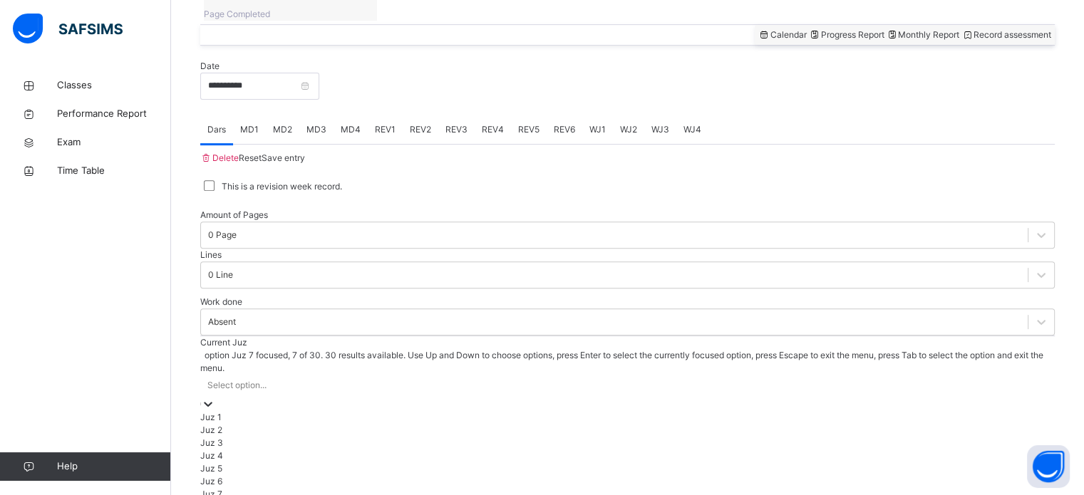
scroll to position [180, 0]
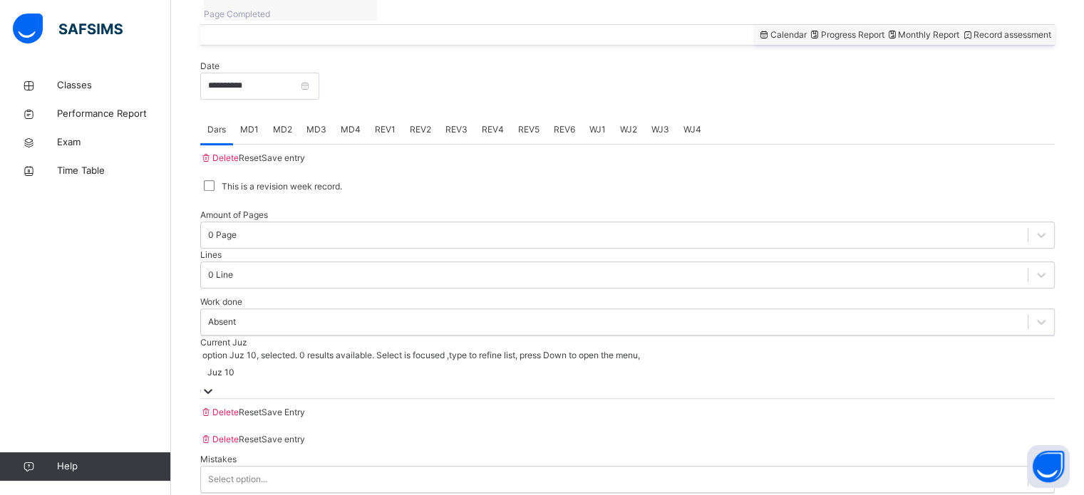
click at [305, 152] on div "Save entry" at bounding box center [282, 158] width 43 height 13
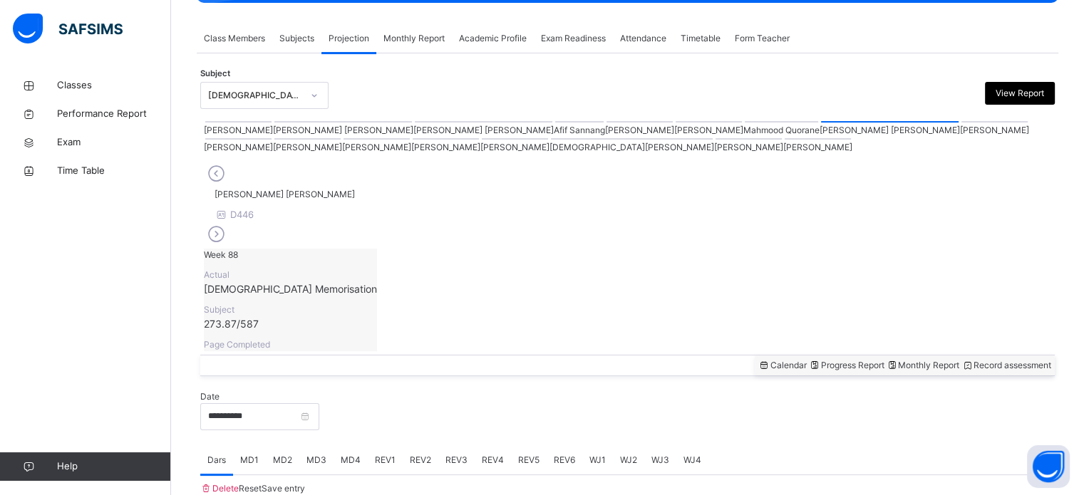
scroll to position [256, 0]
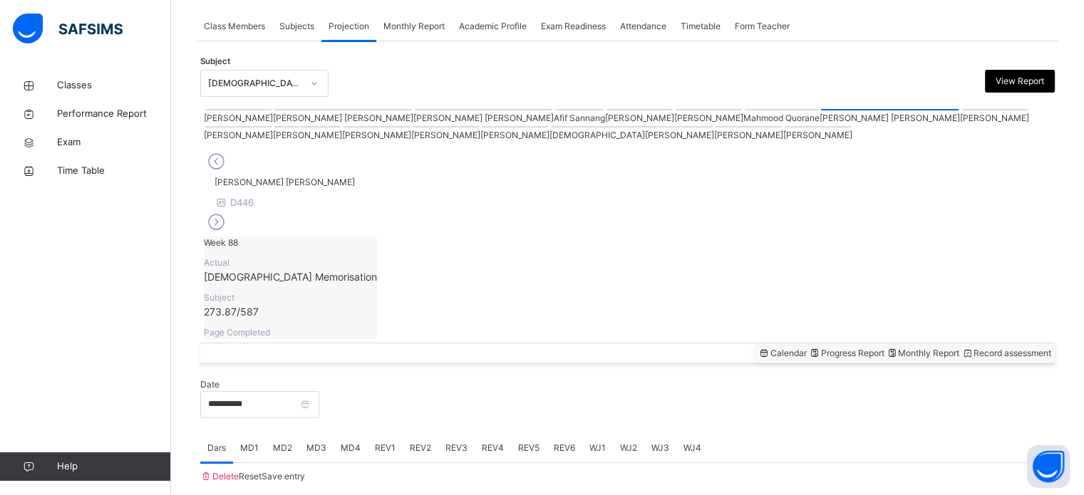
click at [961, 110] on div at bounding box center [994, 109] width 66 height 1
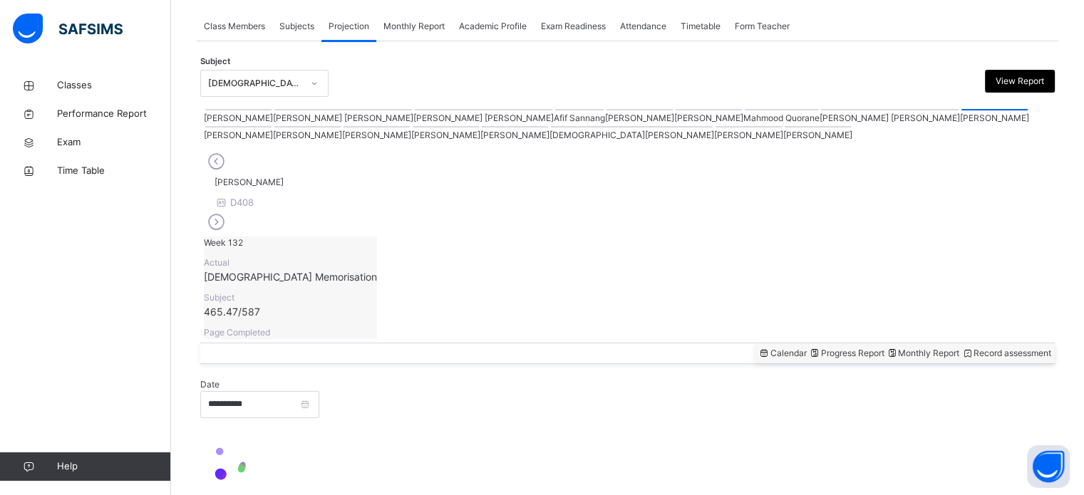
scroll to position [251, 0]
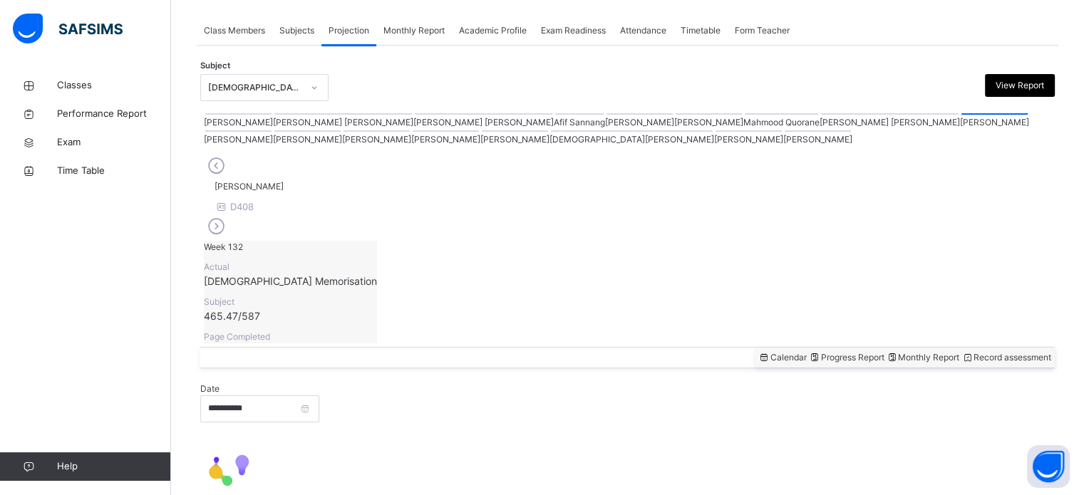
click at [229, 216] on icon at bounding box center [216, 226] width 25 height 21
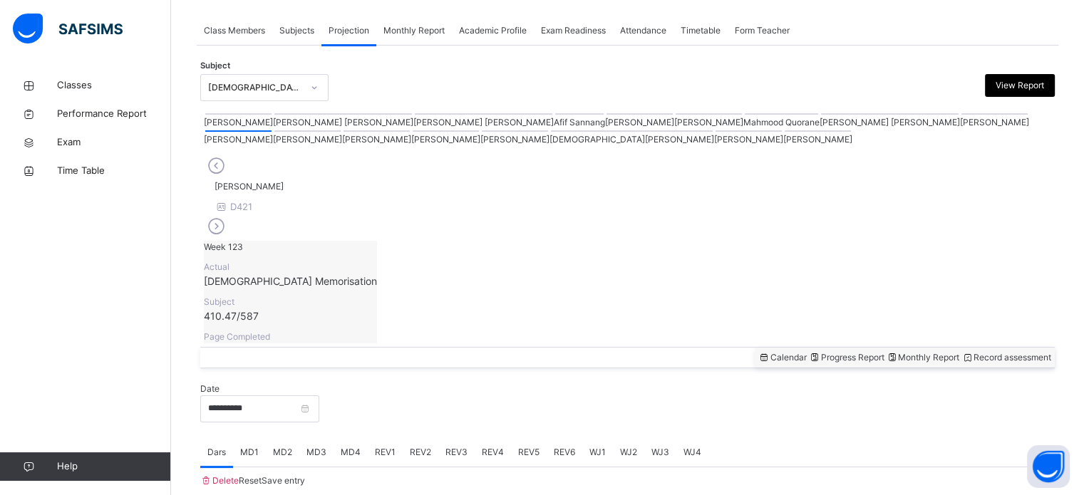
scroll to position [256, 0]
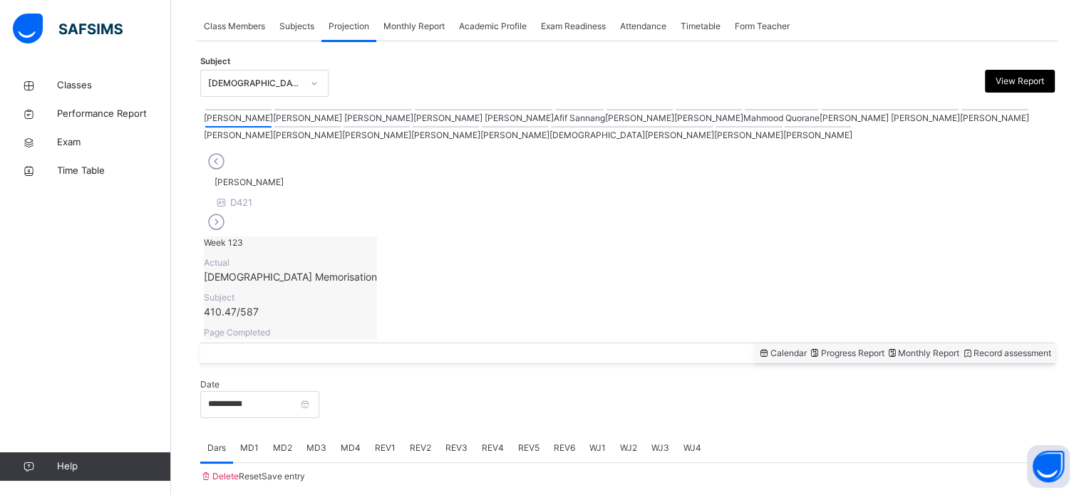
click at [224, 172] on icon at bounding box center [216, 161] width 25 height 21
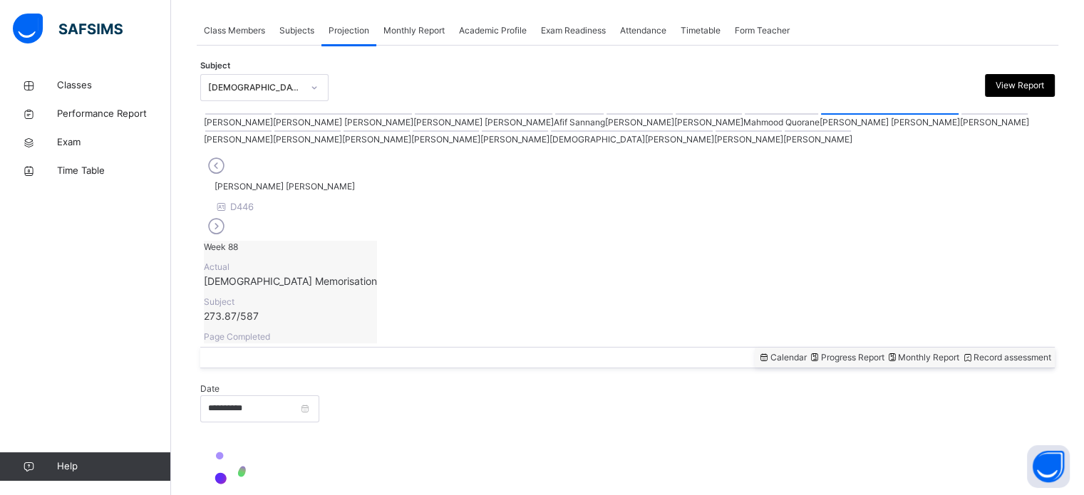
click at [224, 177] on icon at bounding box center [216, 165] width 25 height 21
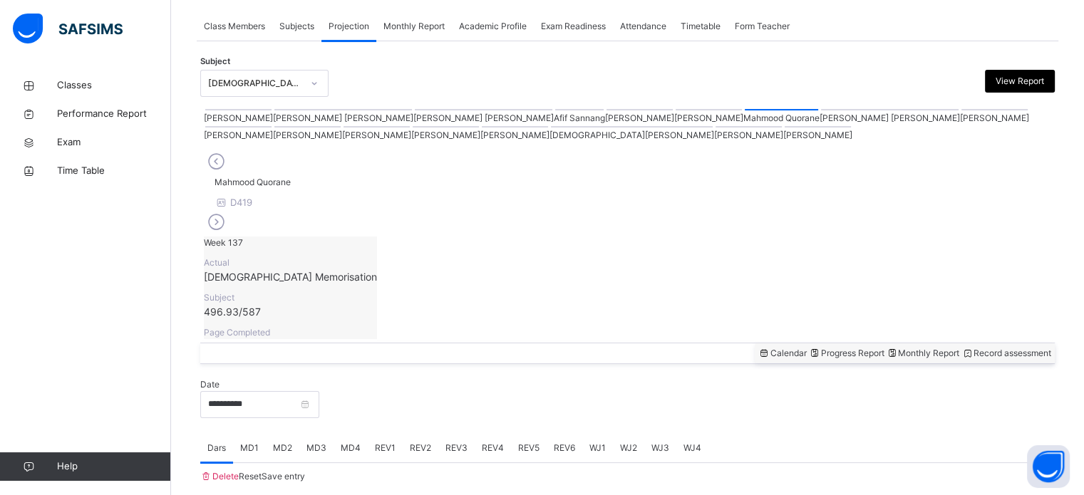
click at [224, 172] on icon at bounding box center [216, 161] width 25 height 21
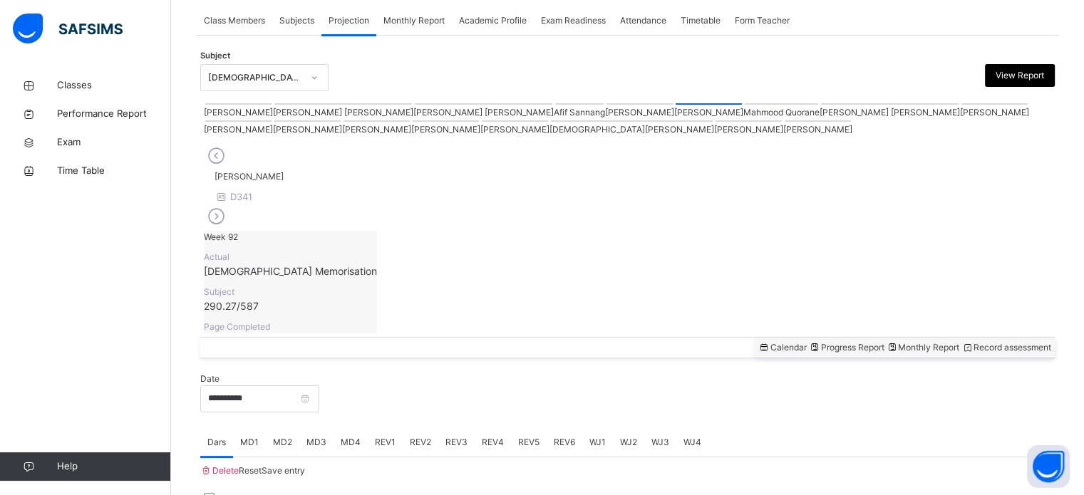
scroll to position [276, 0]
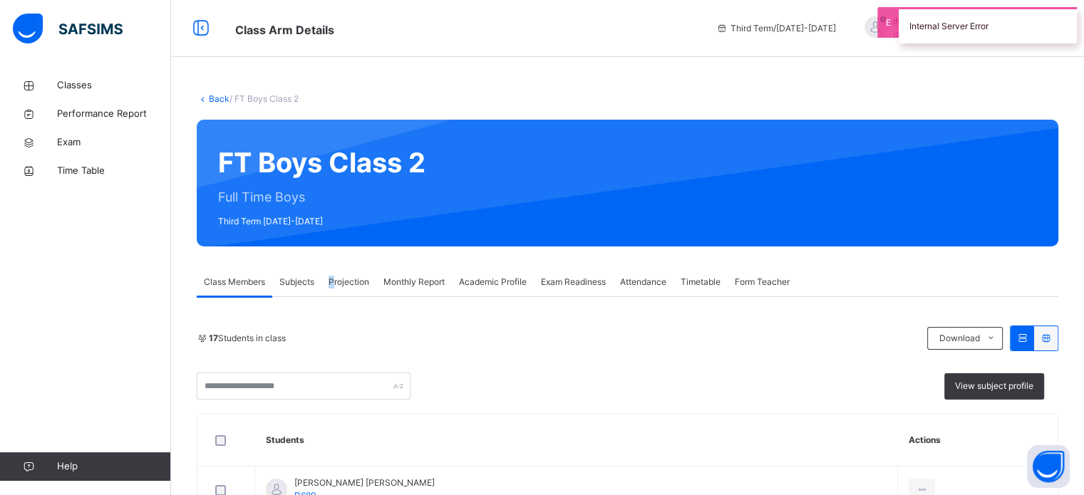
click at [336, 281] on div "Projection" at bounding box center [348, 282] width 55 height 28
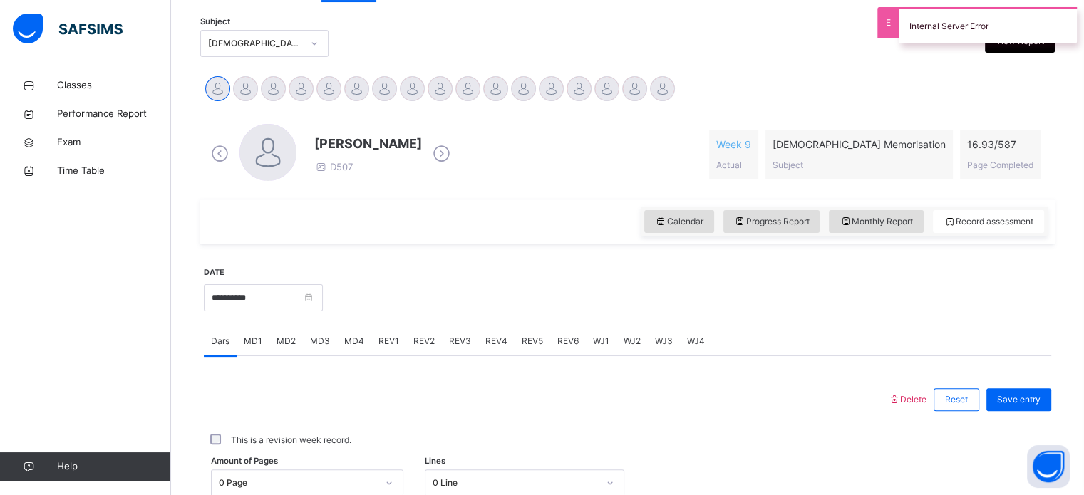
scroll to position [302, 0]
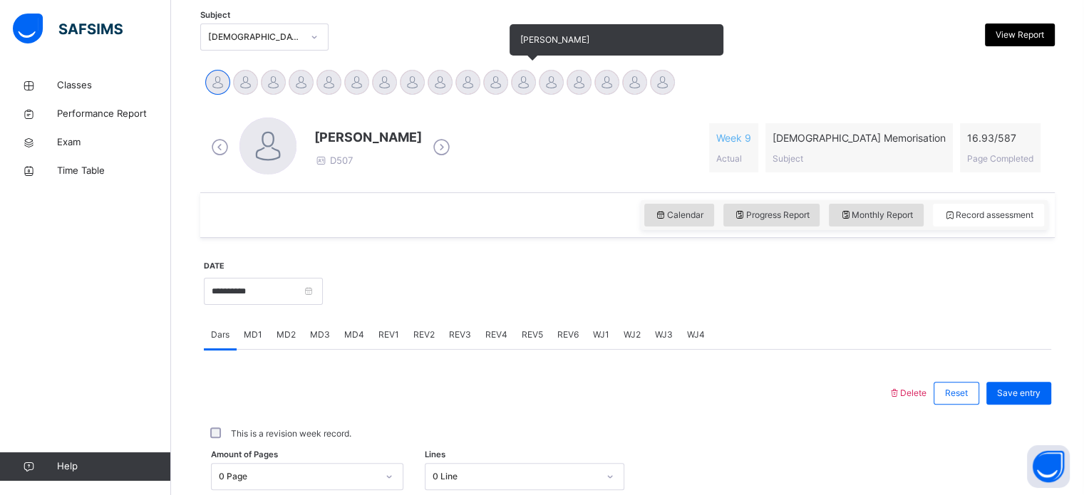
click at [516, 83] on div at bounding box center [523, 82] width 25 height 25
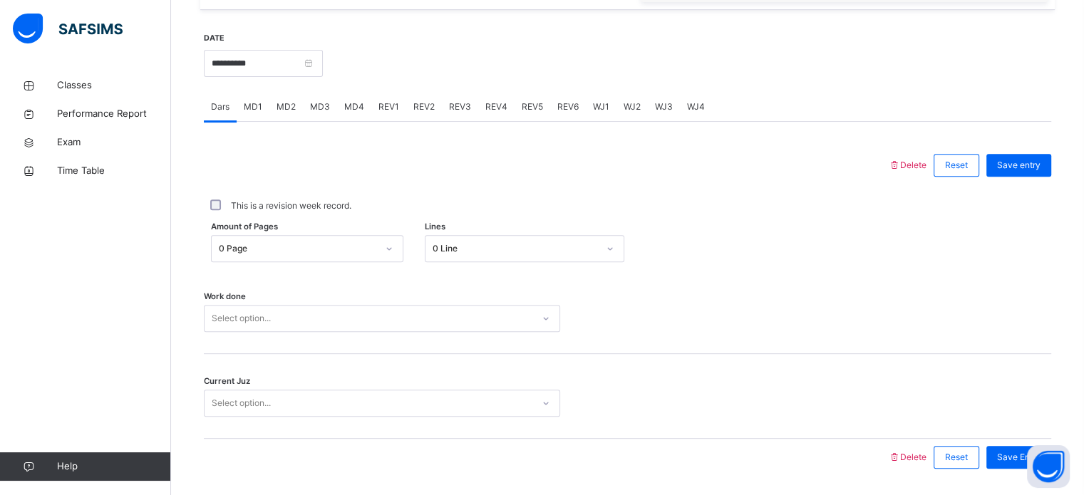
scroll to position [574, 0]
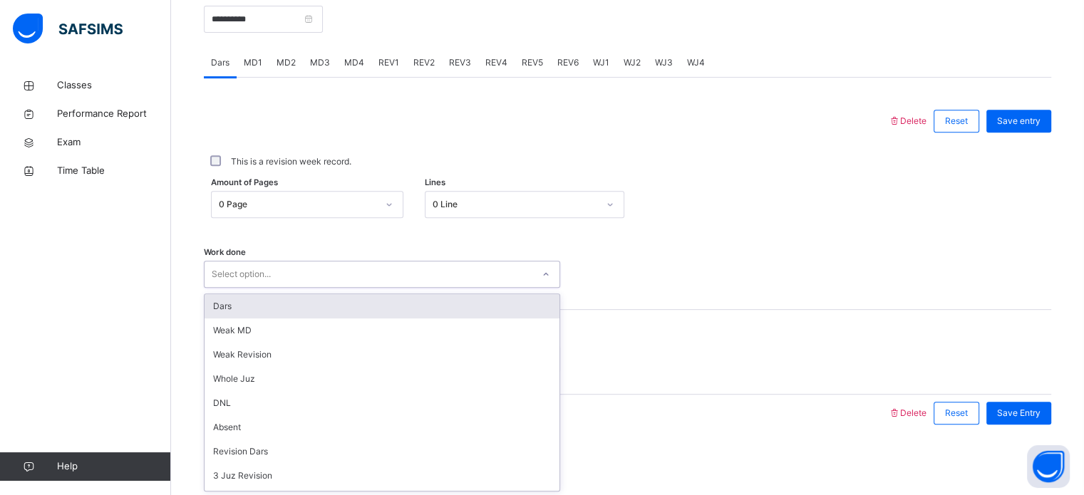
click at [259, 308] on div "Dars" at bounding box center [381, 306] width 355 height 24
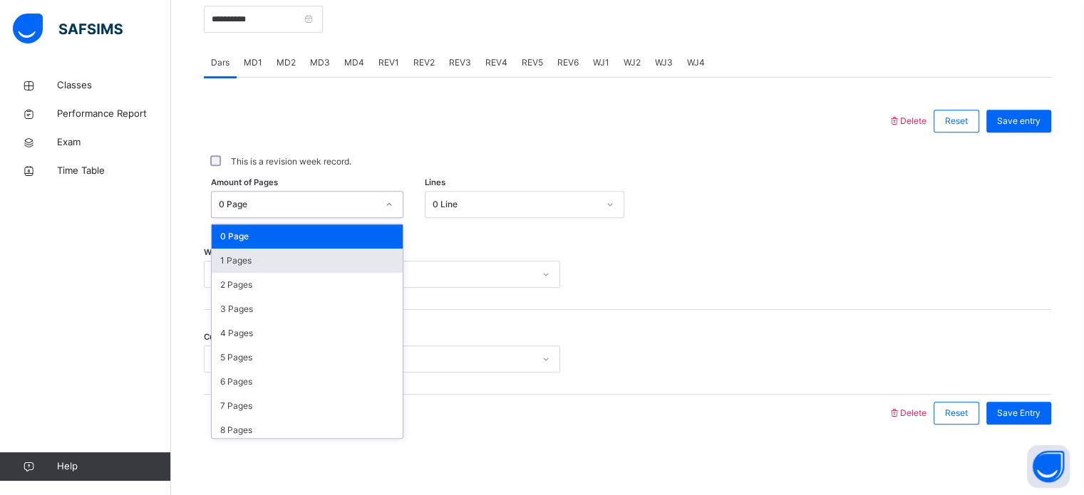
click at [276, 256] on div "1 Pages" at bounding box center [307, 261] width 191 height 24
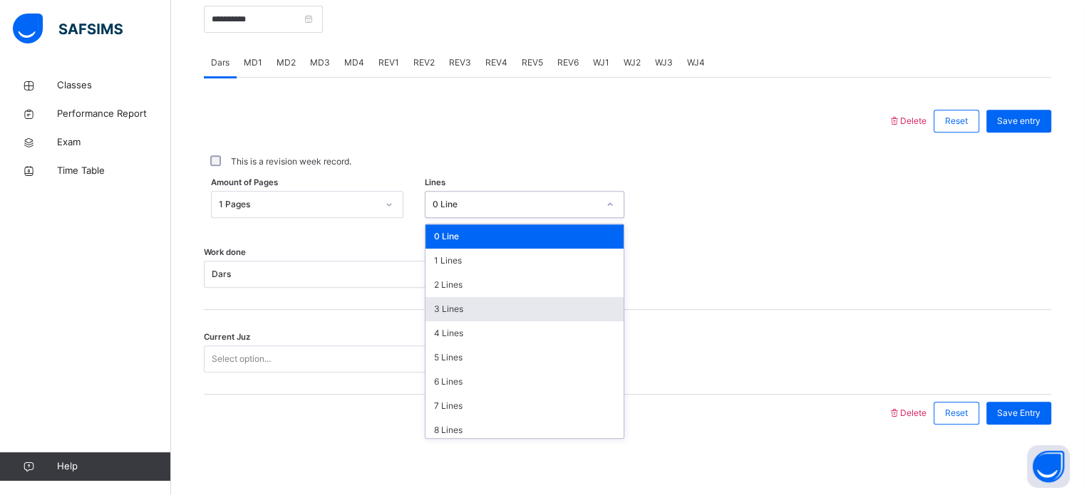
click at [455, 303] on div "3 Lines" at bounding box center [524, 309] width 198 height 24
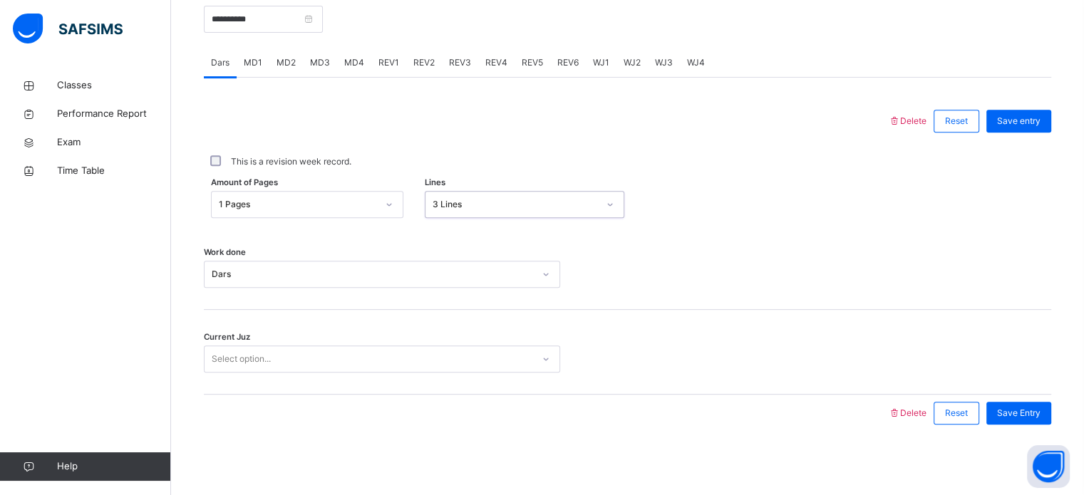
click at [425, 331] on div "Current Juz Select option..." at bounding box center [627, 352] width 847 height 85
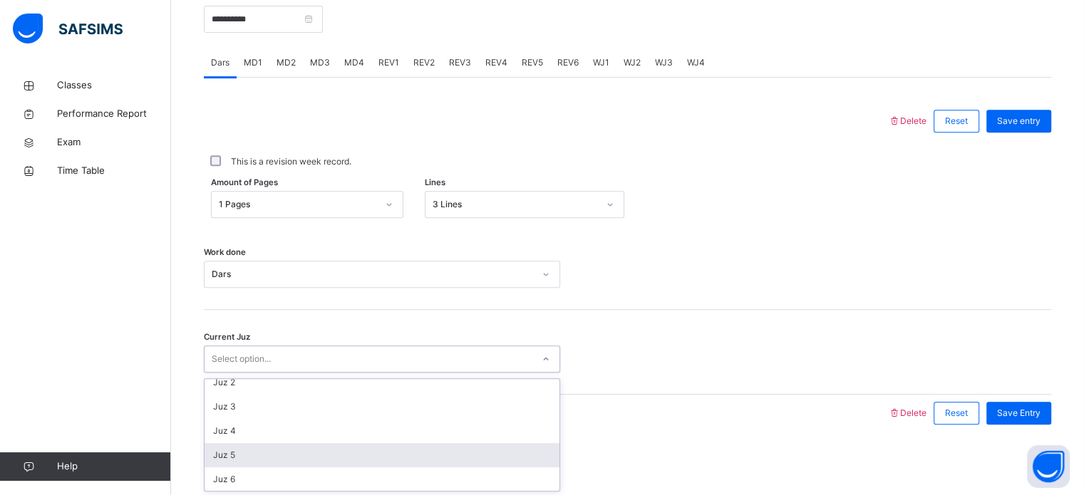
click at [251, 450] on div "Juz 5" at bounding box center [381, 455] width 355 height 24
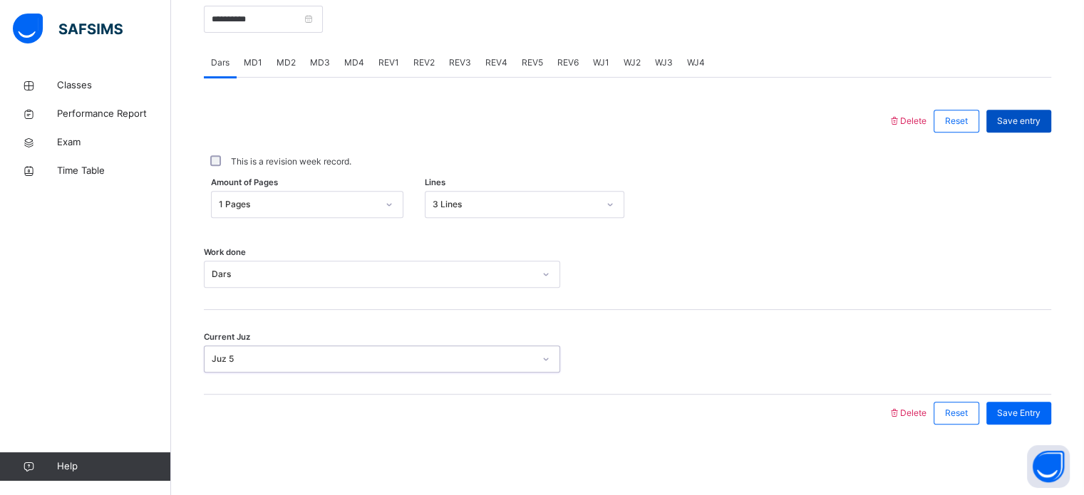
click at [1024, 119] on span "Save entry" at bounding box center [1018, 121] width 43 height 13
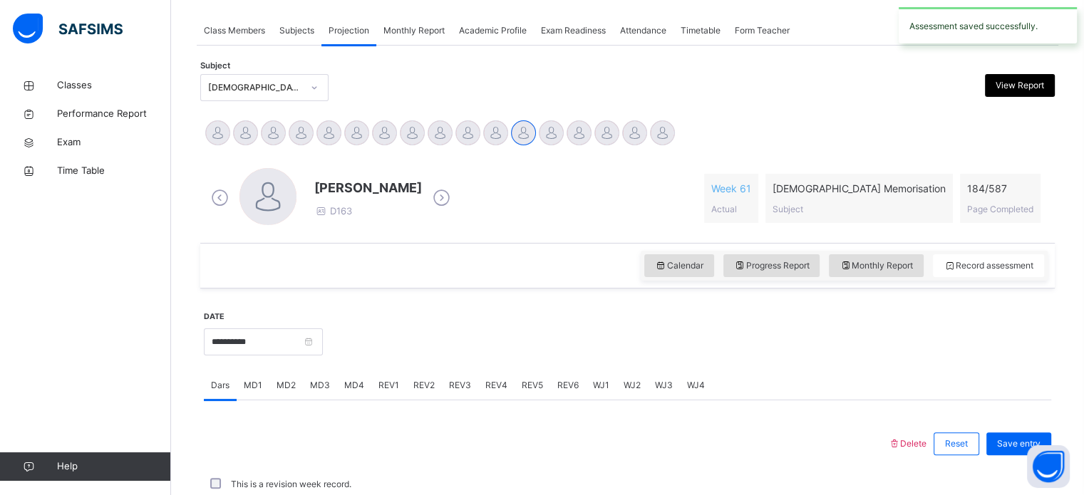
scroll to position [574, 0]
